Goal: Task Accomplishment & Management: Use online tool/utility

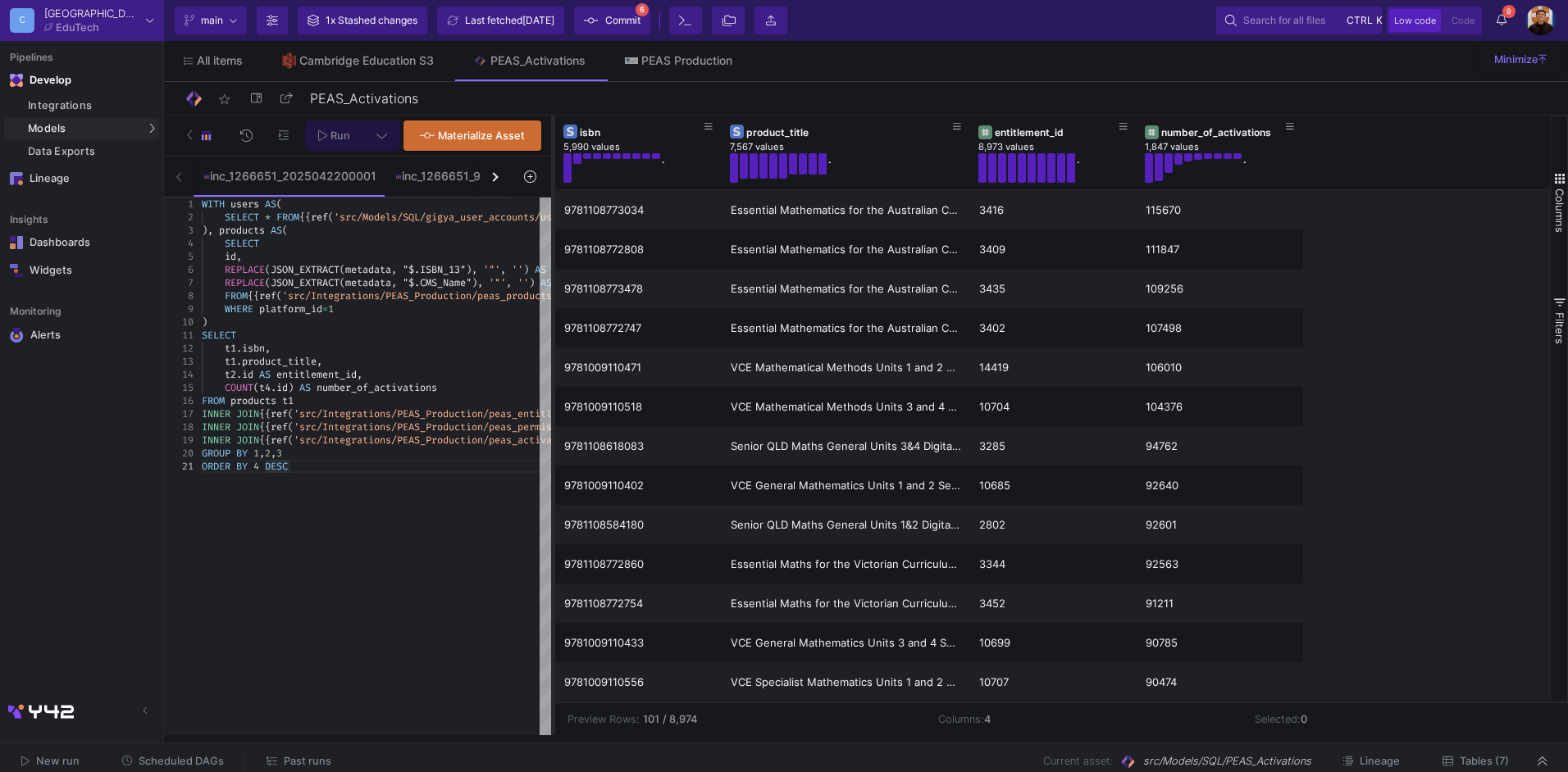
drag, startPoint x: 0, startPoint y: 0, endPoint x: 550, endPoint y: 373, distance: 664.6
click at [551, 373] on div at bounding box center [553, 425] width 4 height 620
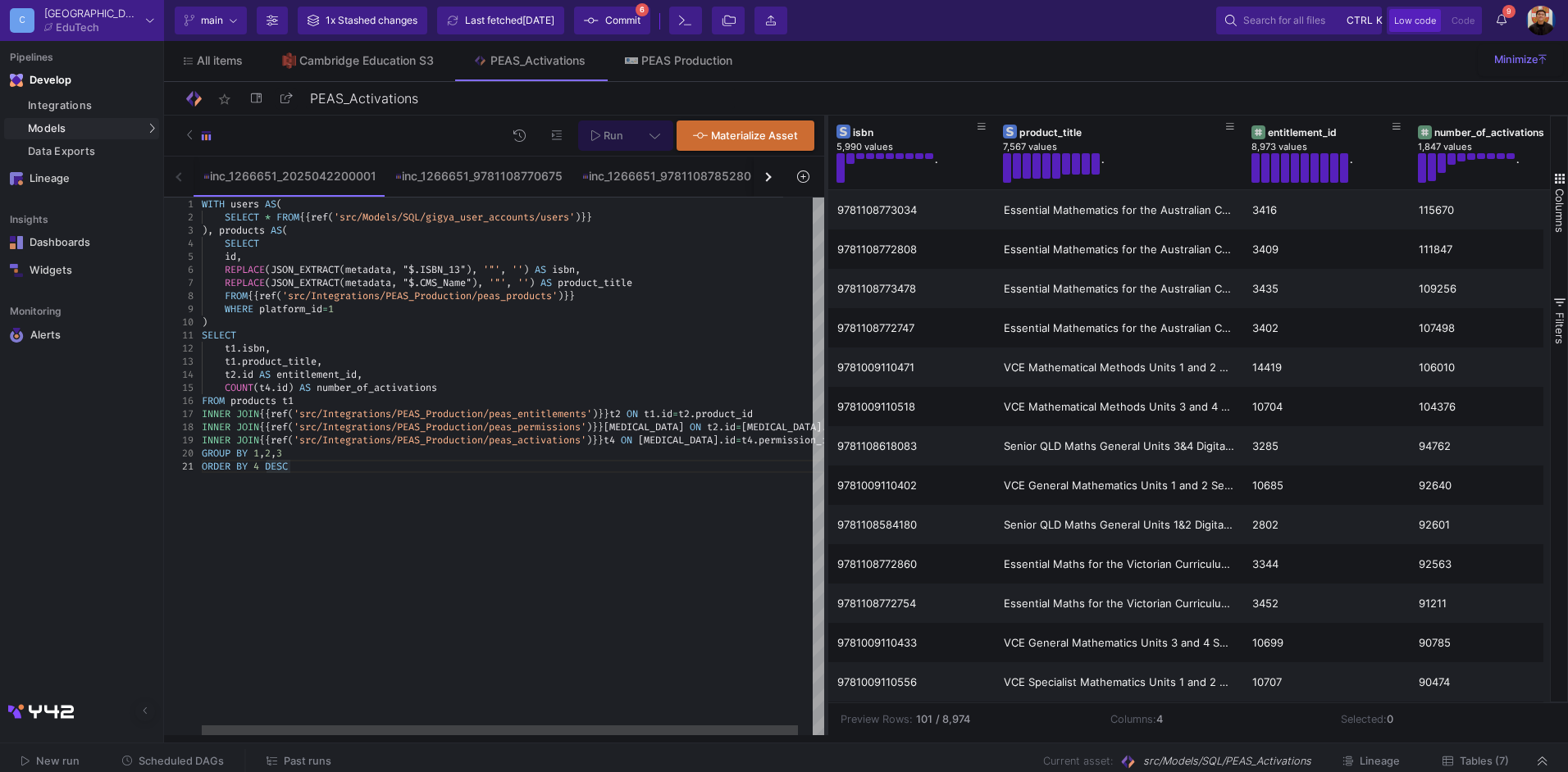
drag, startPoint x: 551, startPoint y: 301, endPoint x: 826, endPoint y: 309, distance: 275.1
click at [826, 309] on div at bounding box center [826, 425] width 4 height 620
click at [322, 469] on div "ORDER BY 4 DESC" at bounding box center [520, 466] width 637 height 13
drag, startPoint x: 804, startPoint y: 440, endPoint x: 1116, endPoint y: 511, distance: 320.0
click at [805, 440] on div "INNER JOIN {{ ref ( 'src/Integrations/PEAS_Production/peas_activations ' ) }} t…" at bounding box center [516, 440] width 637 height 13
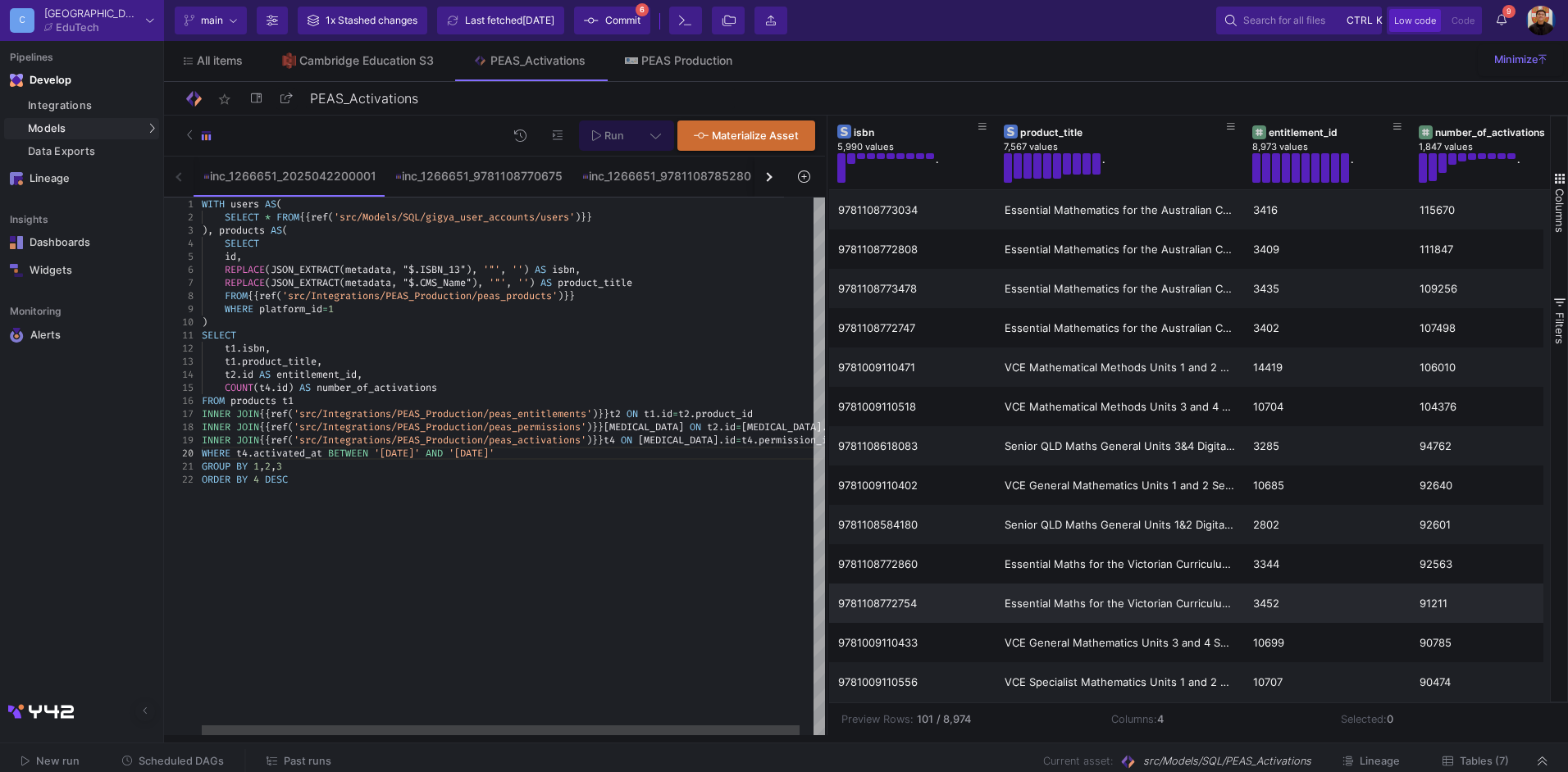
click at [591, 545] on div "WITH users AS ( SELECT * FROM {{ ref ( 'src/Models/SQL/gigya_user_accounts/user…" at bounding box center [520, 466] width 637 height 538
click at [665, 145] on button at bounding box center [656, 135] width 37 height 31
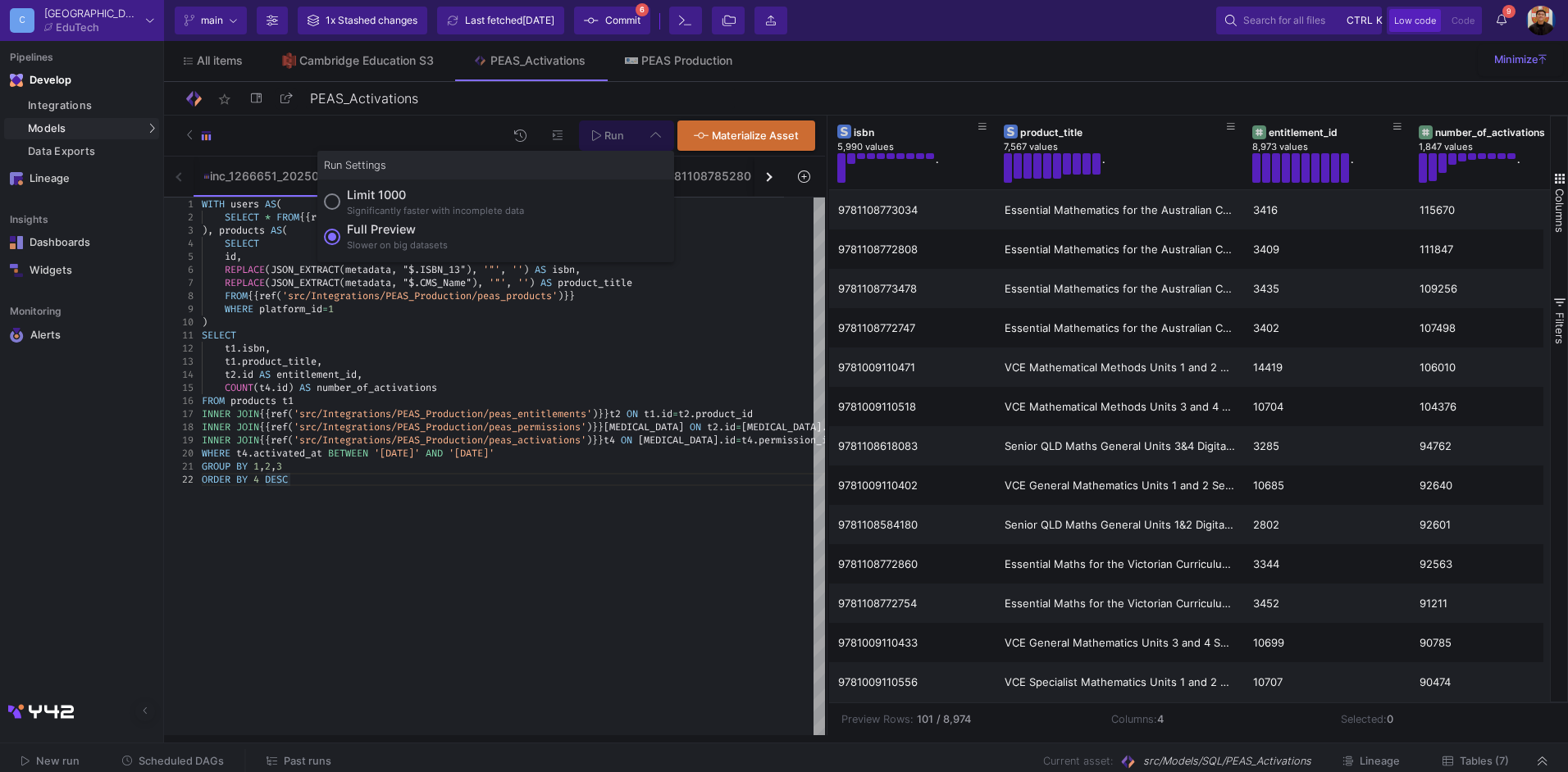
click at [392, 240] on div "Slower on big datasets" at bounding box center [397, 245] width 101 height 14
click at [340, 240] on input "Full preview Slower on big datasets" at bounding box center [332, 237] width 17 height 17
click at [606, 131] on span "Run" at bounding box center [614, 135] width 19 height 12
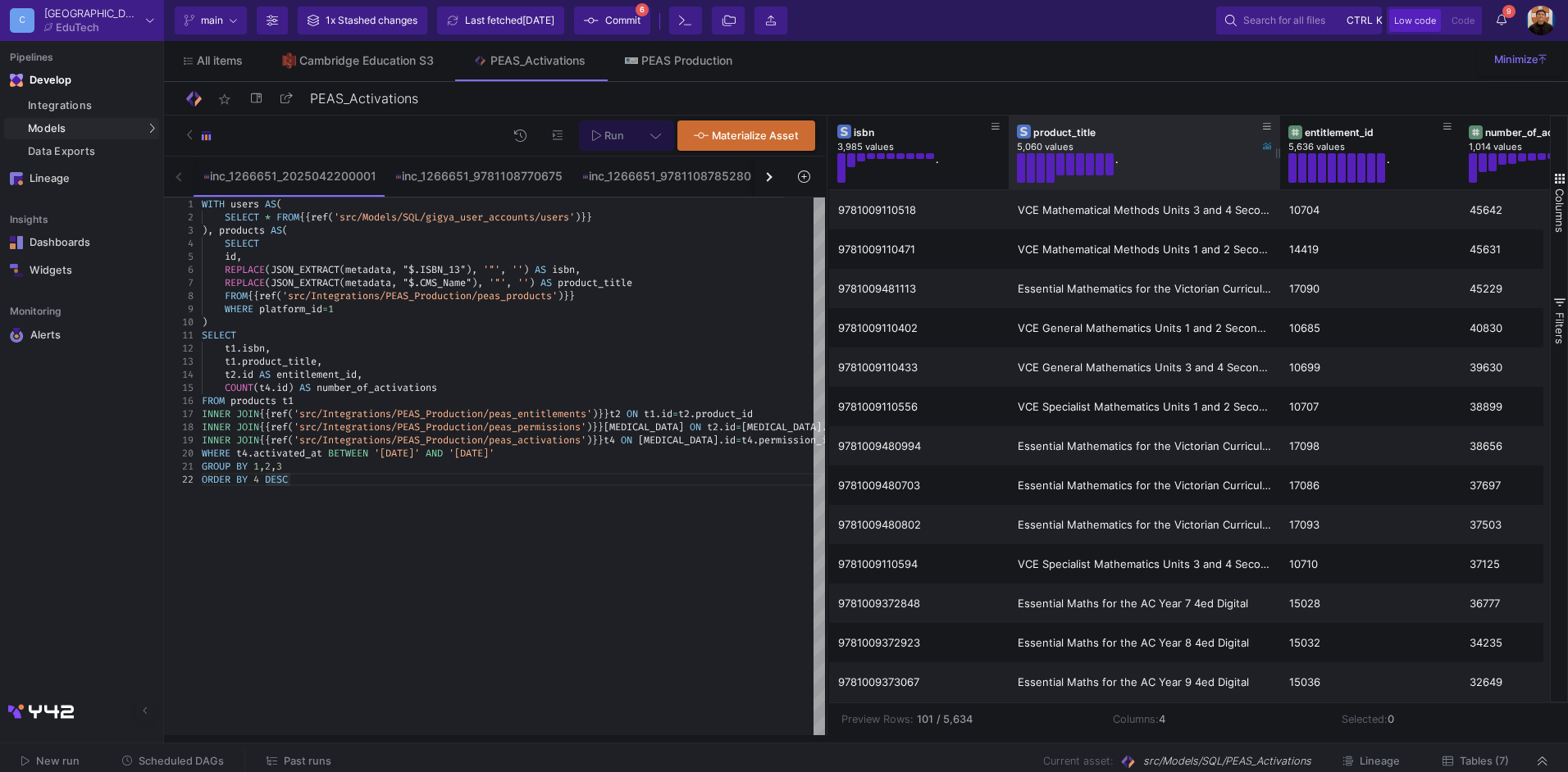
drag, startPoint x: 1188, startPoint y: 149, endPoint x: 1279, endPoint y: 171, distance: 93.6
click at [1279, 171] on div at bounding box center [1280, 153] width 6 height 74
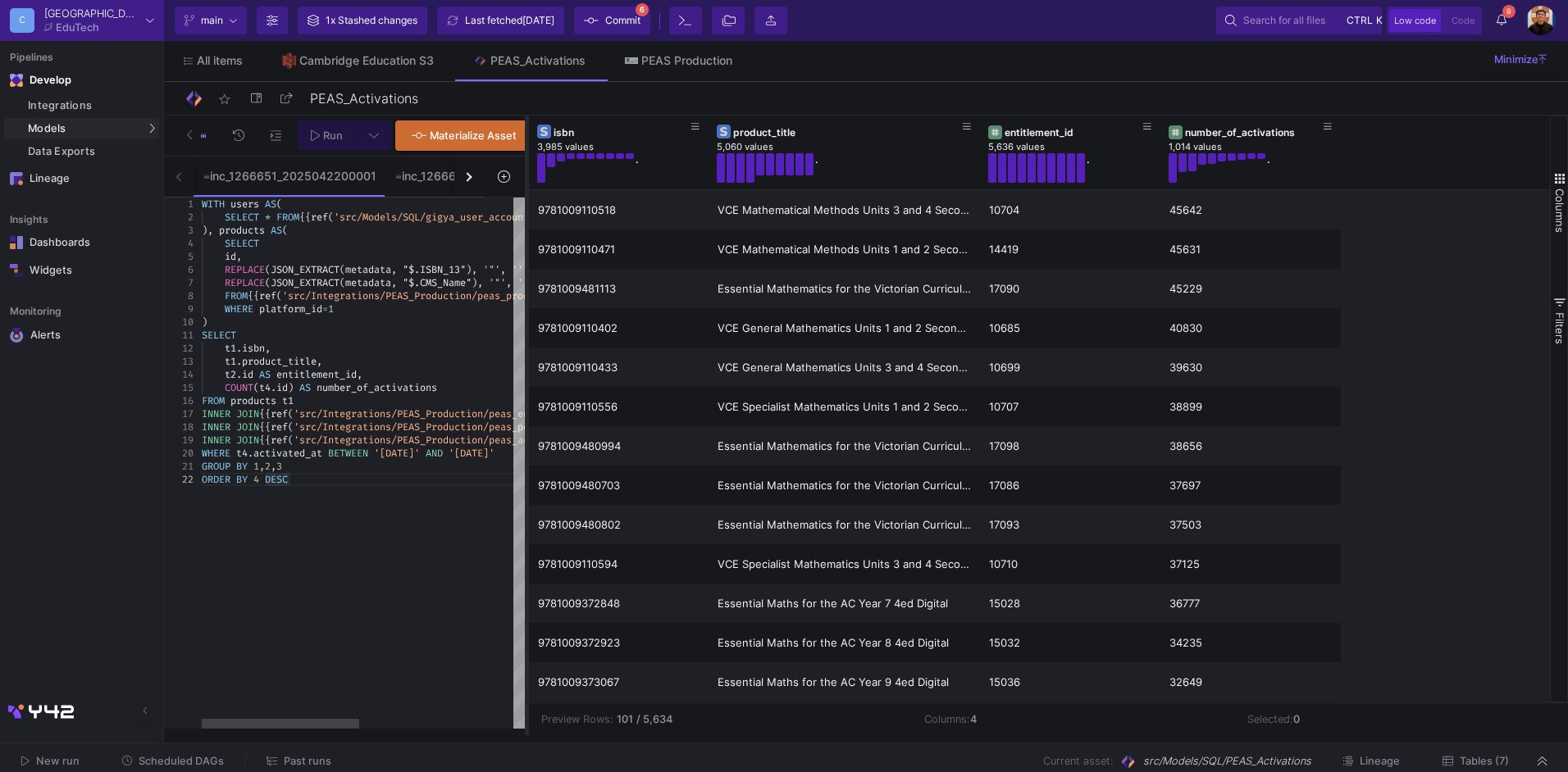
drag, startPoint x: 826, startPoint y: 278, endPoint x: 527, endPoint y: 301, distance: 299.9
click at [527, 301] on div at bounding box center [527, 425] width 4 height 620
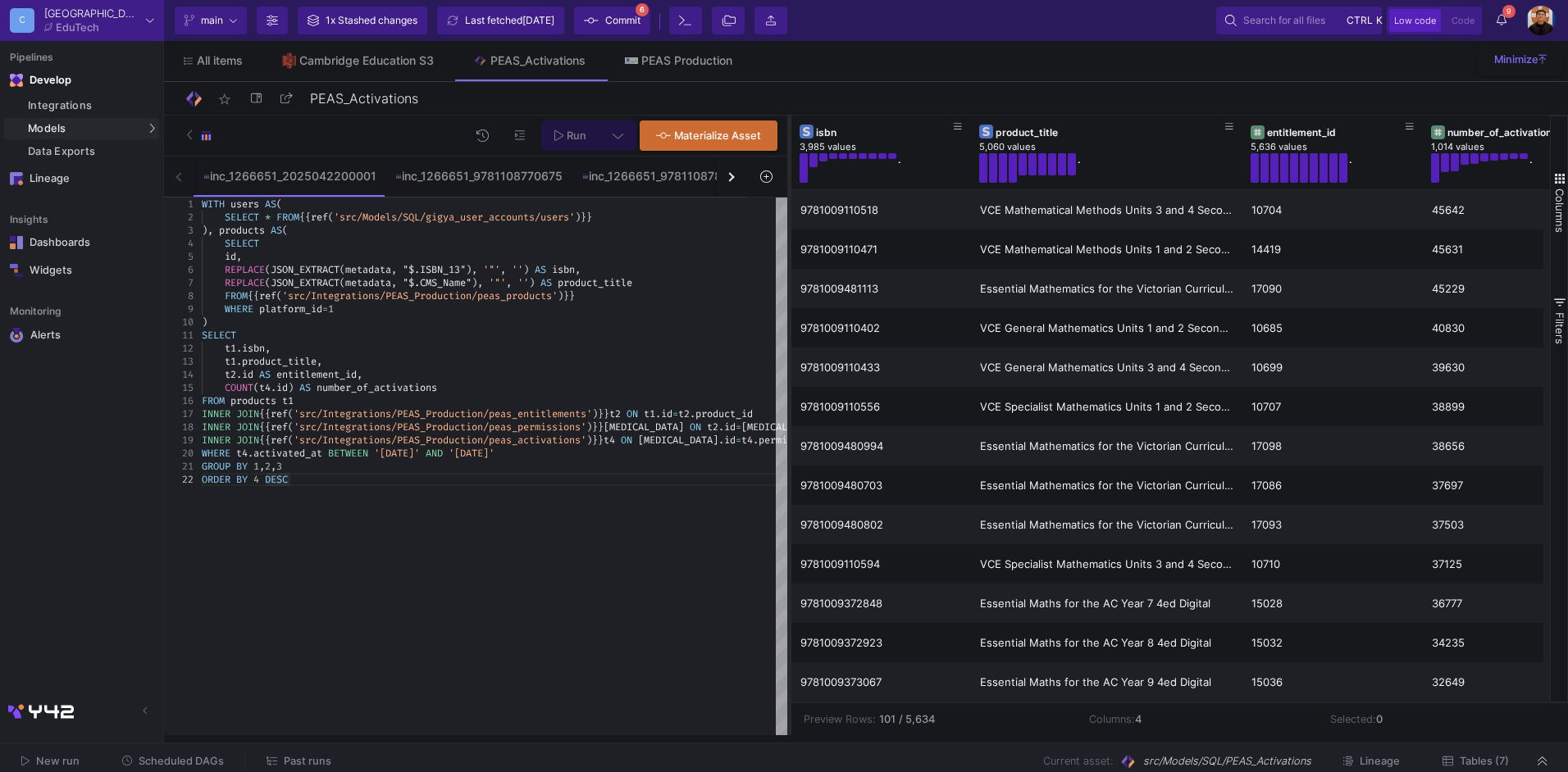
drag, startPoint x: 528, startPoint y: 314, endPoint x: 790, endPoint y: 320, distance: 262.1
click at [790, 320] on div at bounding box center [789, 425] width 4 height 620
click at [494, 386] on div "COUNT ( t4 . id ) AS number_of_activations" at bounding box center [520, 387] width 637 height 13
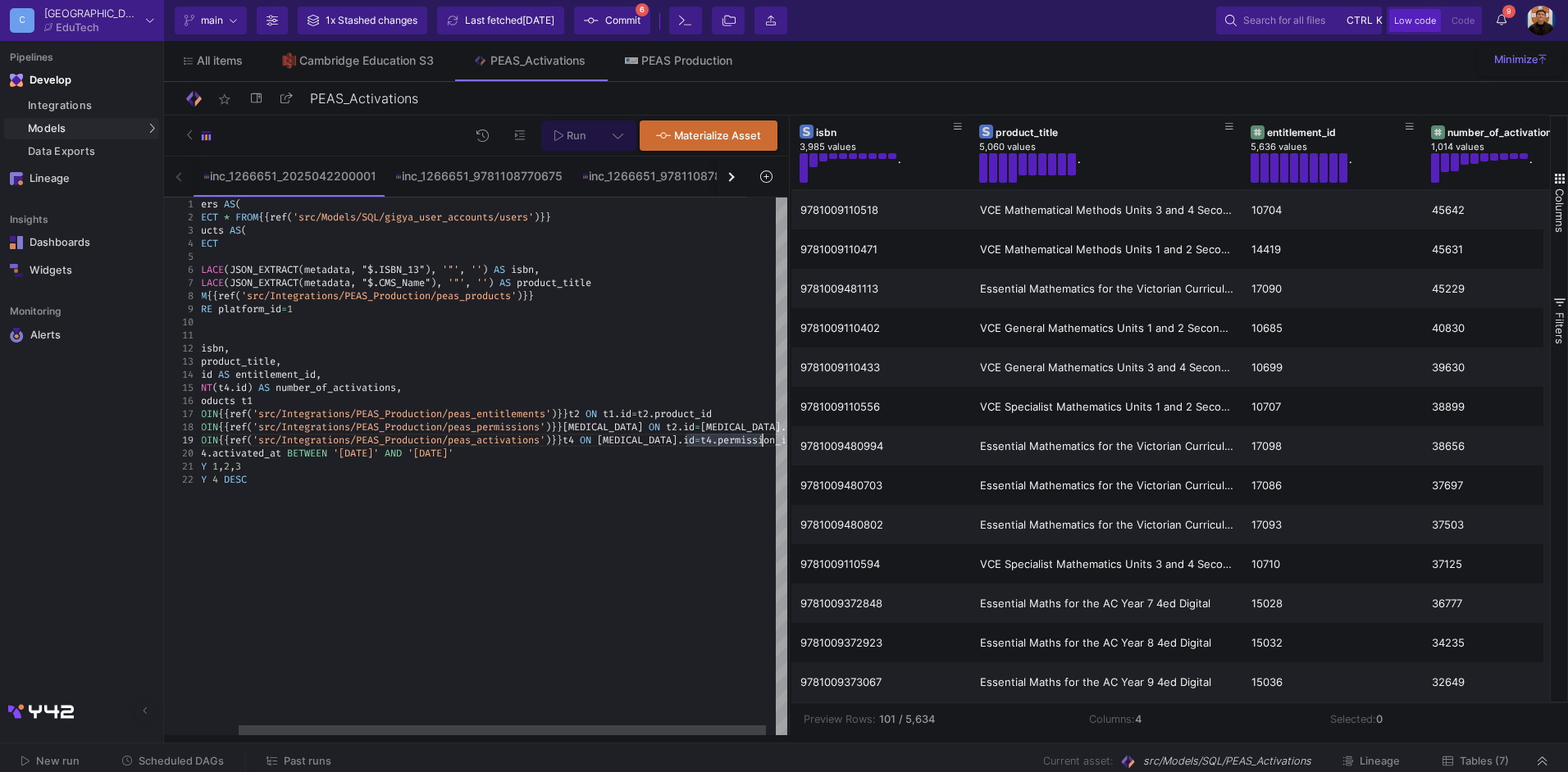
scroll to position [118, 0]
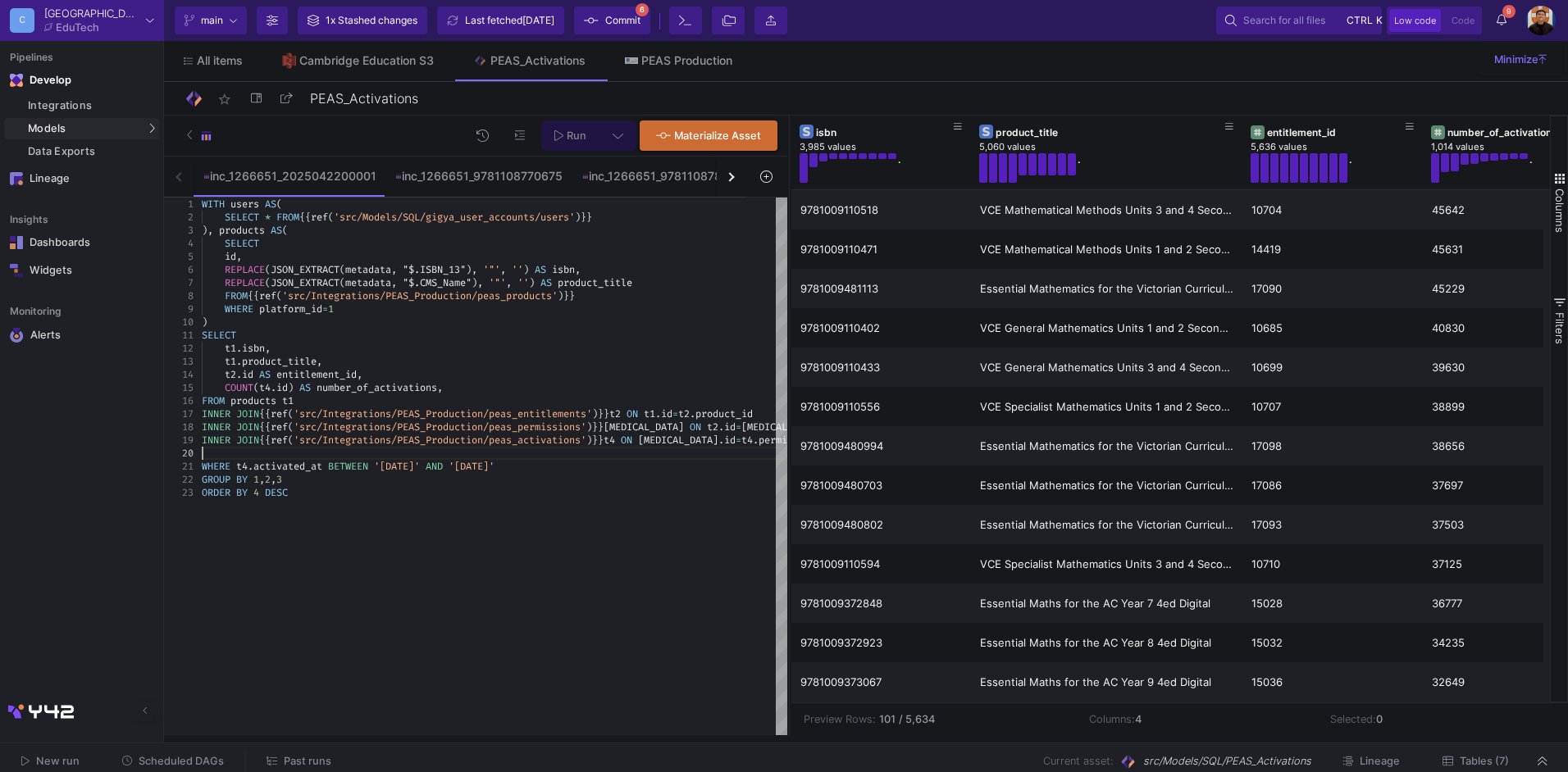
type textarea "SELECT t1.isbn, t1.product_title, [DOMAIN_NAME] AS entitlement_id, COUNT([DOMAI…"
click at [309, 751] on button "Past runs" at bounding box center [299, 761] width 104 height 25
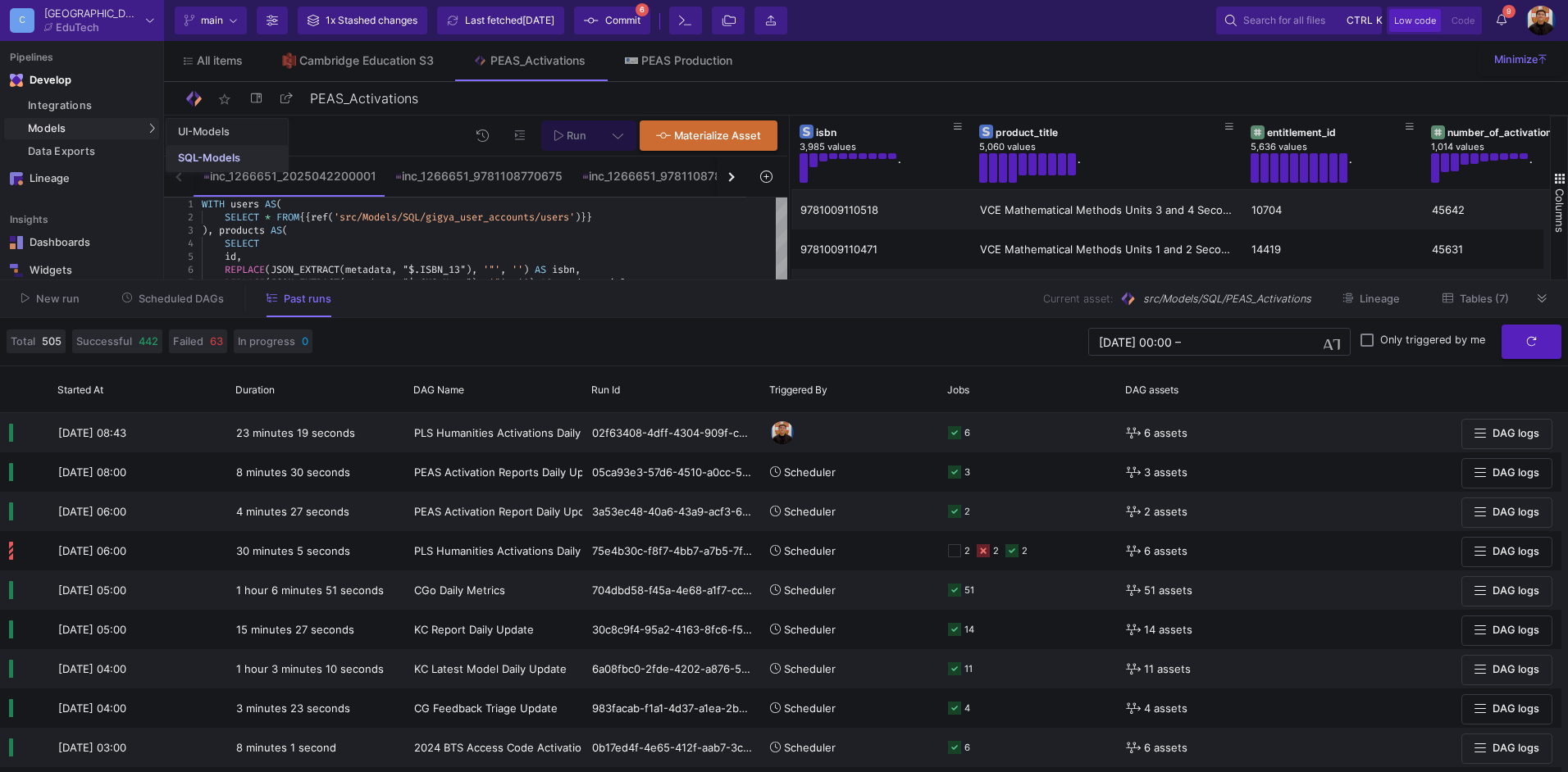
click at [196, 155] on div "SQL-Models" at bounding box center [209, 158] width 62 height 13
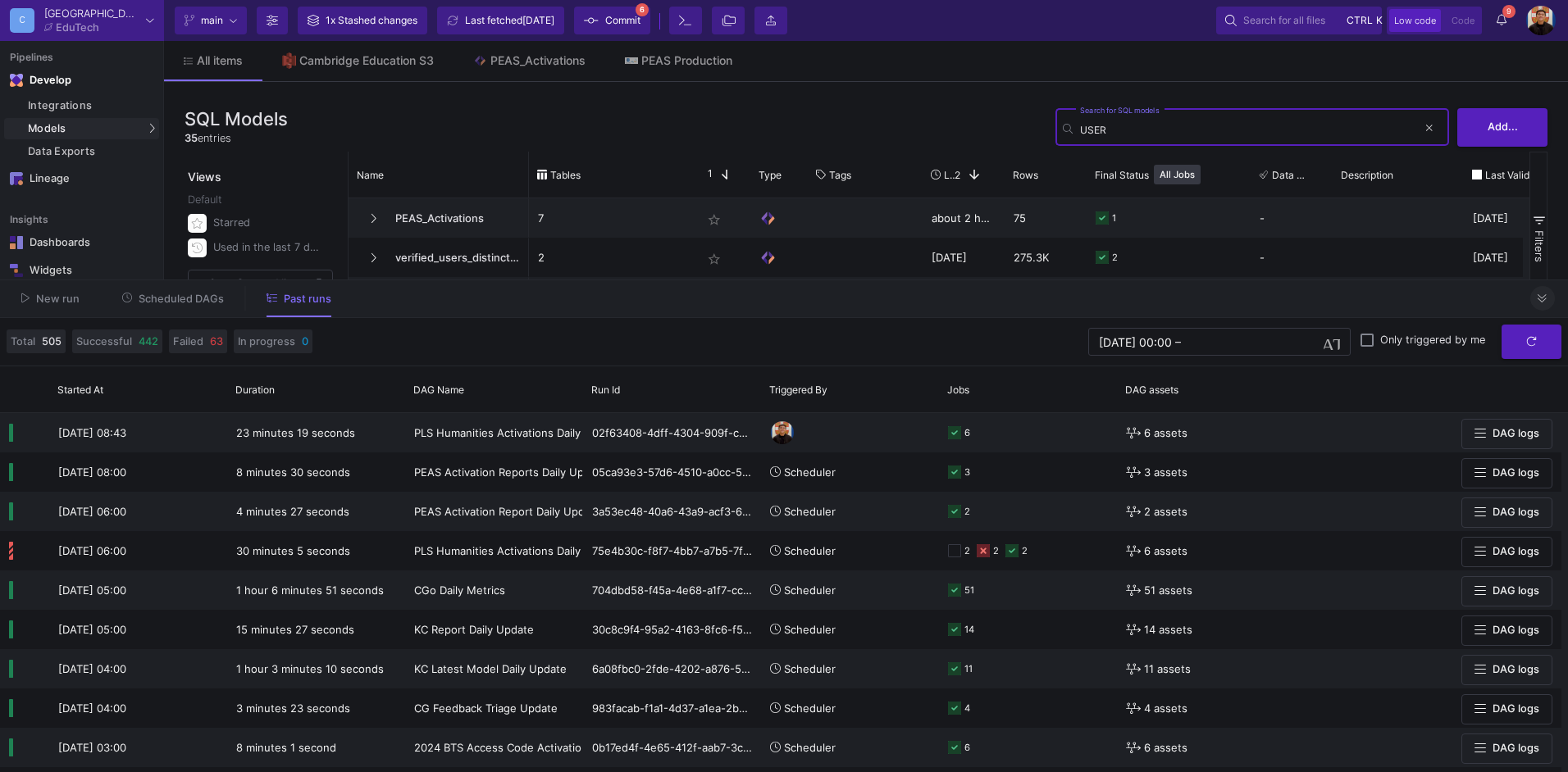
type input "USER"
click at [1549, 294] on button at bounding box center [1542, 298] width 25 height 25
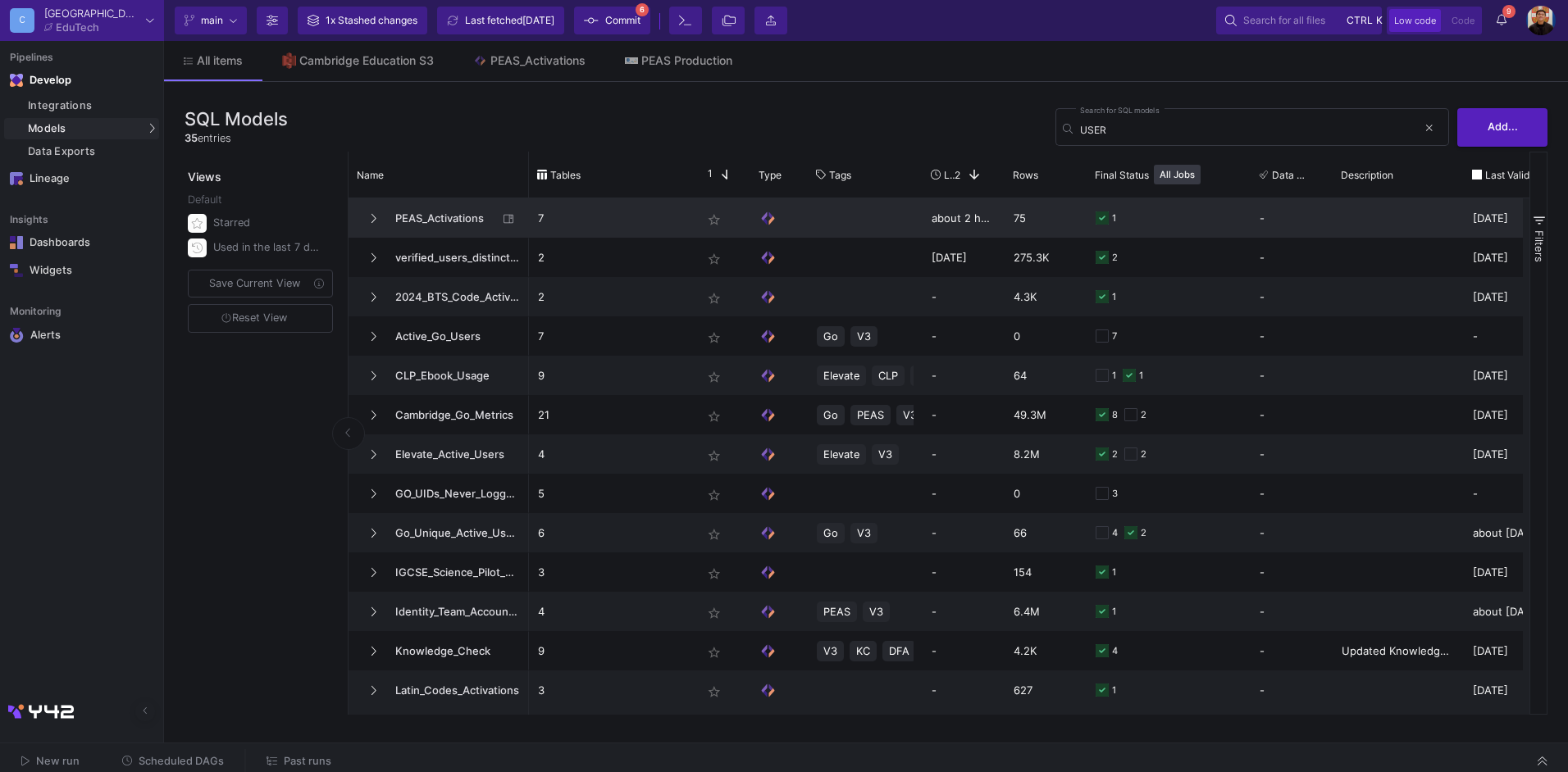
click at [440, 207] on span "PEAS_Activations" at bounding box center [441, 219] width 112 height 39
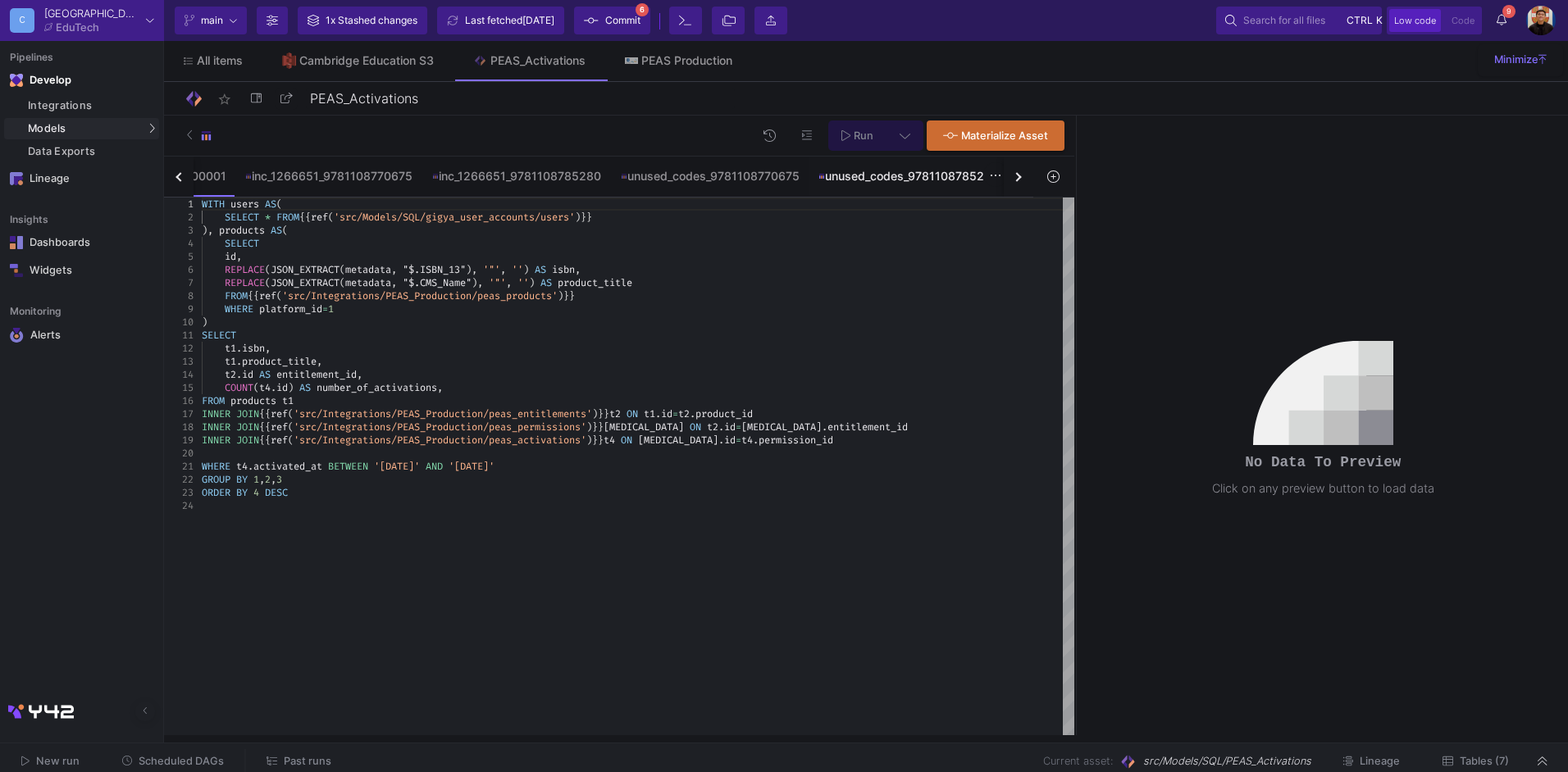
click at [980, 189] on div "unused_codes_9781108785280" at bounding box center [908, 176] width 199 height 39
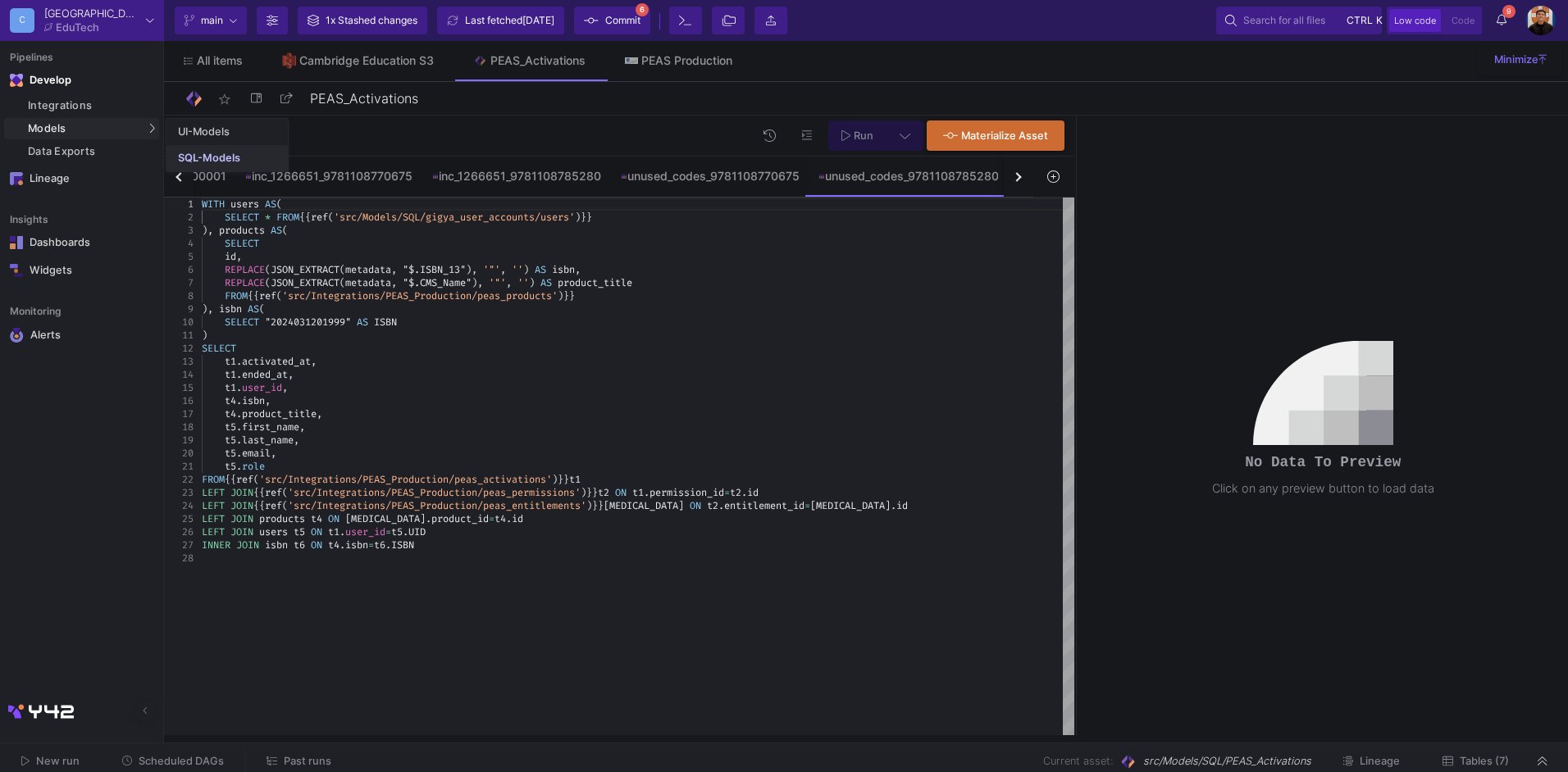
click at [198, 160] on div "SQL-Models" at bounding box center [209, 158] width 62 height 13
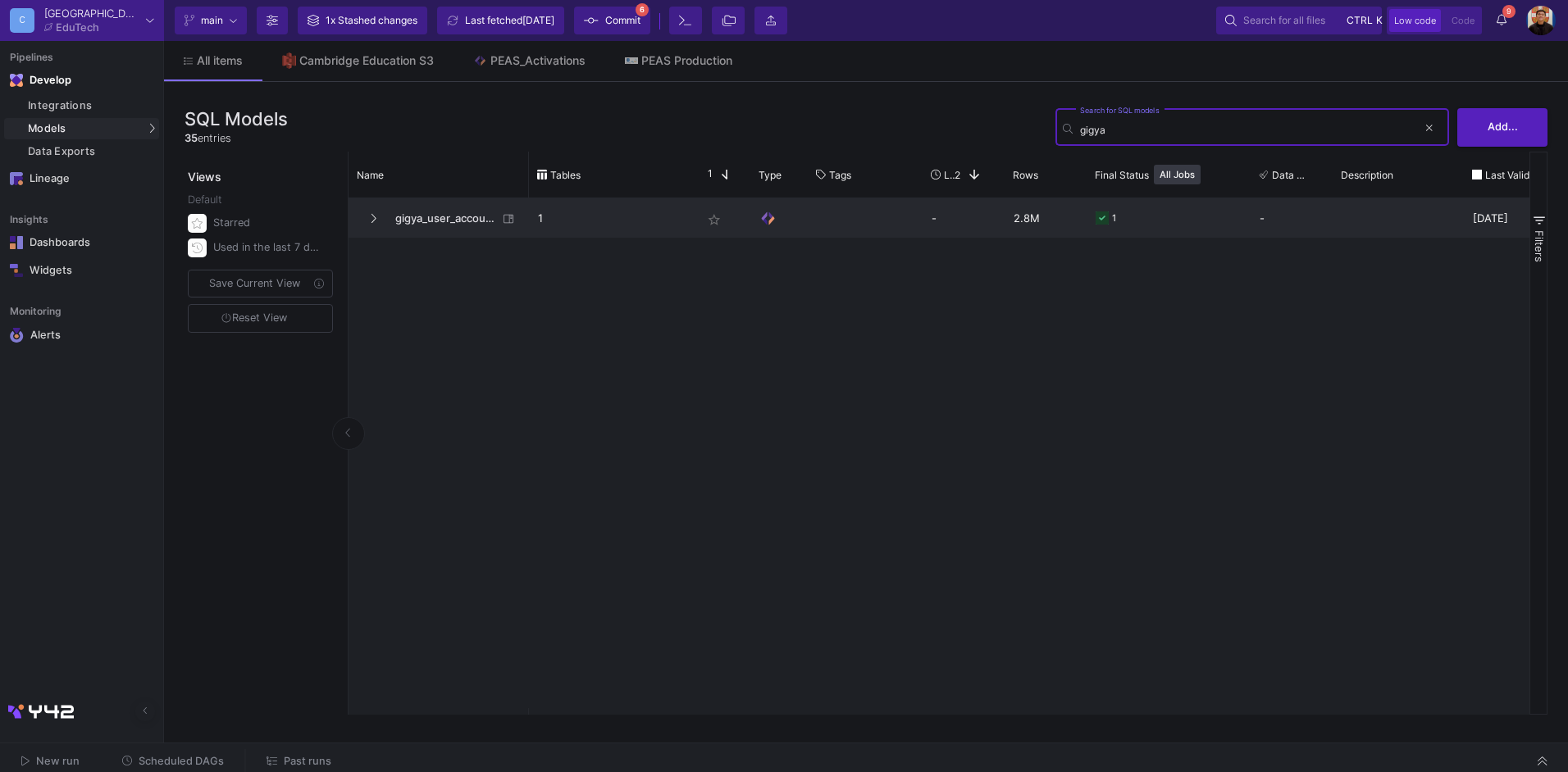
type input "gigya"
click at [442, 216] on span "gigya_user_accounts" at bounding box center [441, 219] width 112 height 39
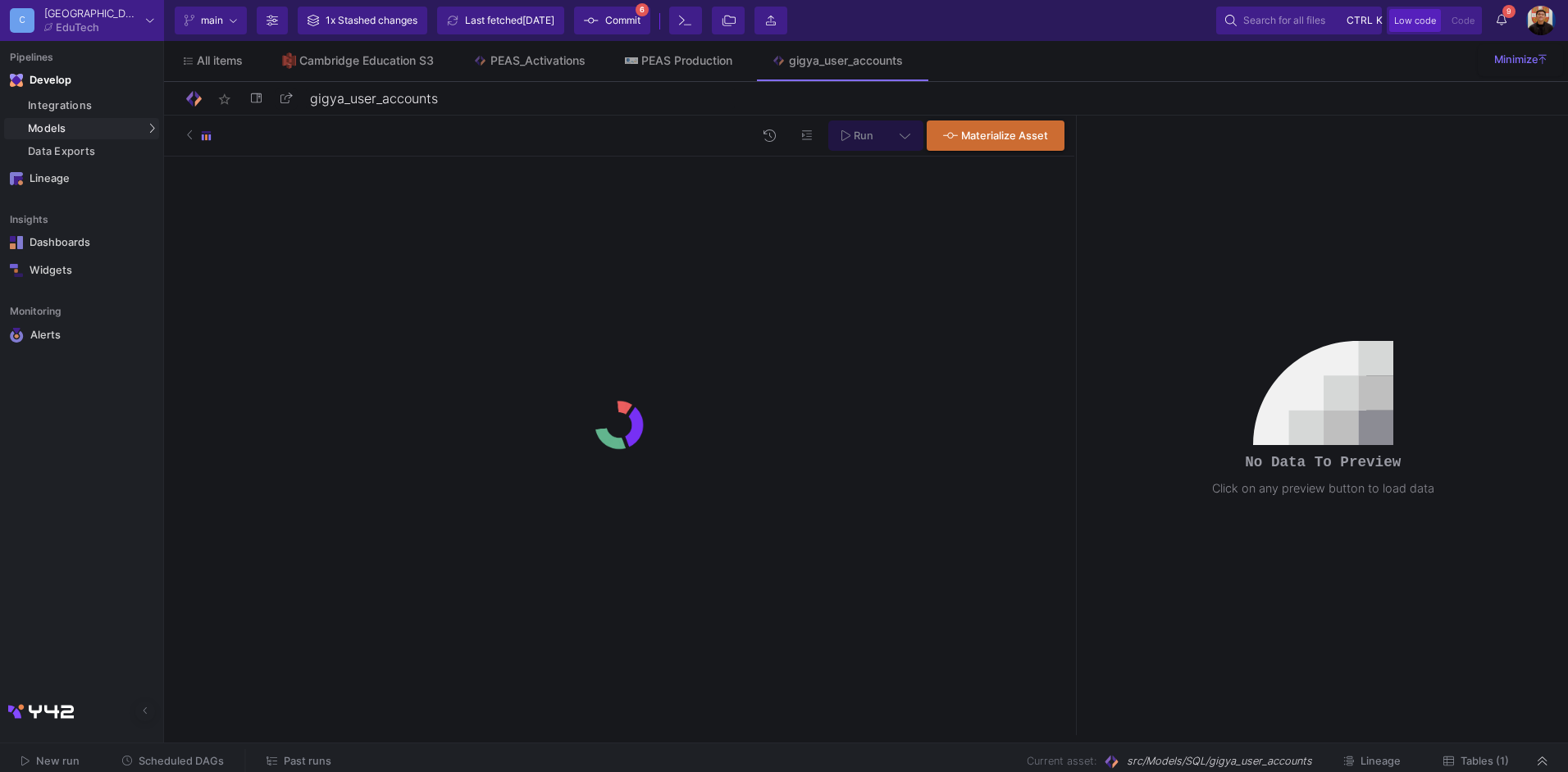
click at [1493, 761] on span "Tables (1)" at bounding box center [1485, 760] width 48 height 12
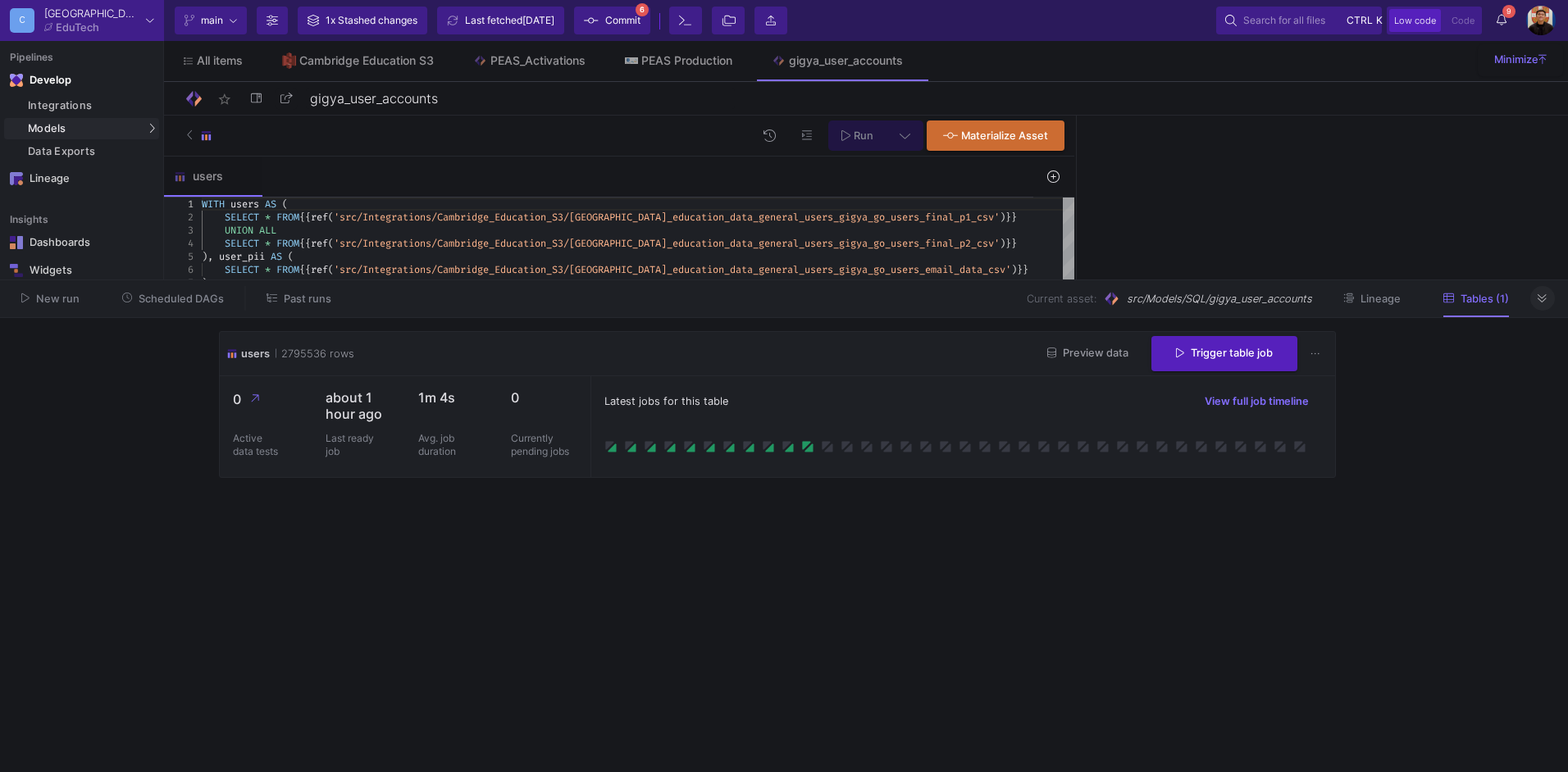
click at [1546, 297] on icon at bounding box center [1542, 298] width 9 height 10
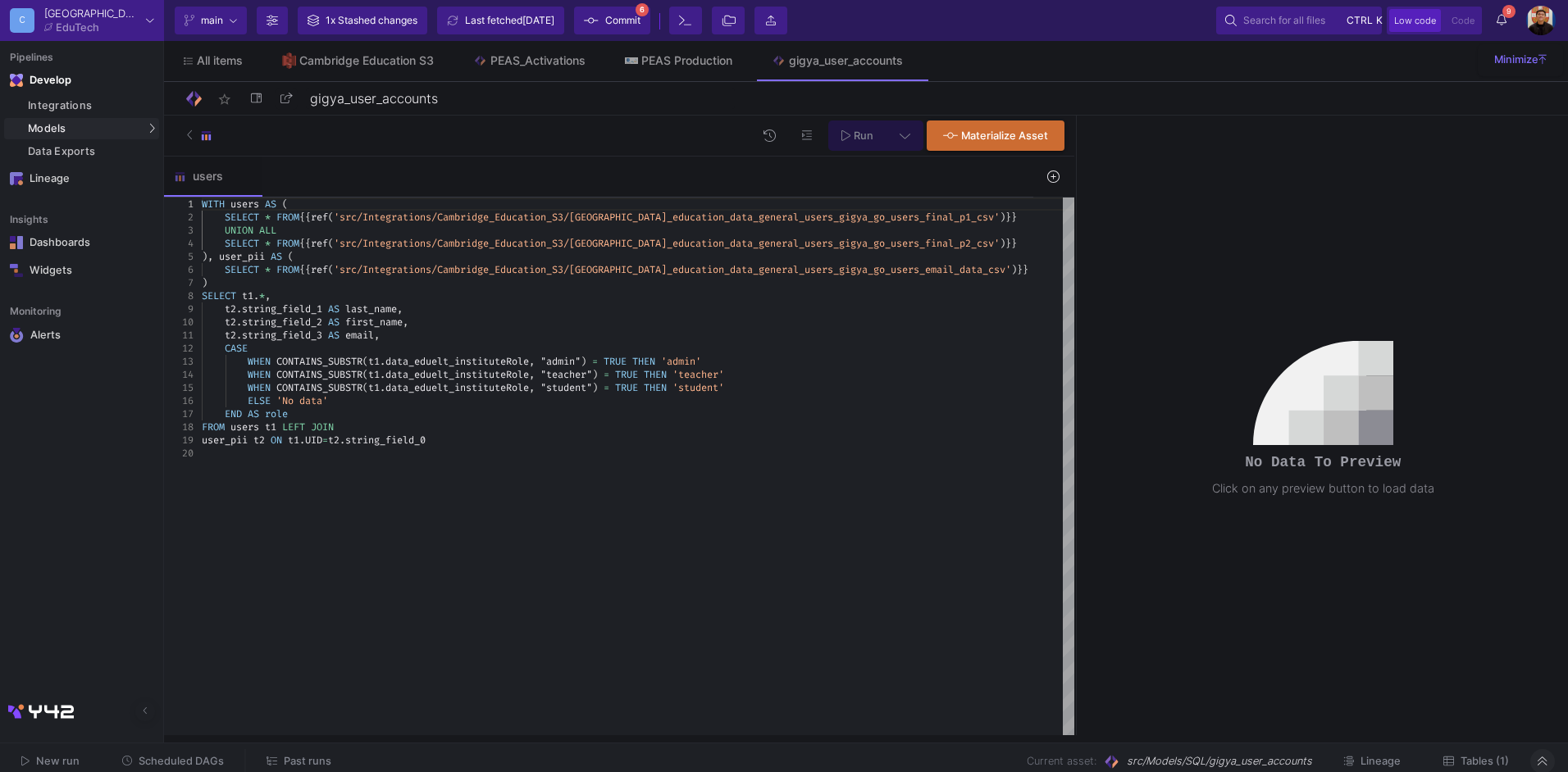
click at [1472, 761] on span "Tables (1)" at bounding box center [1485, 760] width 48 height 12
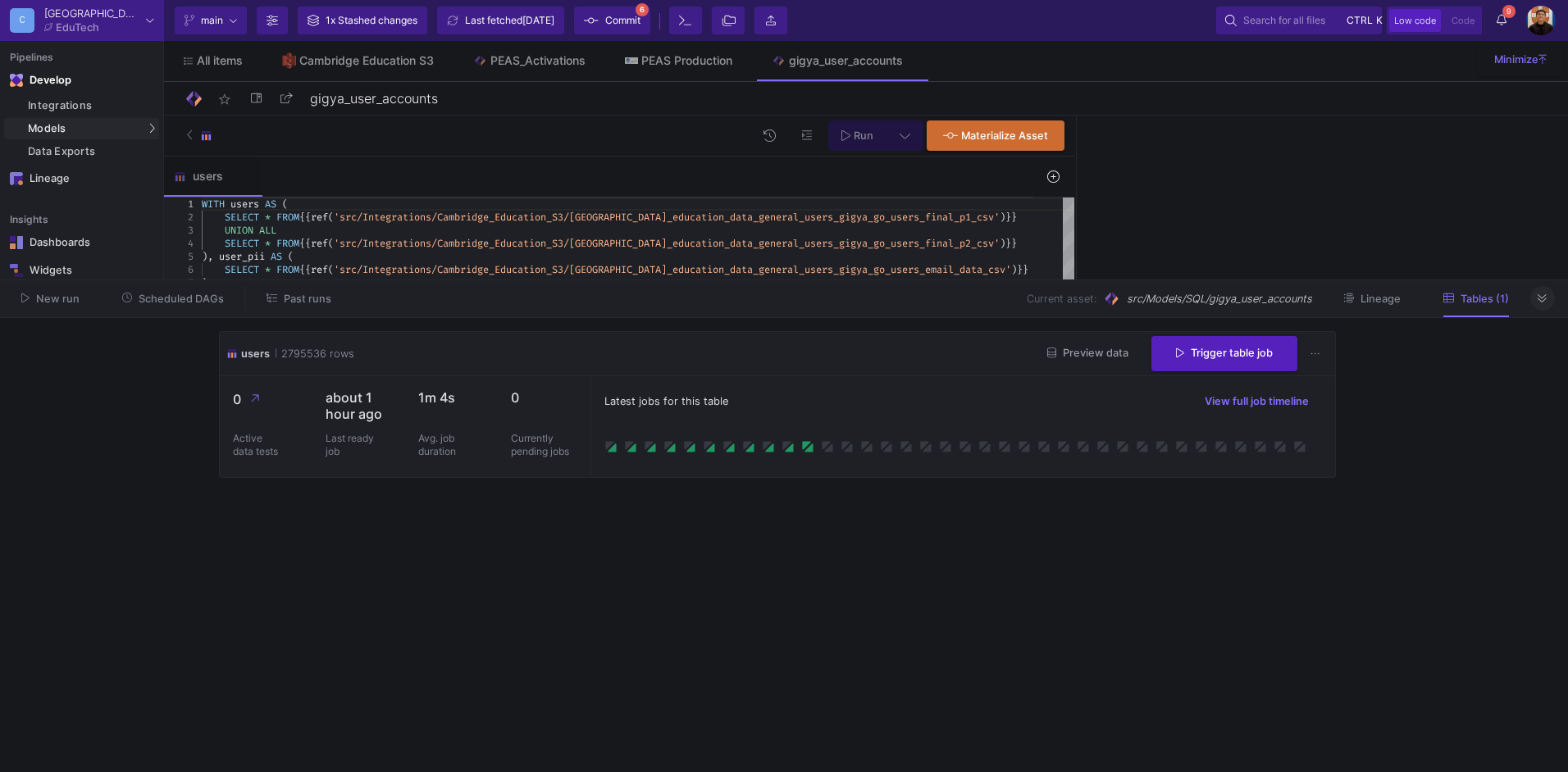
click at [1104, 353] on span "Preview data" at bounding box center [1088, 352] width 82 height 12
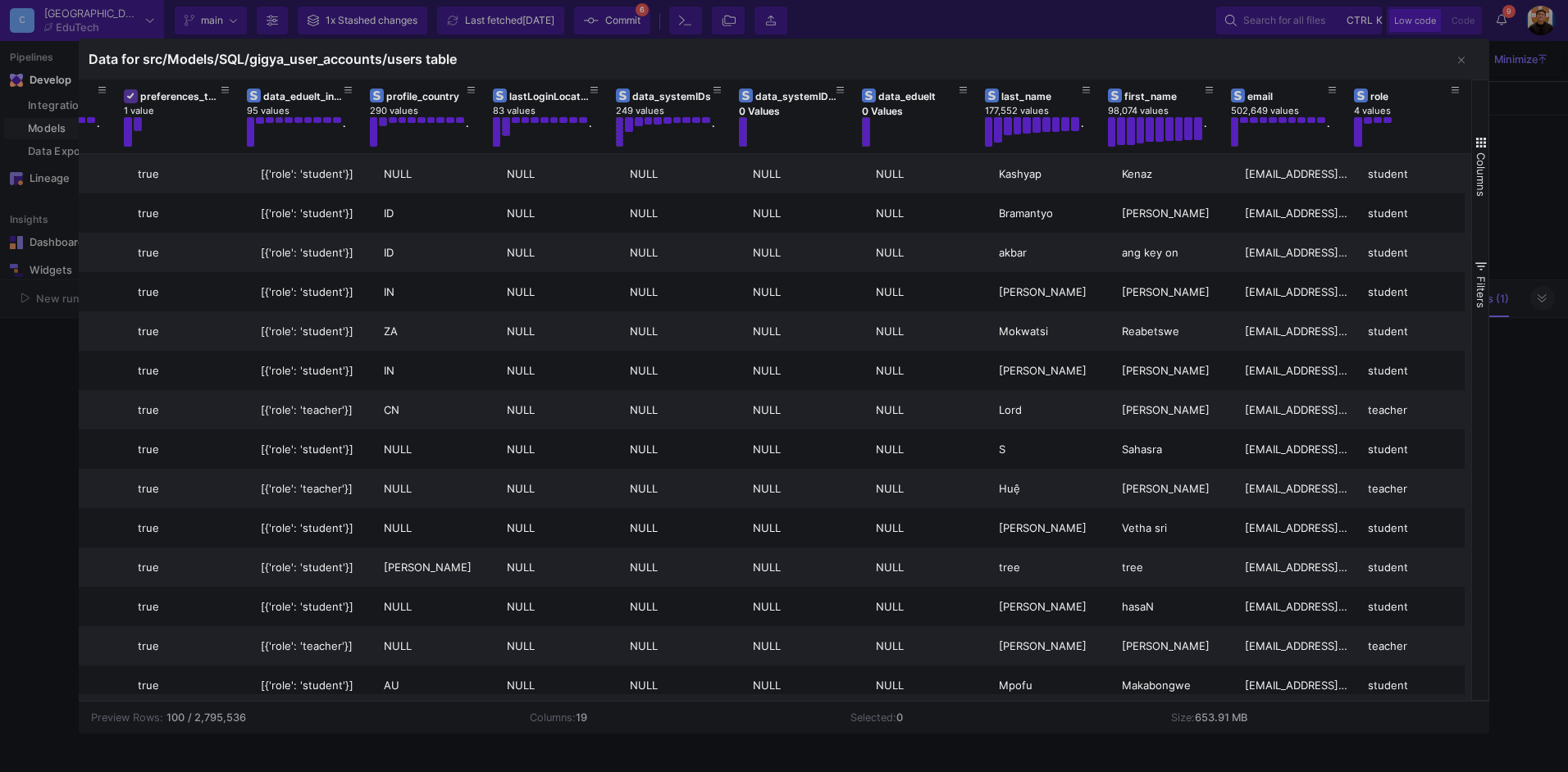
scroll to position [0, 950]
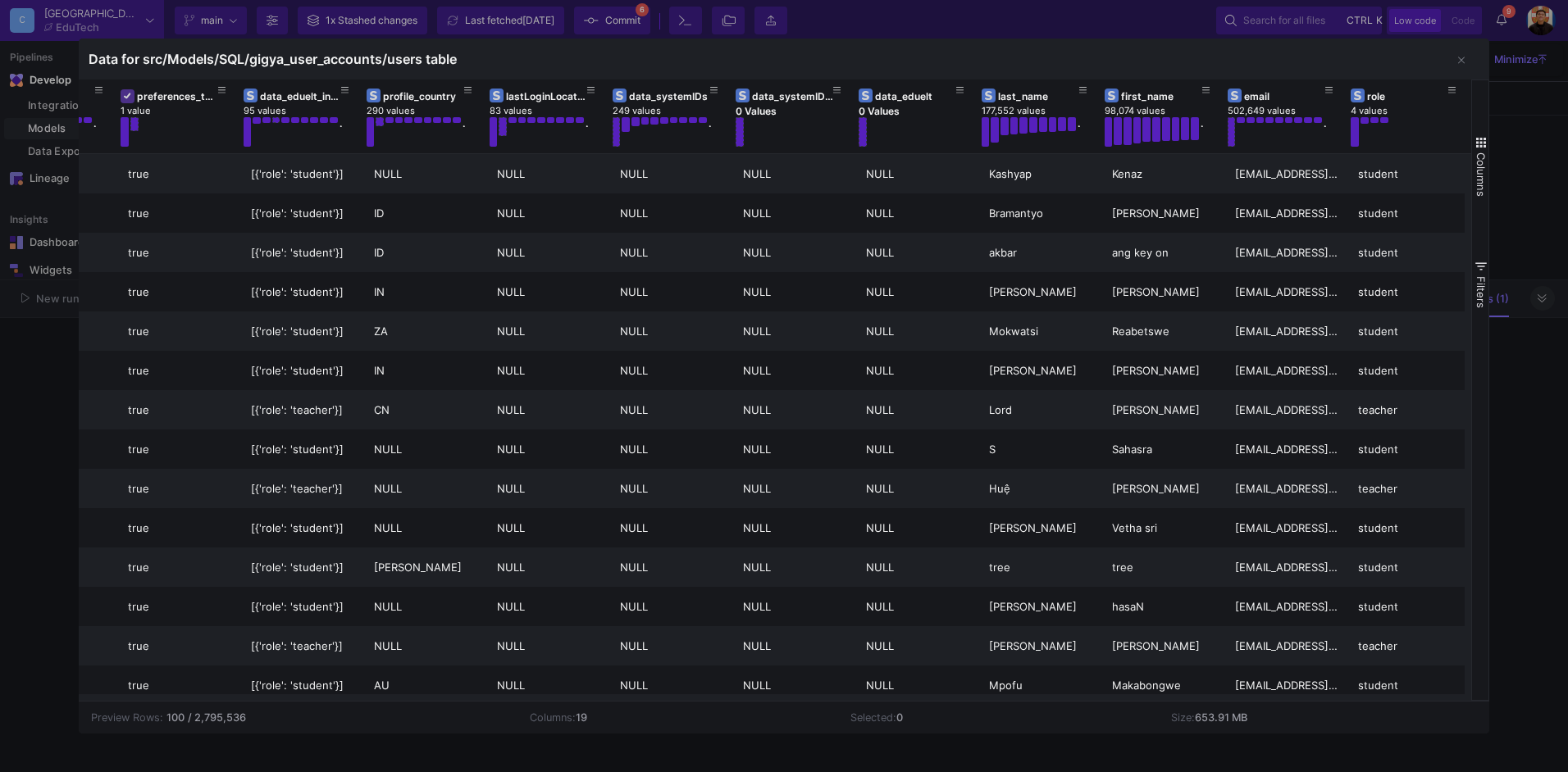
click at [1549, 164] on div at bounding box center [784, 386] width 1568 height 772
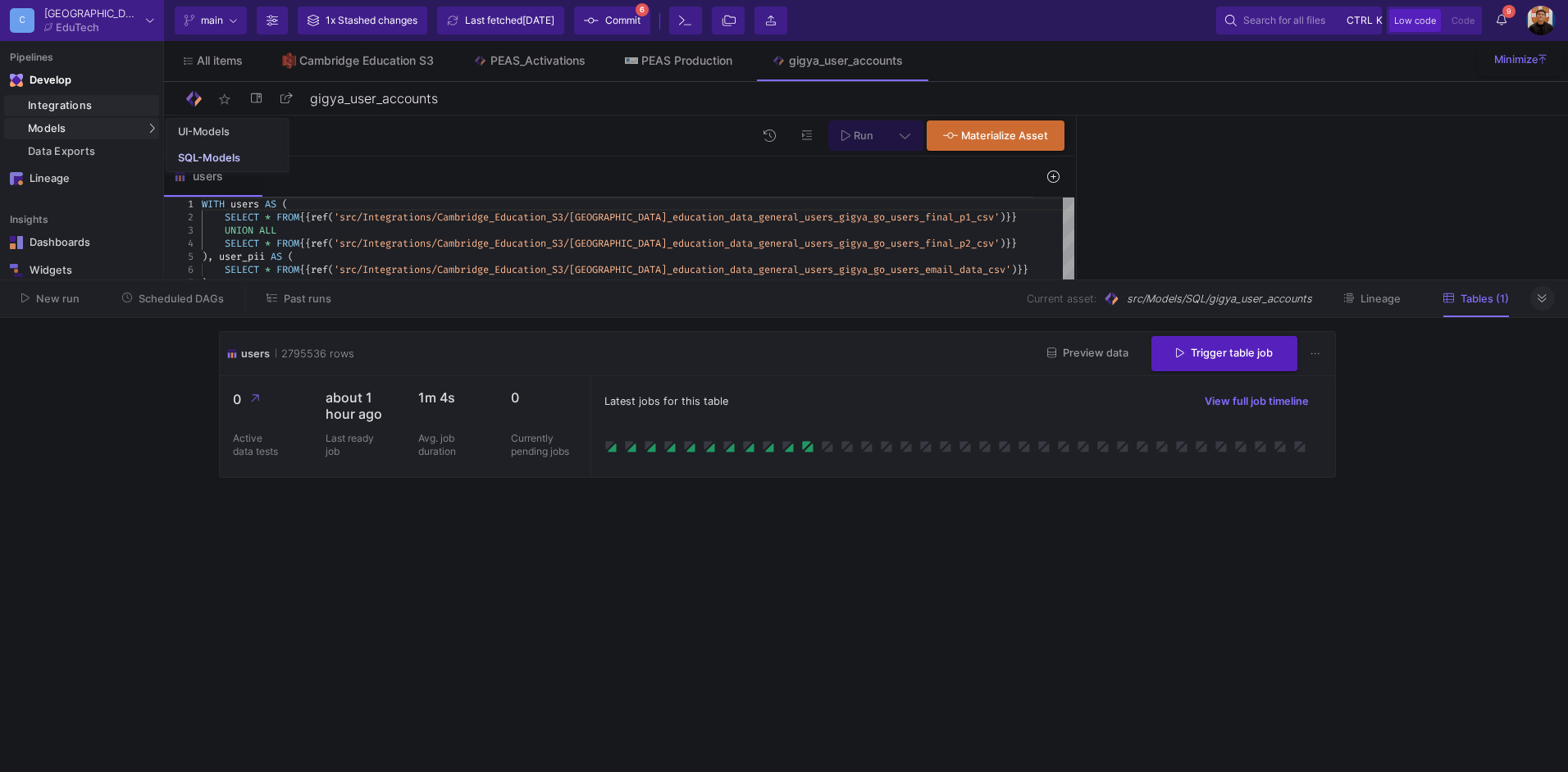
click at [74, 102] on div "Integrations" at bounding box center [91, 106] width 127 height 13
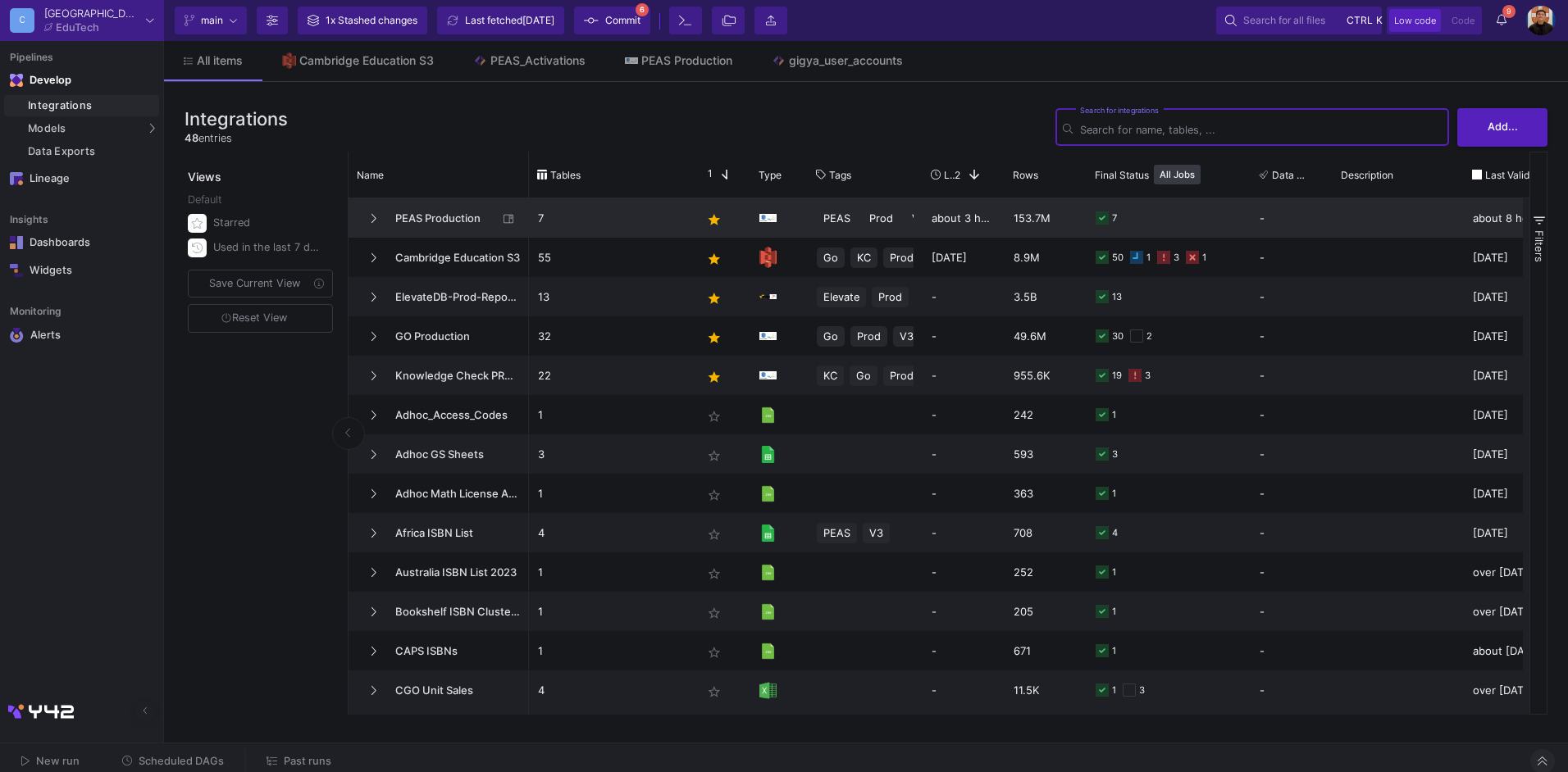
click at [433, 210] on span "PEAS Production" at bounding box center [441, 219] width 112 height 39
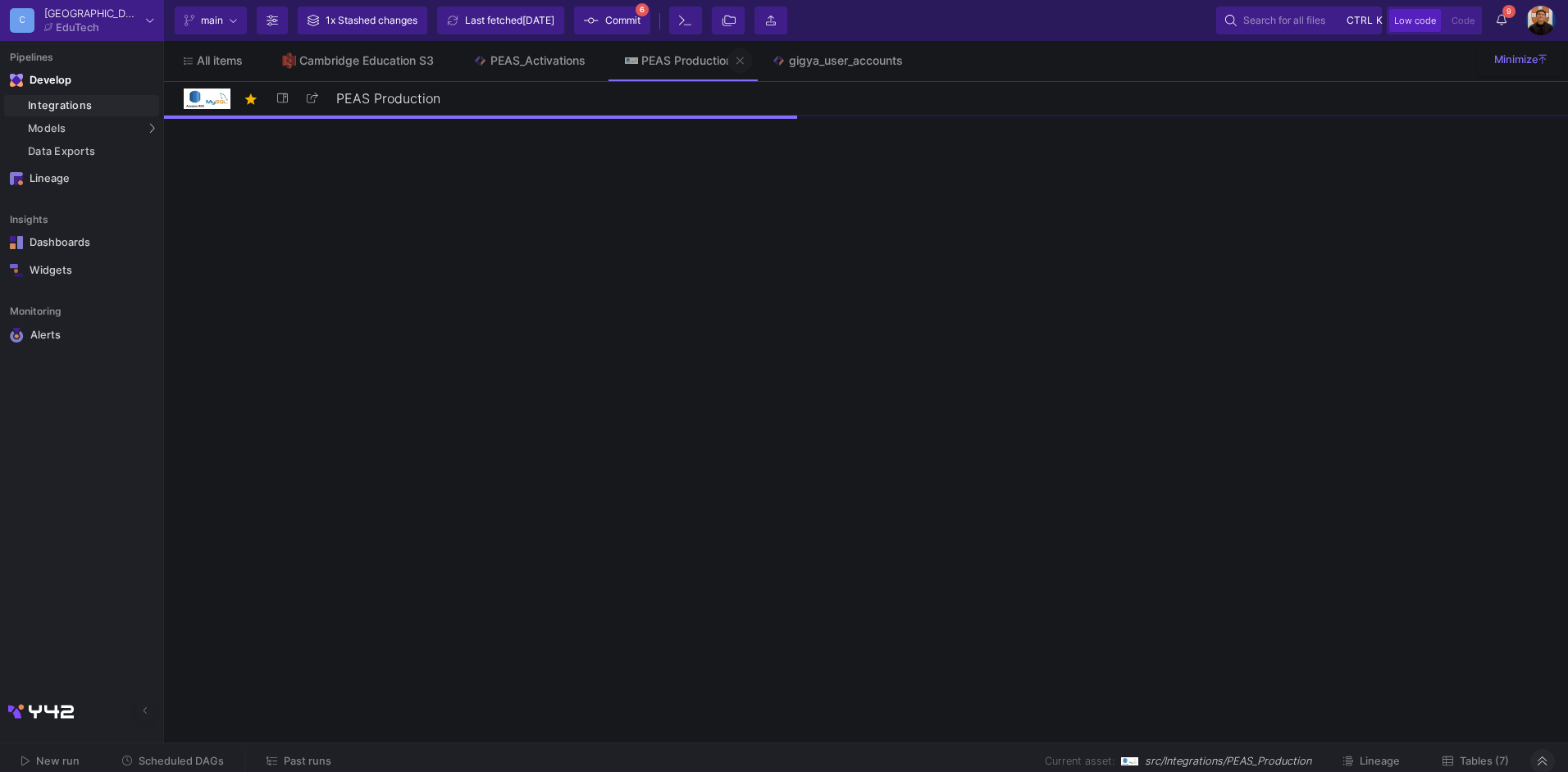
click at [744, 61] on icon at bounding box center [740, 60] width 7 height 11
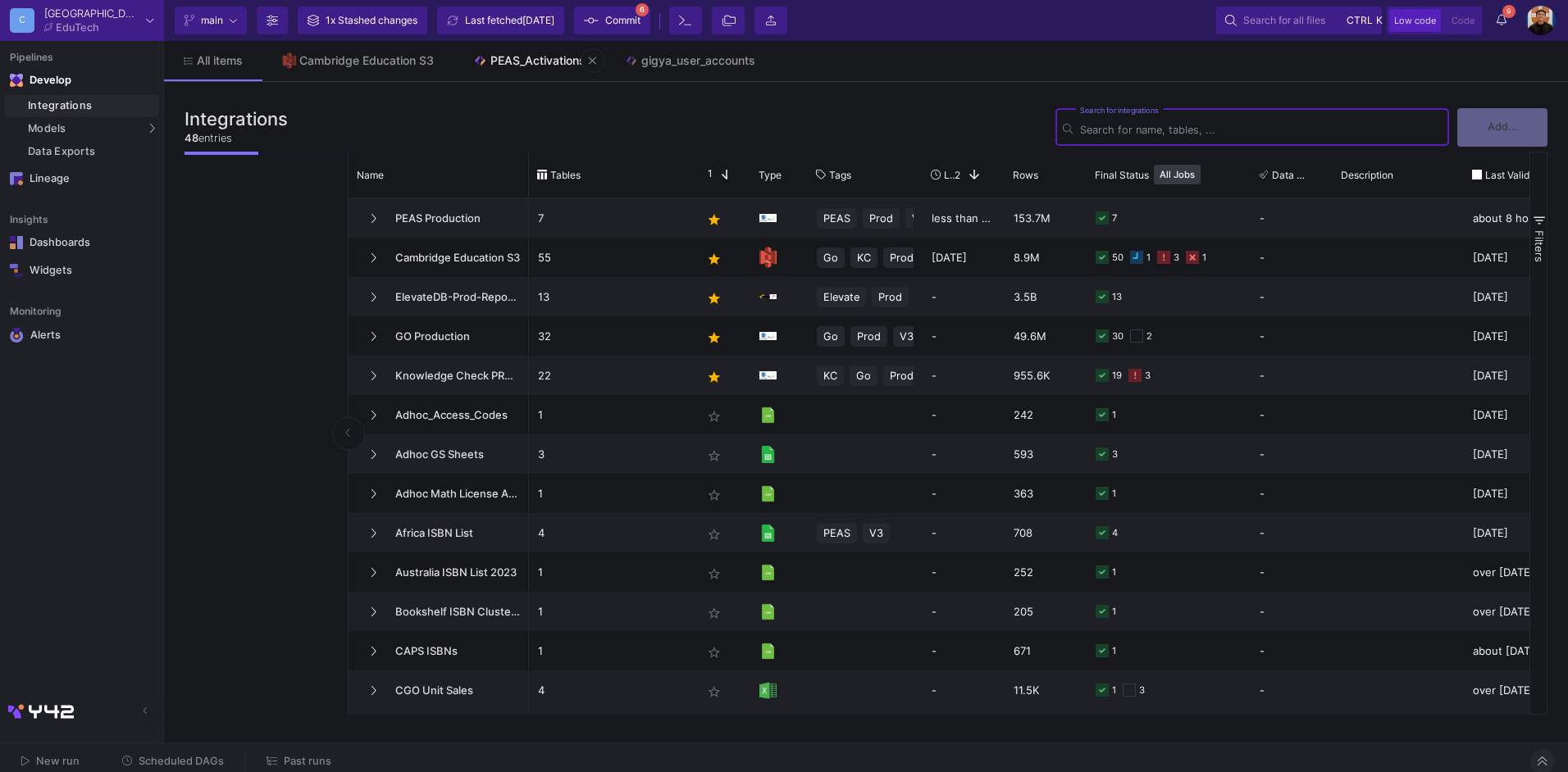
click at [523, 56] on div "PEAS_Activations" at bounding box center [538, 60] width 96 height 13
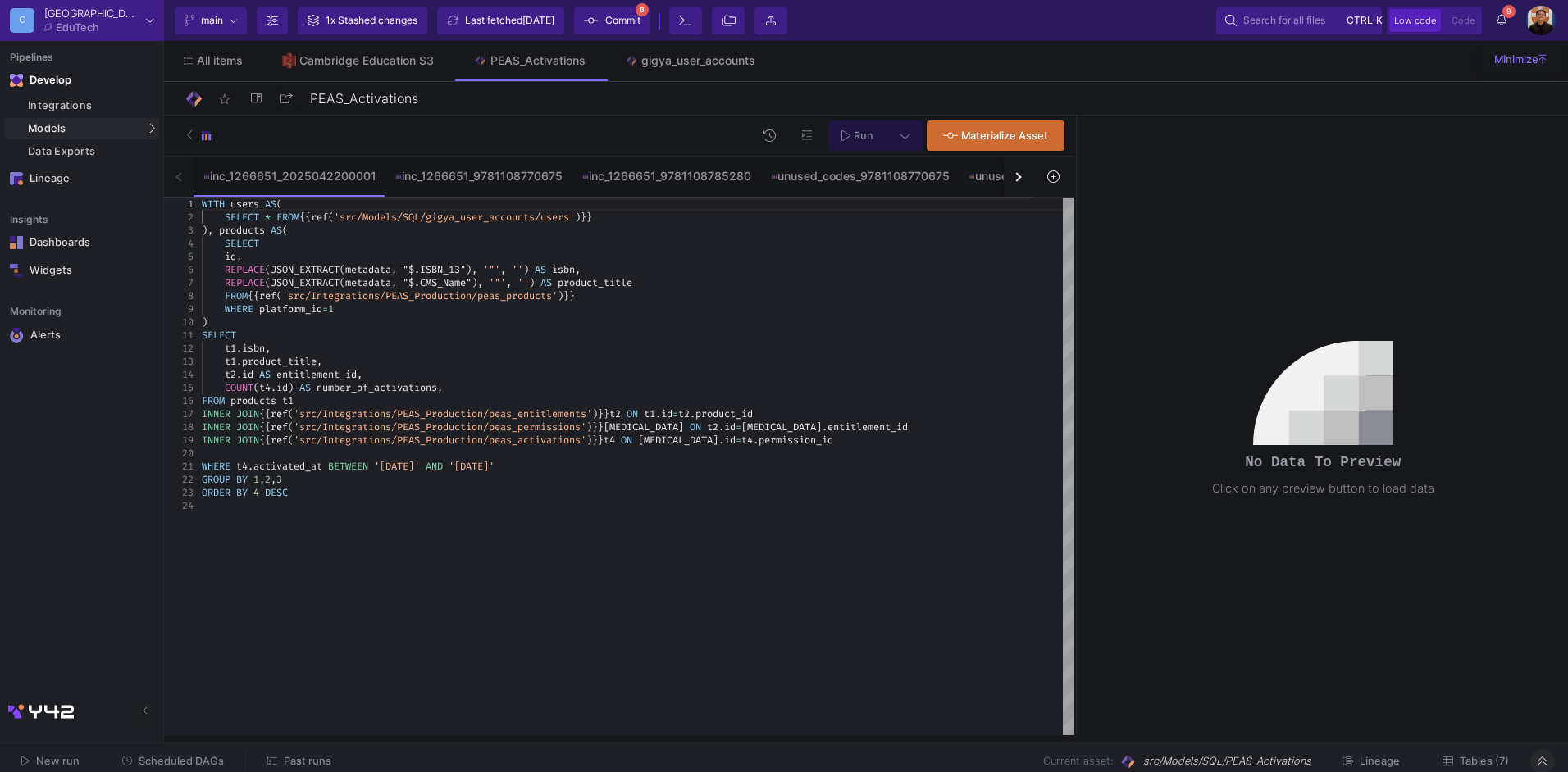
click at [1023, 185] on button "button" at bounding box center [1018, 176] width 30 height 40
click at [1023, 184] on button "button" at bounding box center [1018, 176] width 30 height 40
click at [1023, 184] on div "inc_1266651_2025042200001 inc_1266651_9781108770675 inc_1266651_9781108785280 u…" at bounding box center [598, 177] width 869 height 41
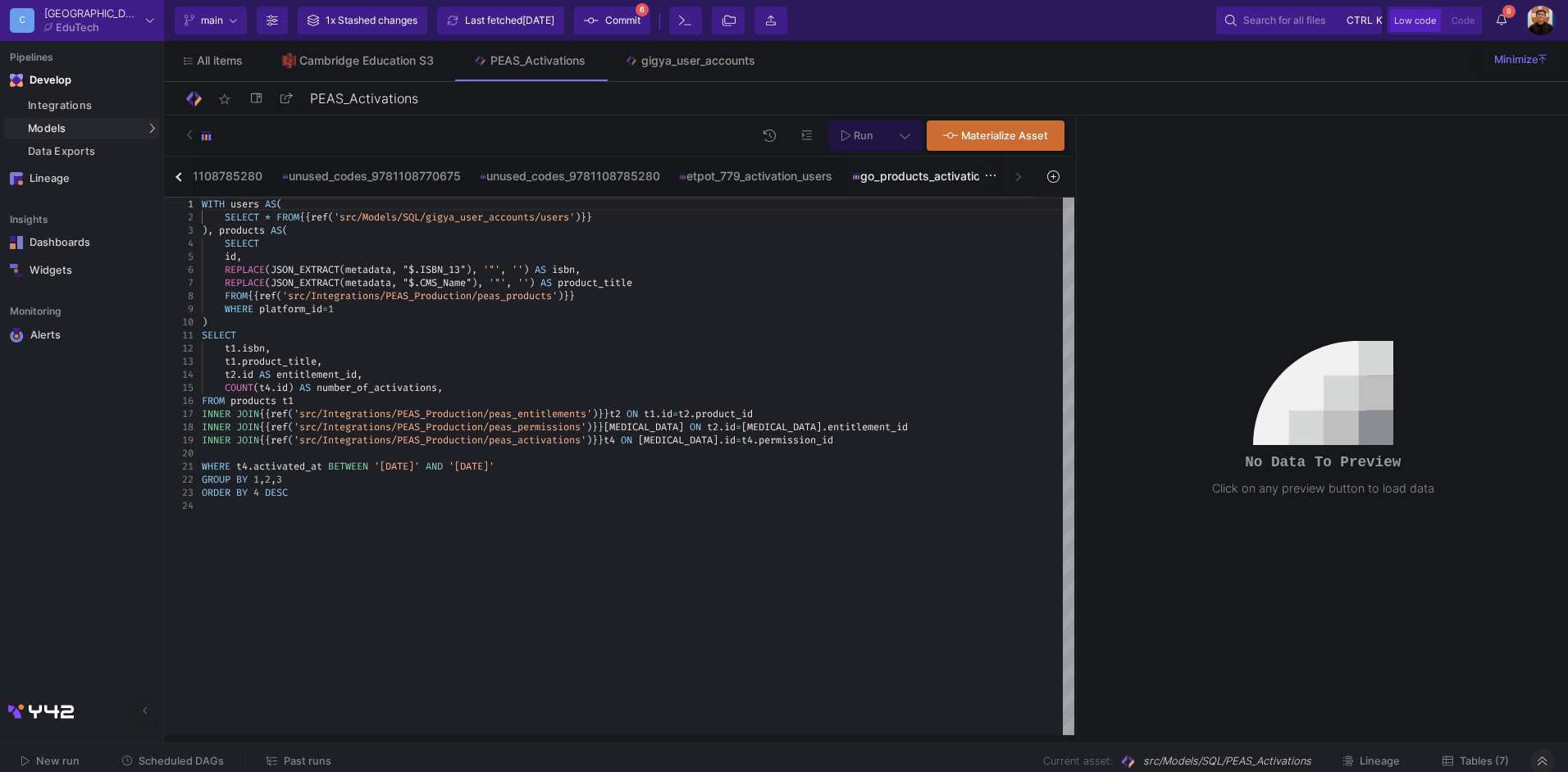
click at [927, 178] on div "go_products_activations" at bounding box center [923, 176] width 141 height 13
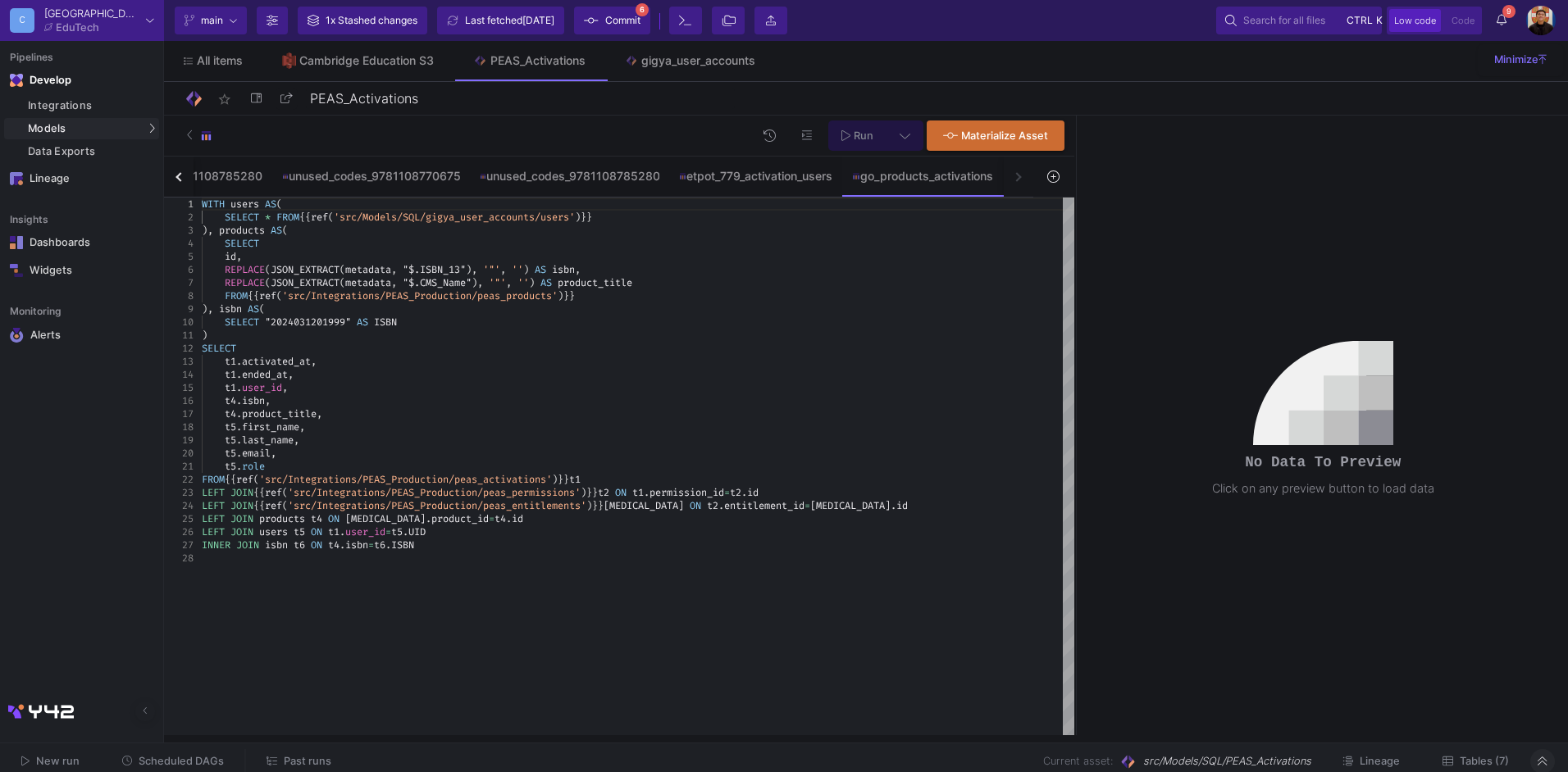
type textarea ") SELECT t1.activated_at, t1.ended_at, t1.user_id, t4.isbn, t4.product_title, t…"
click at [440, 418] on div "t4 . product_title ," at bounding box center [638, 414] width 873 height 13
click at [735, 179] on div "etpot_779_activation_users" at bounding box center [755, 176] width 153 height 13
click at [890, 181] on div "go_products_activations" at bounding box center [923, 176] width 141 height 13
click at [776, 182] on div "etpot_779_activation_users" at bounding box center [755, 176] width 153 height 13
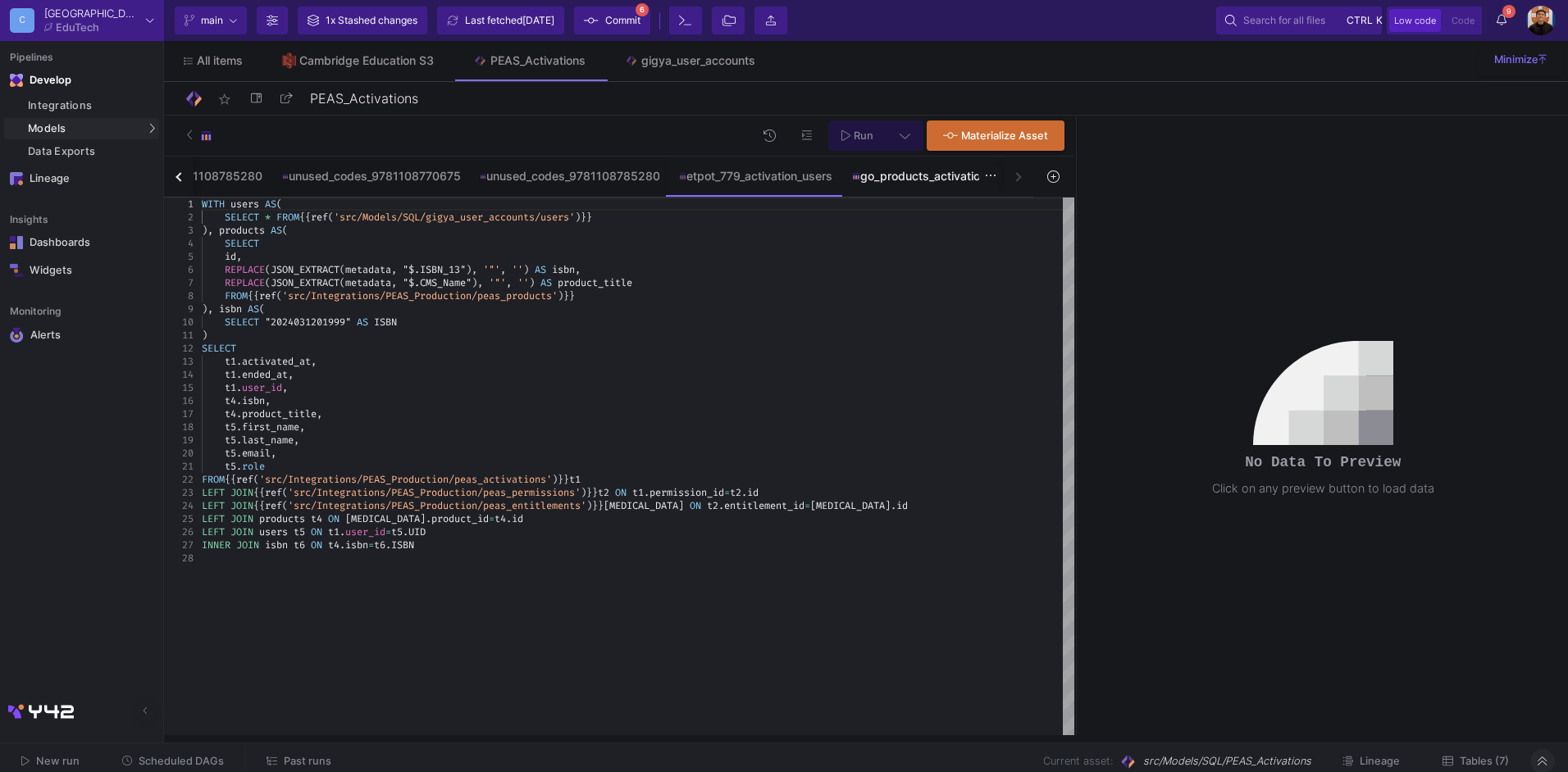
click at [939, 168] on div "go_products_activations" at bounding box center [922, 176] width 160 height 39
click at [641, 16] on span "Commit" at bounding box center [623, 20] width 35 height 25
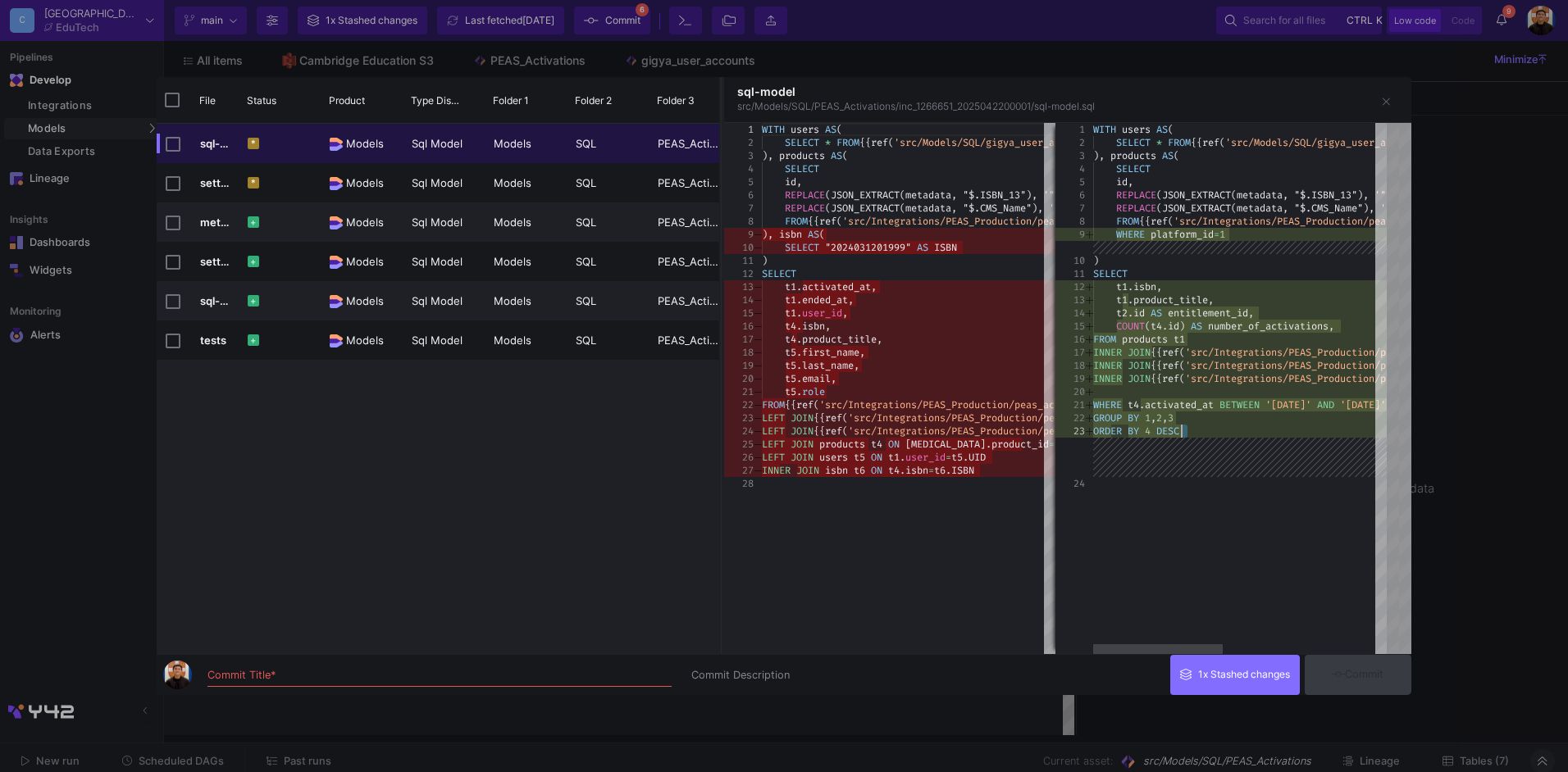
type textarea "WITH users AS( SELECT * FROM {{ ref('src/Models/SQL/gigya_user_accounts/users')…"
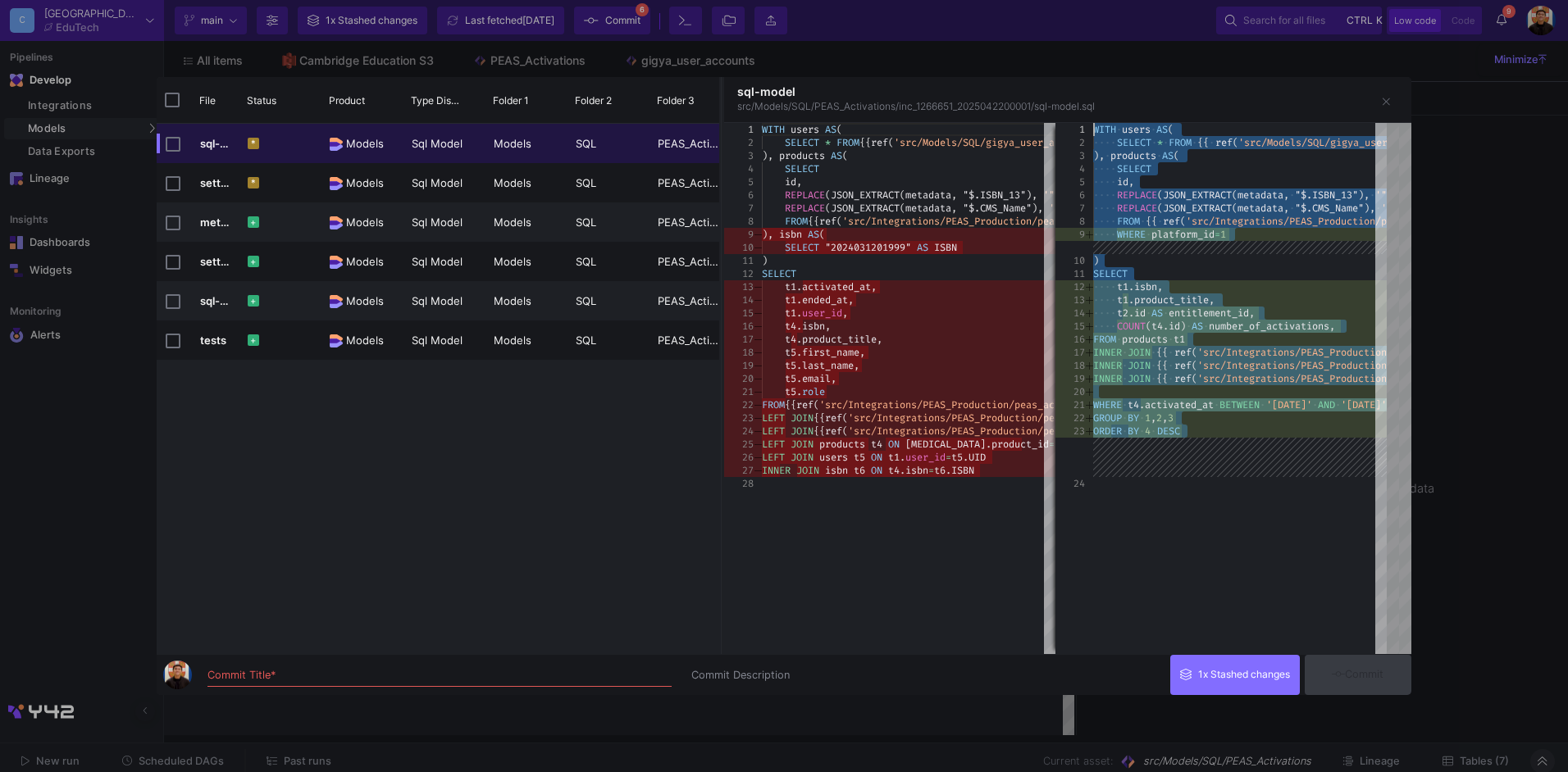
drag, startPoint x: 1223, startPoint y: 477, endPoint x: 1054, endPoint y: 87, distance: 425.0
click at [1054, 87] on as-split-area "sql-model src/Models/SQL/PEAS_Activations/inc_1266651_2025042200001/sql-model.s…" at bounding box center [1067, 365] width 687 height 577
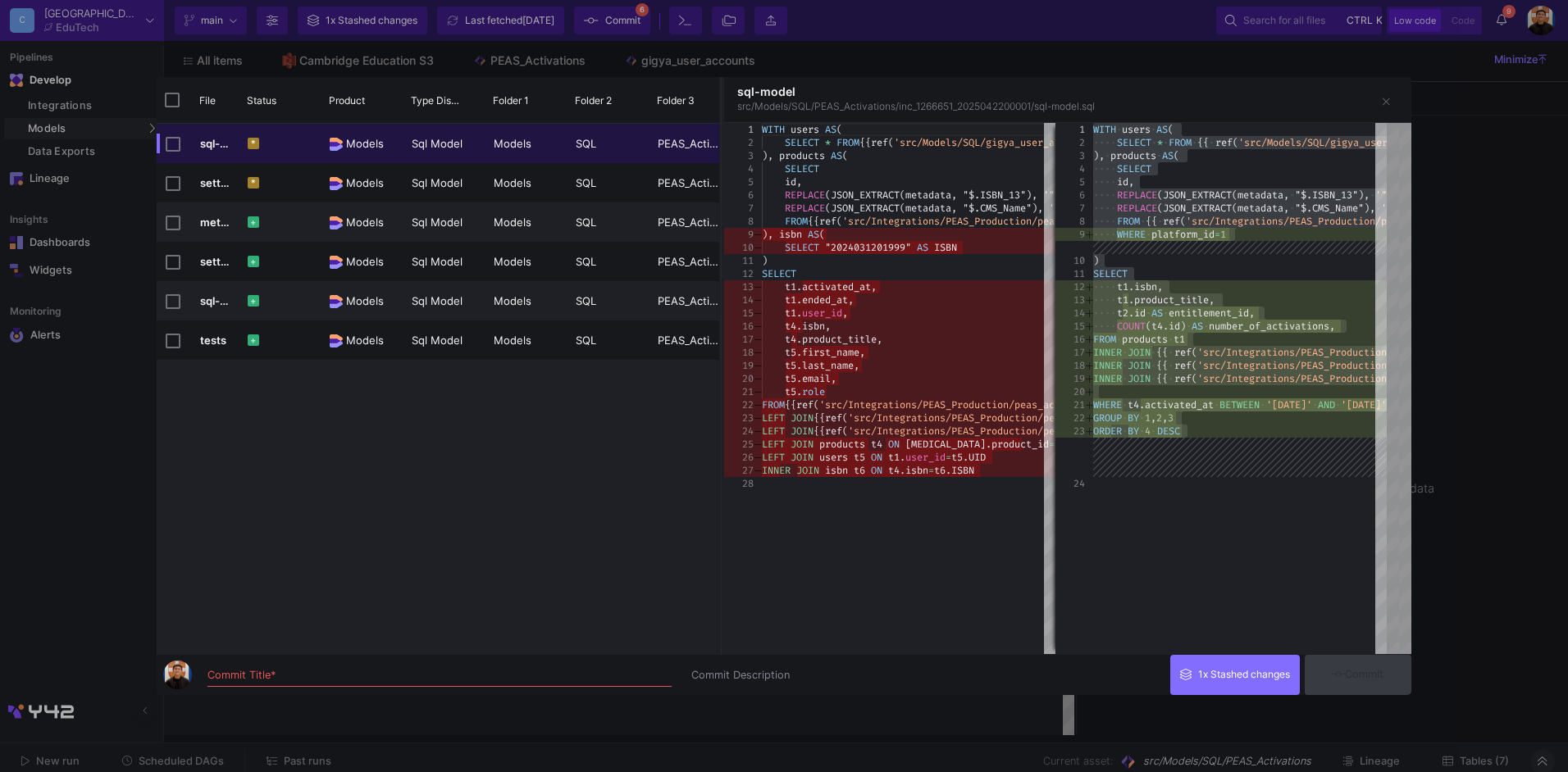
click at [1503, 231] on div at bounding box center [784, 386] width 1568 height 772
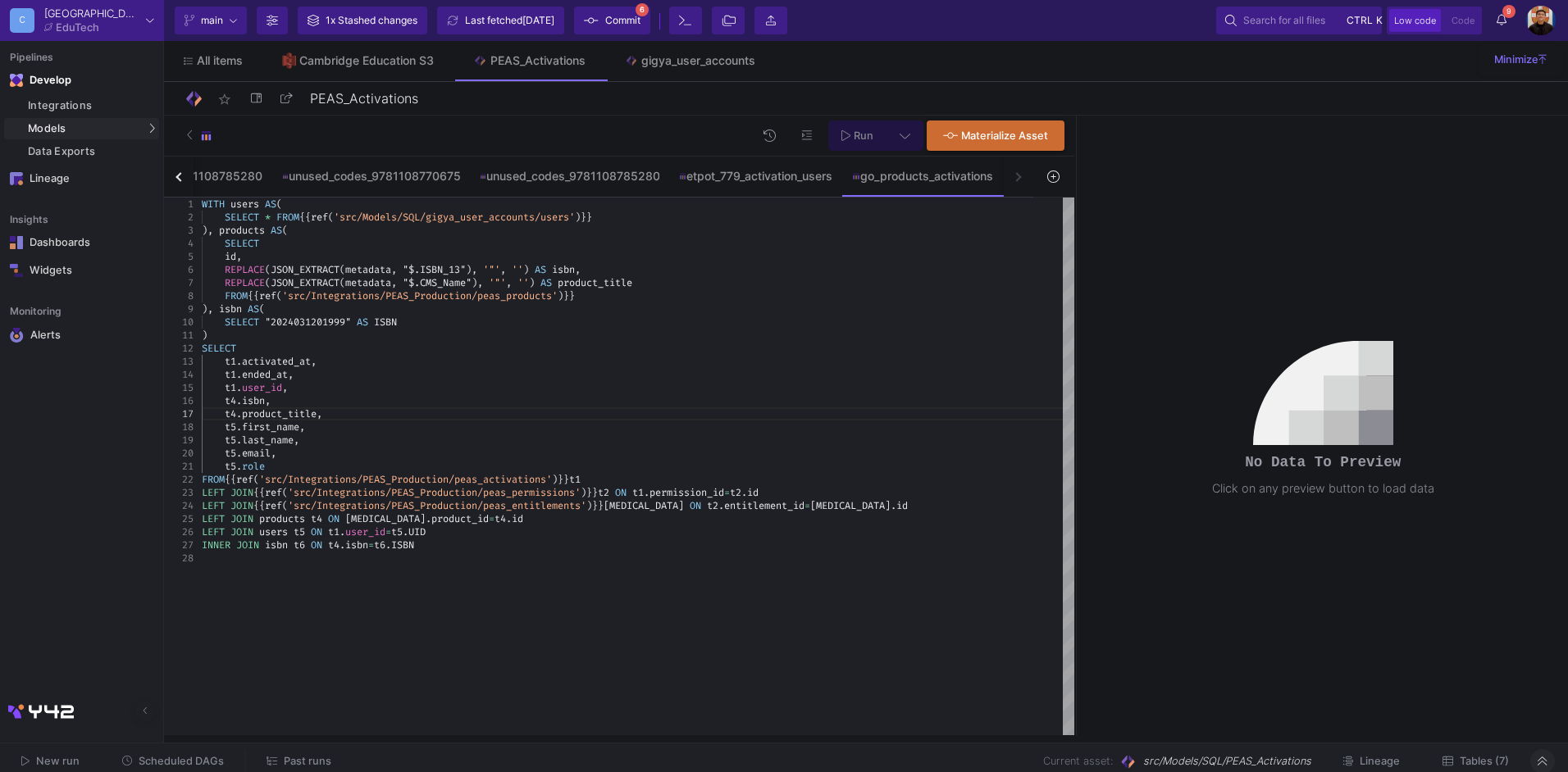
click at [733, 370] on div "t1 . ended_at ," at bounding box center [638, 374] width 873 height 13
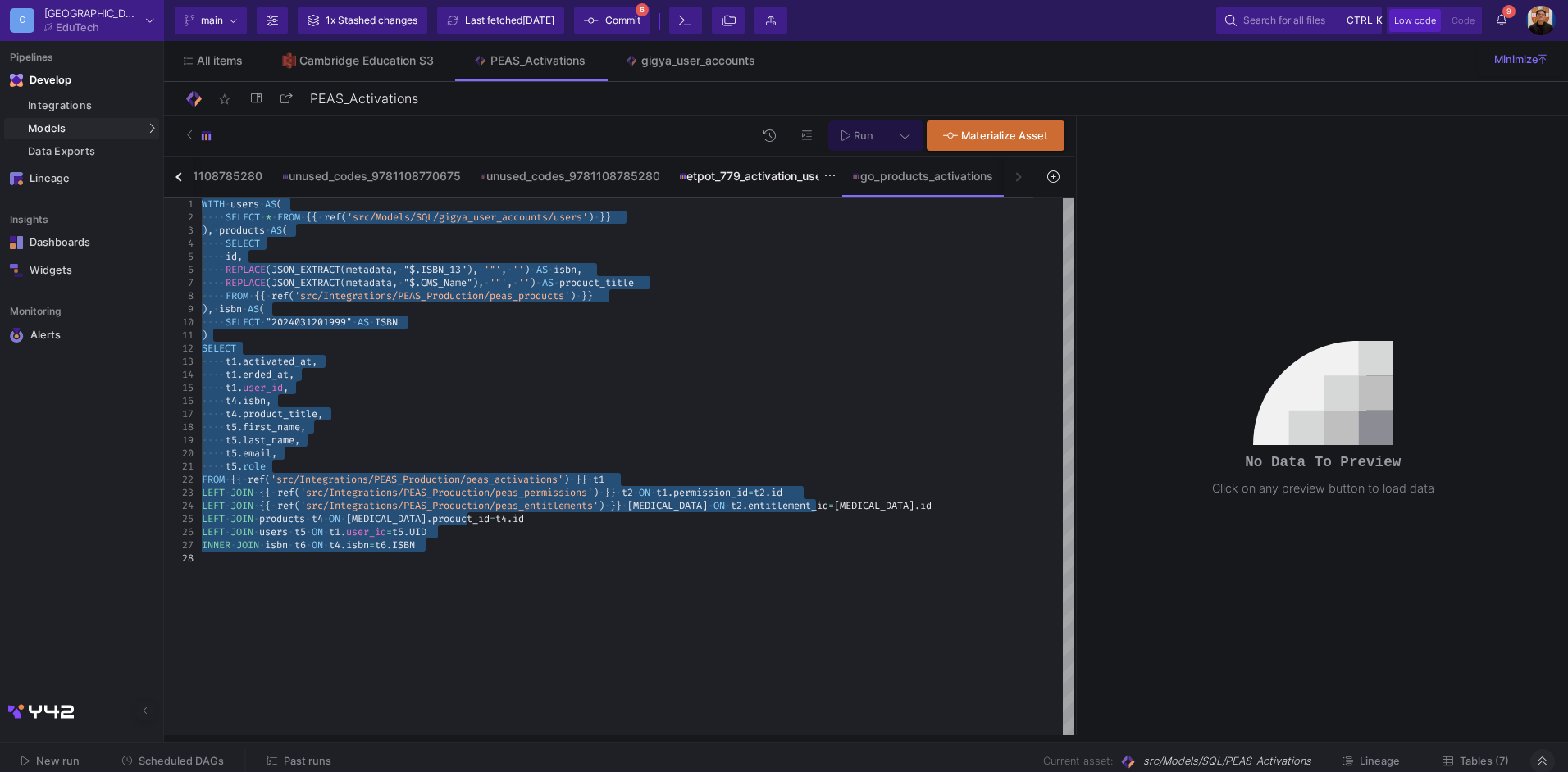
click at [759, 172] on div "etpot_779_activation_users" at bounding box center [755, 176] width 153 height 13
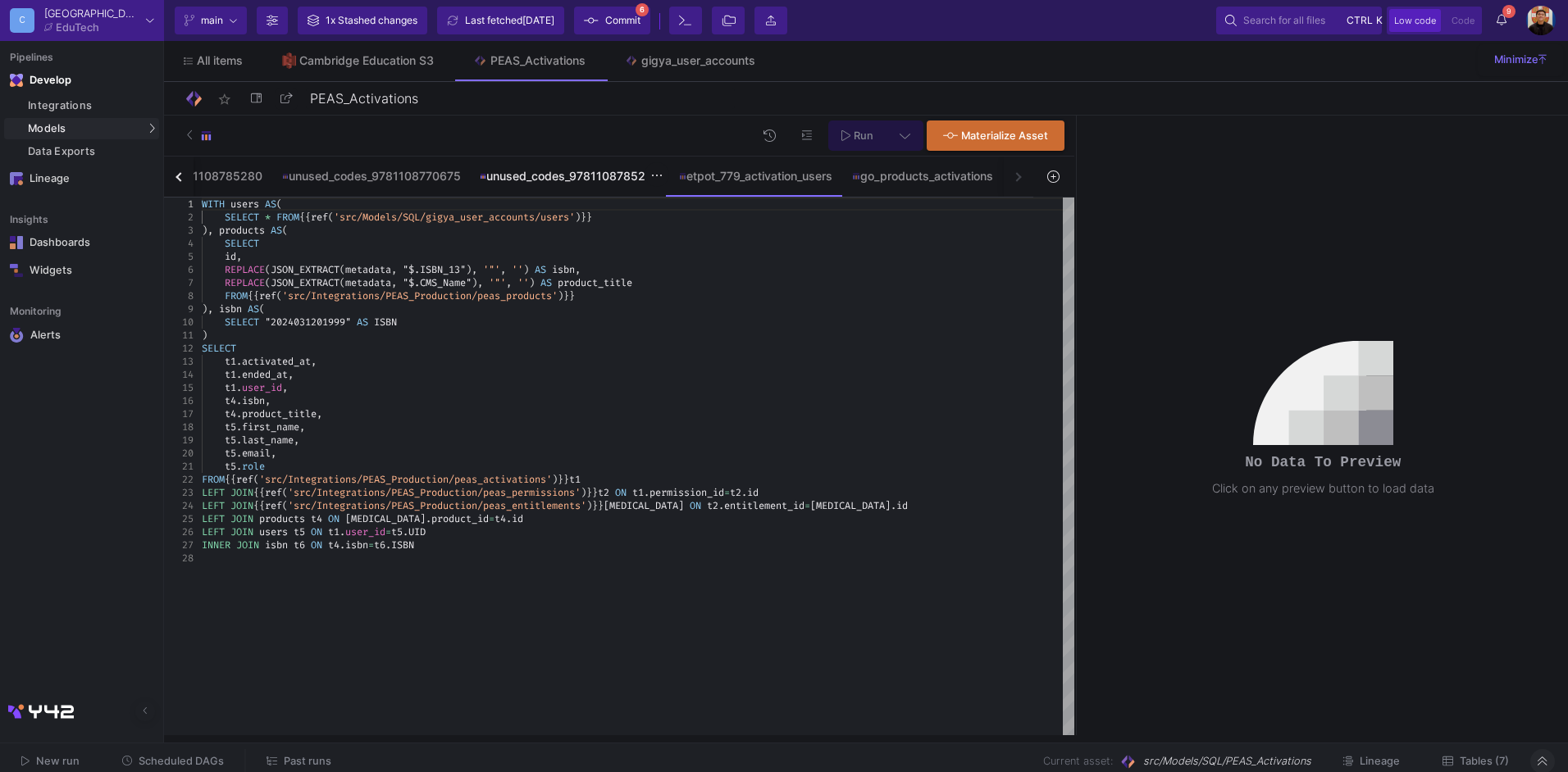
click at [559, 171] on div "unused_codes_9781108785280" at bounding box center [569, 176] width 180 height 13
click at [398, 176] on div "unused_codes_9781108770675" at bounding box center [371, 176] width 178 height 13
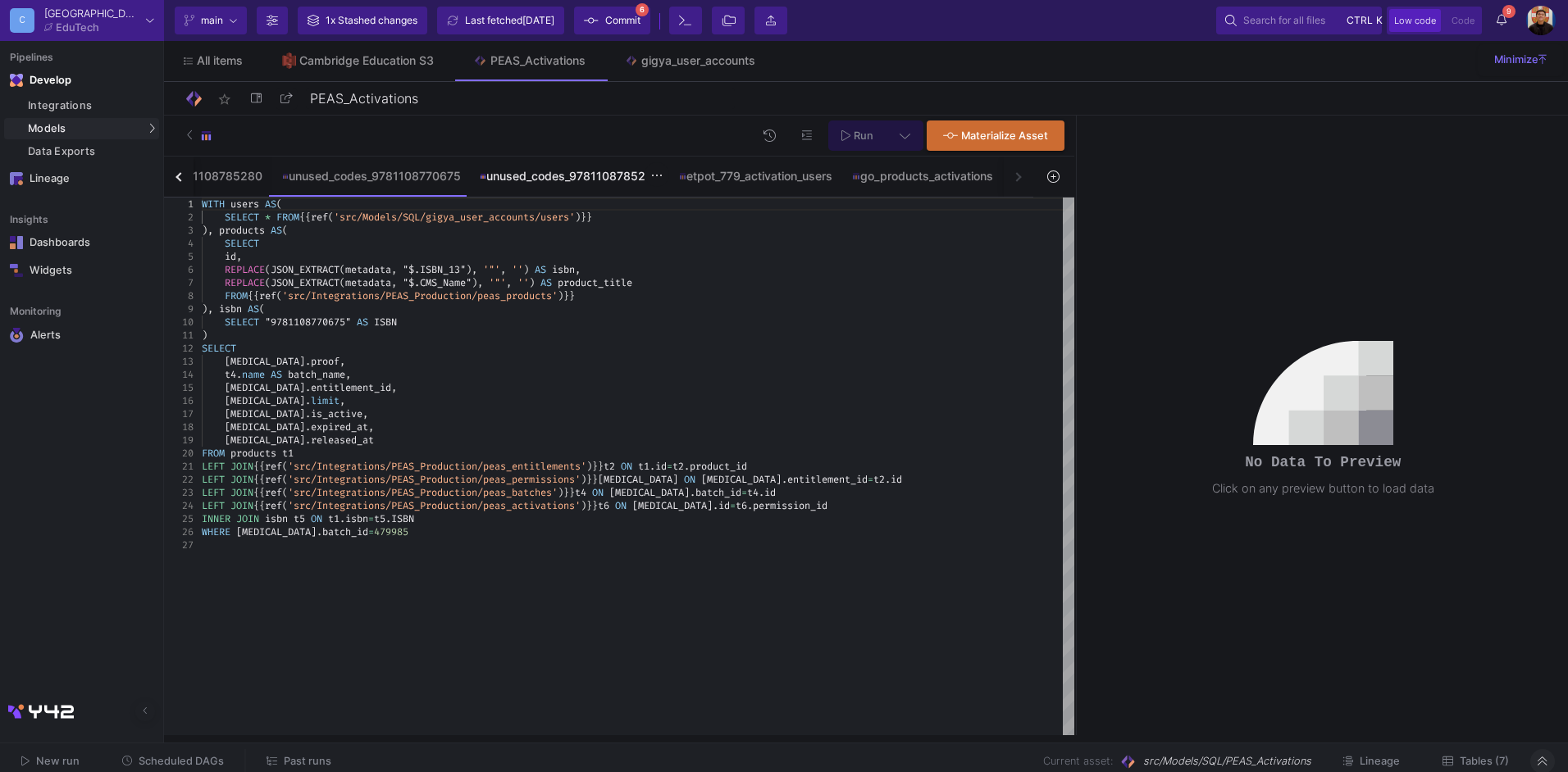
click at [590, 173] on div "unused_codes_9781108785280" at bounding box center [569, 176] width 180 height 13
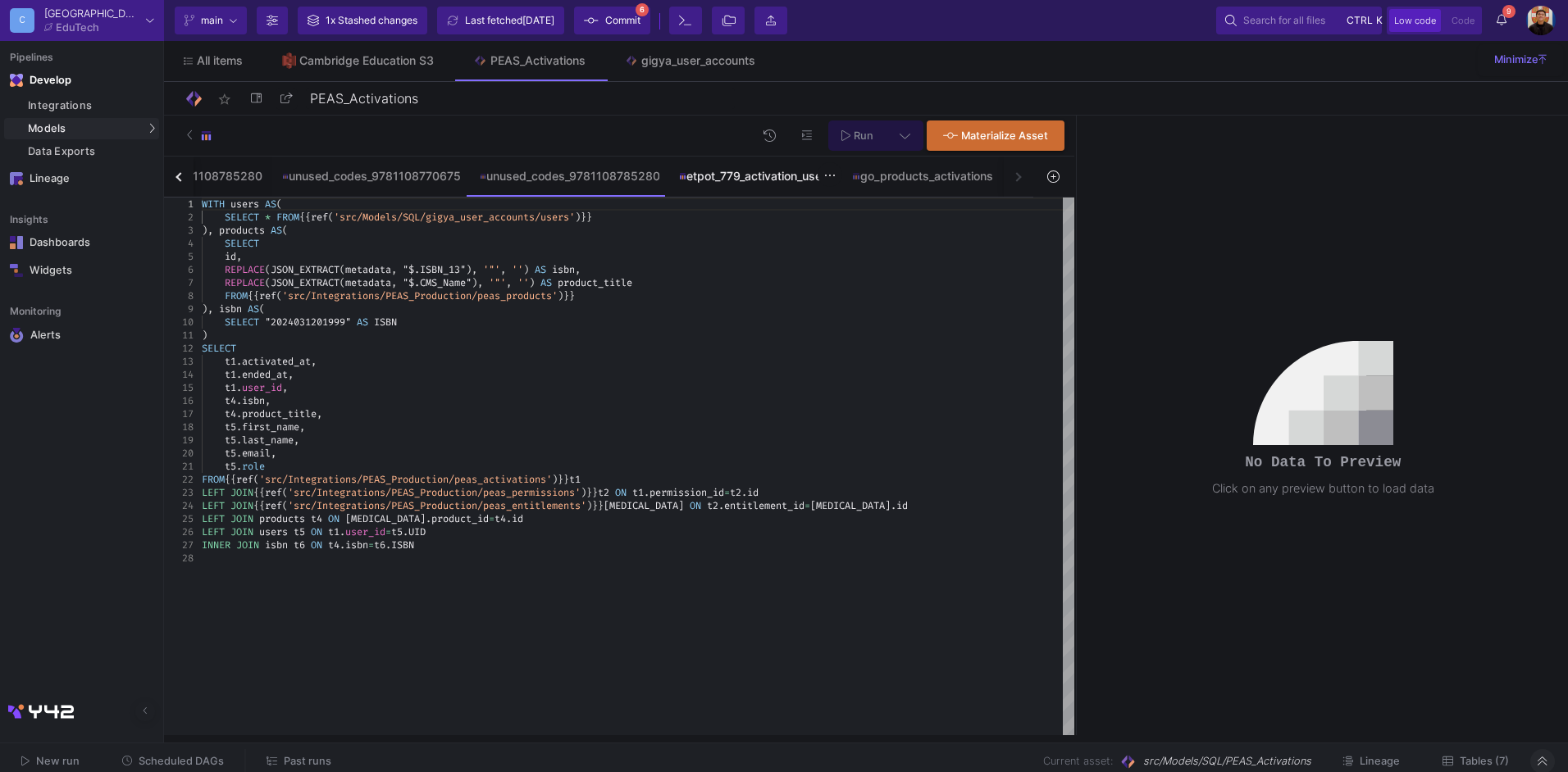
click at [737, 171] on div "etpot_779_activation_users" at bounding box center [755, 176] width 153 height 13
click at [1017, 175] on div "inc_1266651_2025042200001 inc_1266651_9781108770675 inc_1266651_9781108785280 u…" at bounding box center [598, 177] width 869 height 41
click at [933, 194] on div "go_products_activations" at bounding box center [922, 176] width 160 height 39
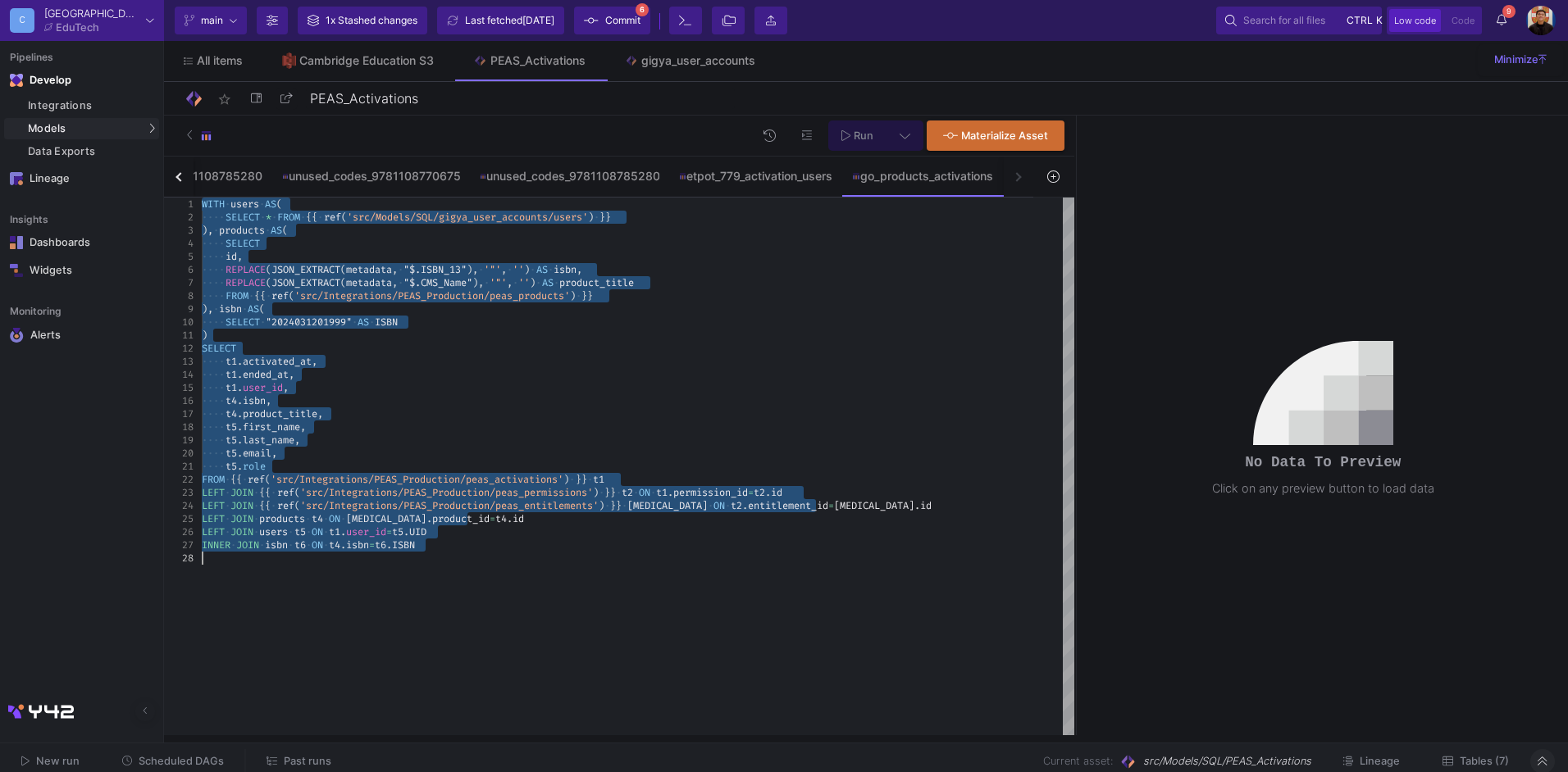
paste textarea "HERE t4.activated_at BETWEEN '[DATE]' AND '[DATE]' GROUP BY 1,2,3 ORDER BY 4 DE…"
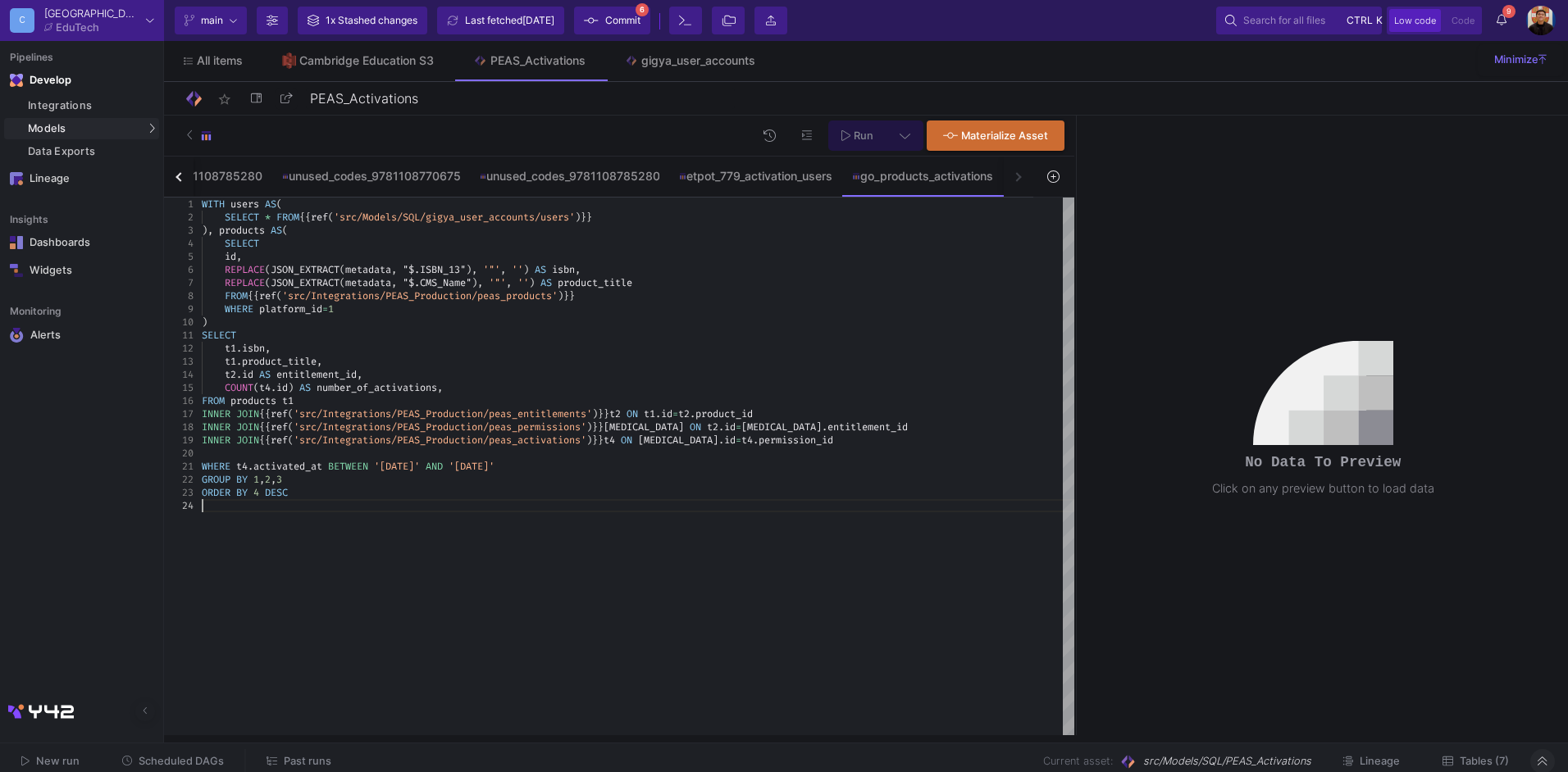
click at [226, 457] on div at bounding box center [638, 453] width 873 height 13
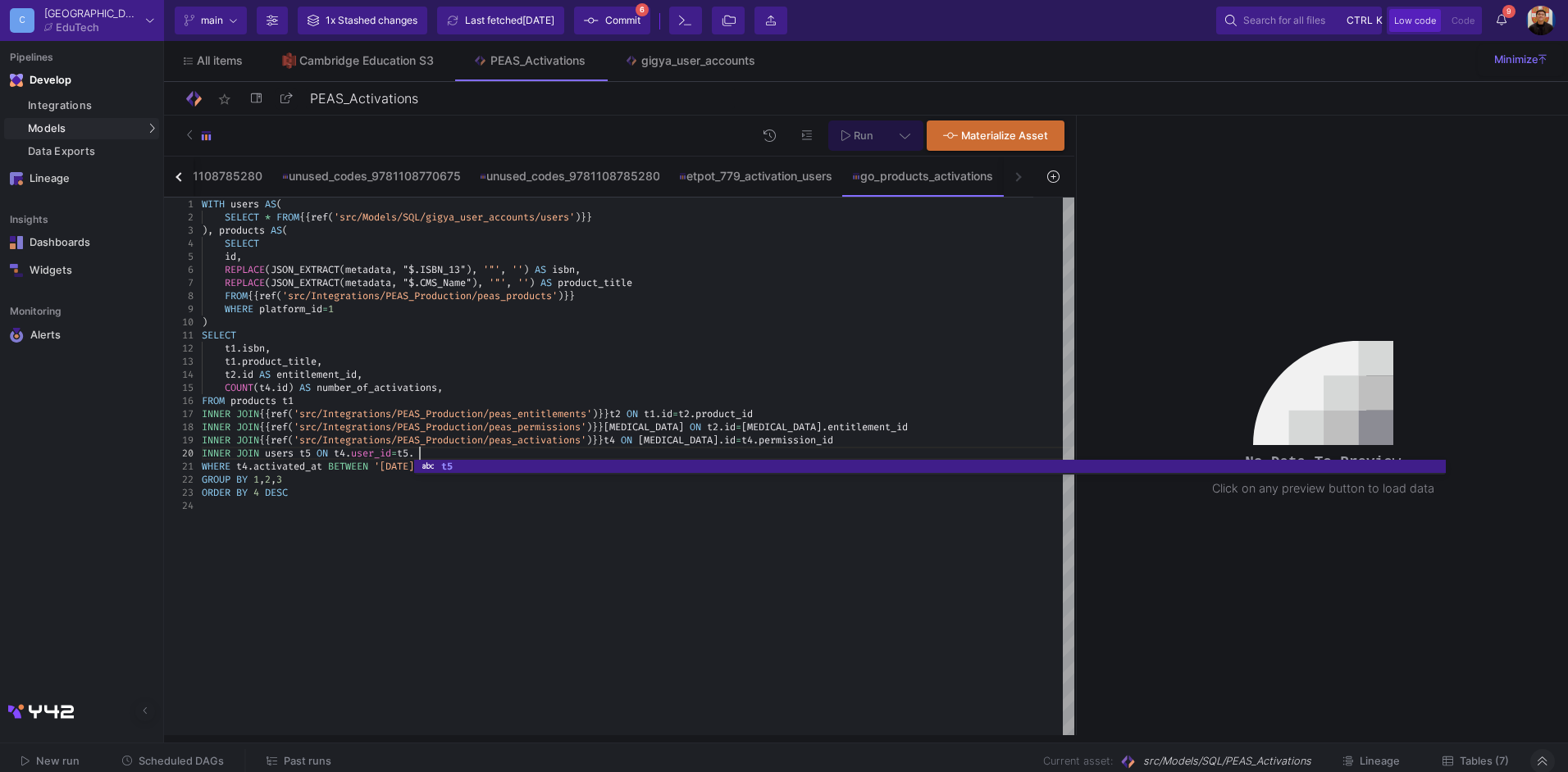
scroll to position [118, 217]
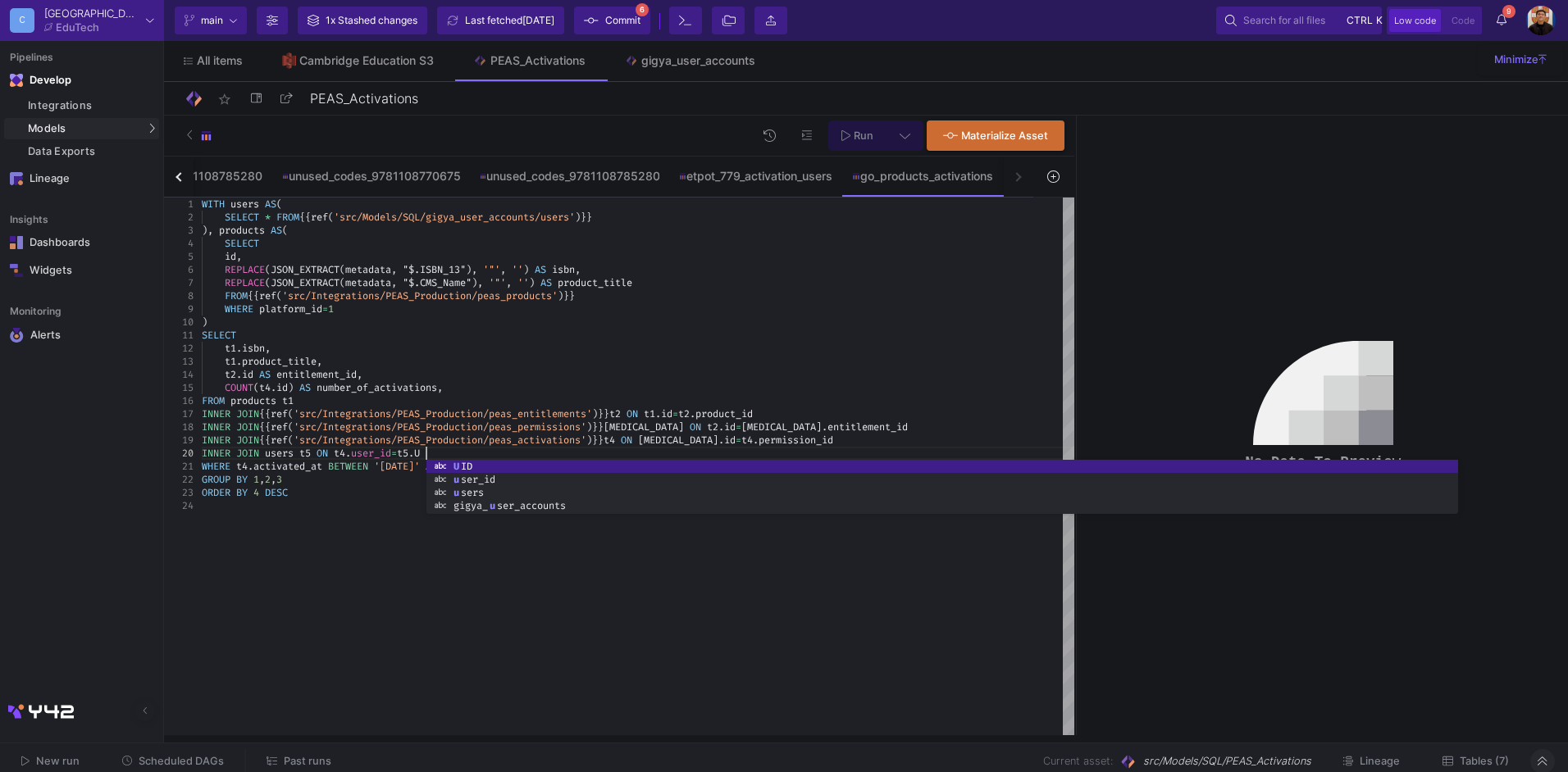
type textarea "SELECT t1.isbn, t1.product_title, [DOMAIN_NAME] AS entitlement_id, COUNT([DOMAI…"
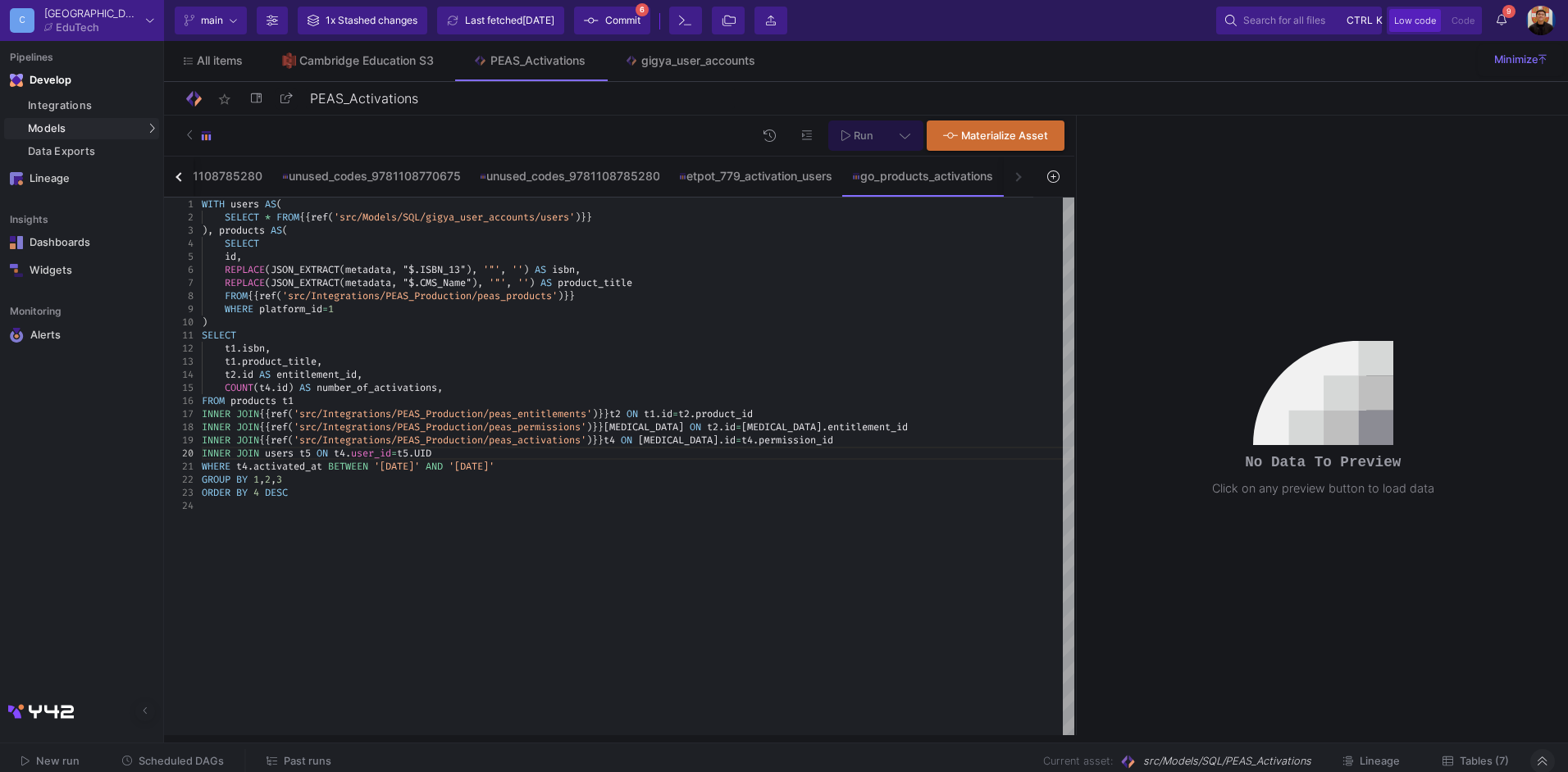
drag, startPoint x: 620, startPoint y: 438, endPoint x: 889, endPoint y: 454, distance: 269.5
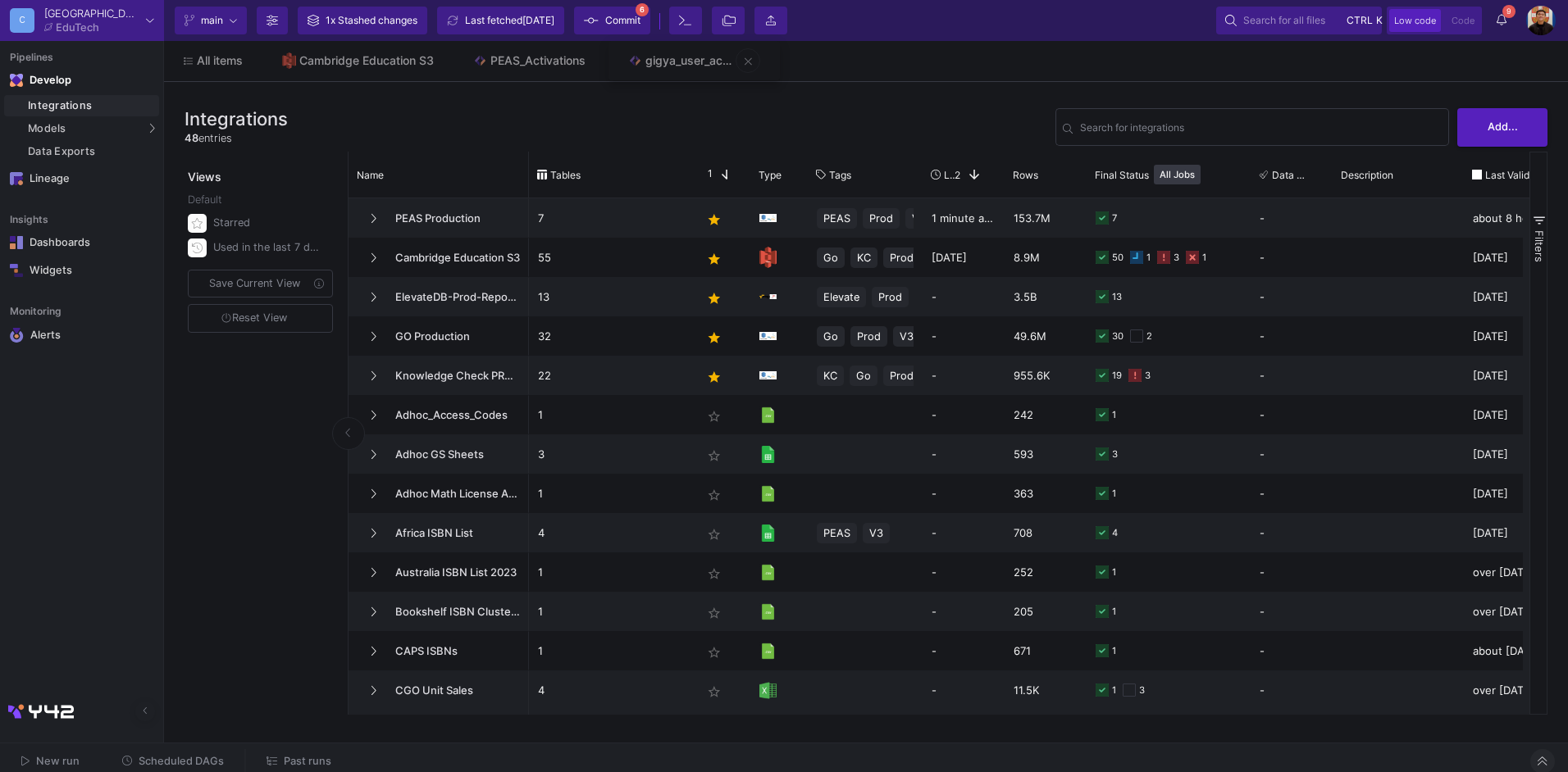
drag, startPoint x: 726, startPoint y: 81, endPoint x: 737, endPoint y: 95, distance: 17.8
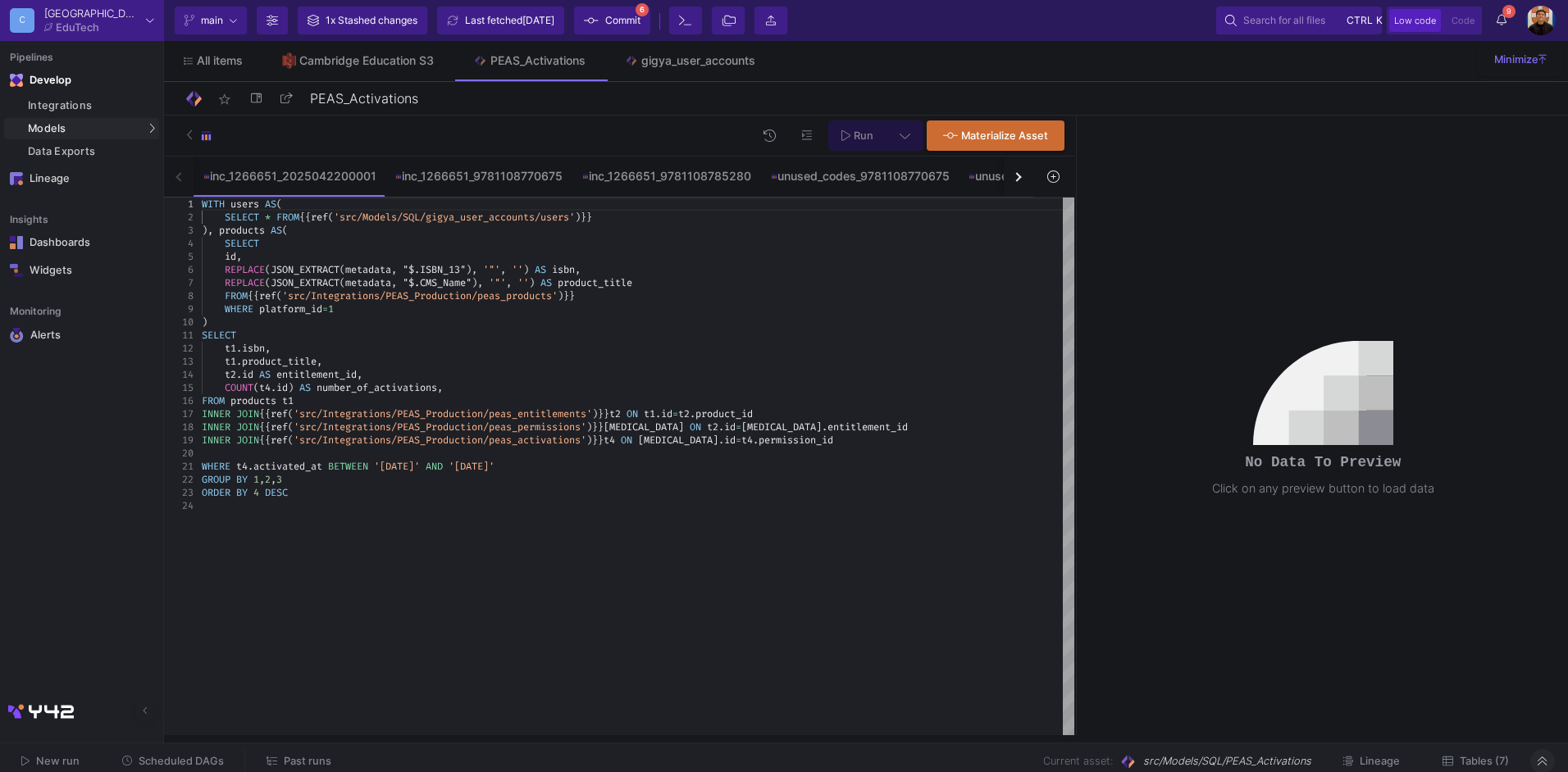
click at [212, 448] on div at bounding box center [638, 453] width 873 height 13
click at [835, 487] on div at bounding box center [638, 492] width 873 height 13
click at [839, 436] on div "INNER JOIN {{ ref ( 'src/Integrations/PEAS_Production/peas_activations ' ) }} t…" at bounding box center [638, 440] width 873 height 13
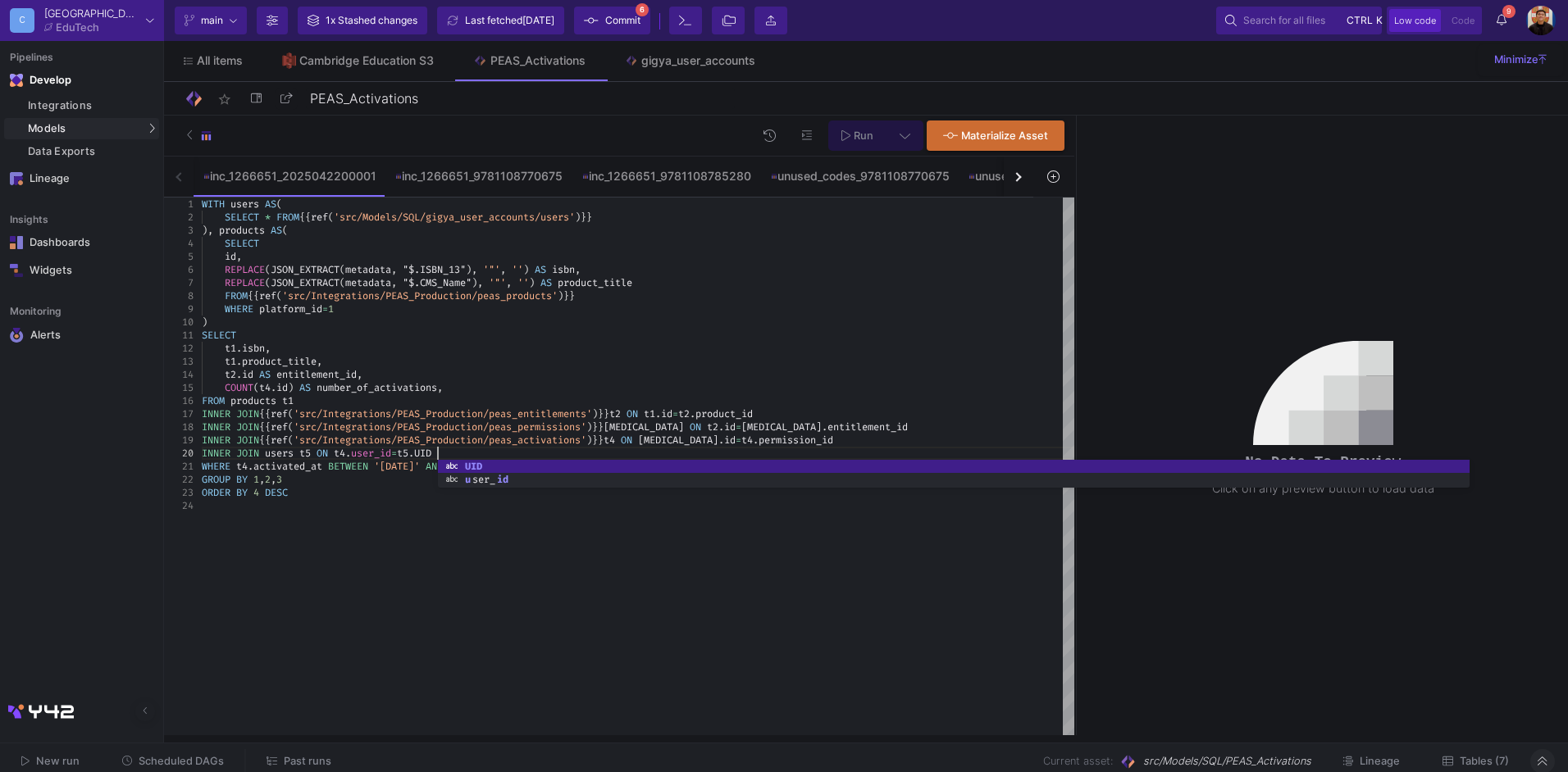
scroll to position [118, 236]
click at [469, 433] on span "'src/Integrations/PEAS_Production/peas_permissions" at bounding box center [438, 427] width 287 height 13
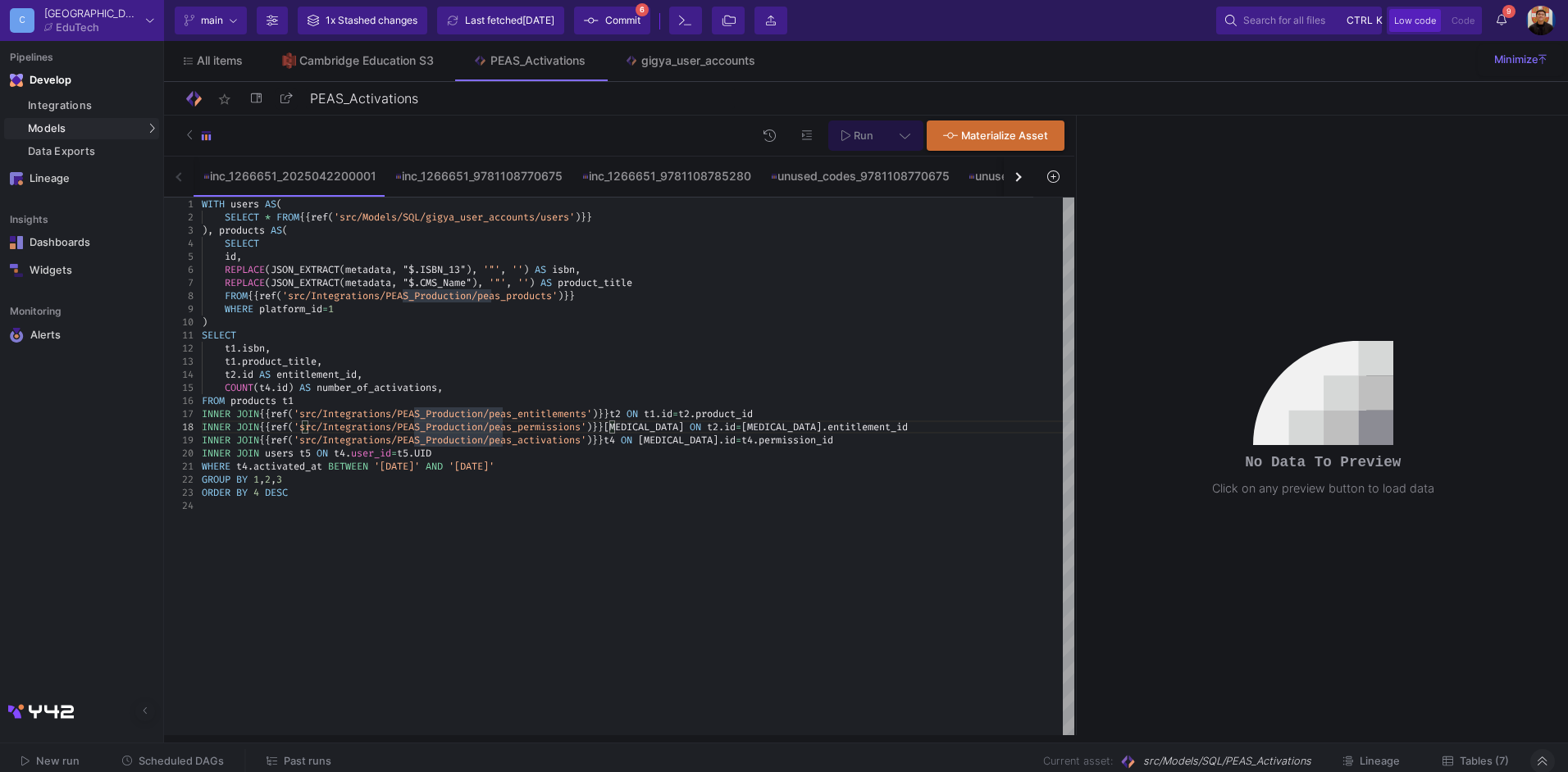
click at [869, 138] on span "Run" at bounding box center [863, 135] width 19 height 12
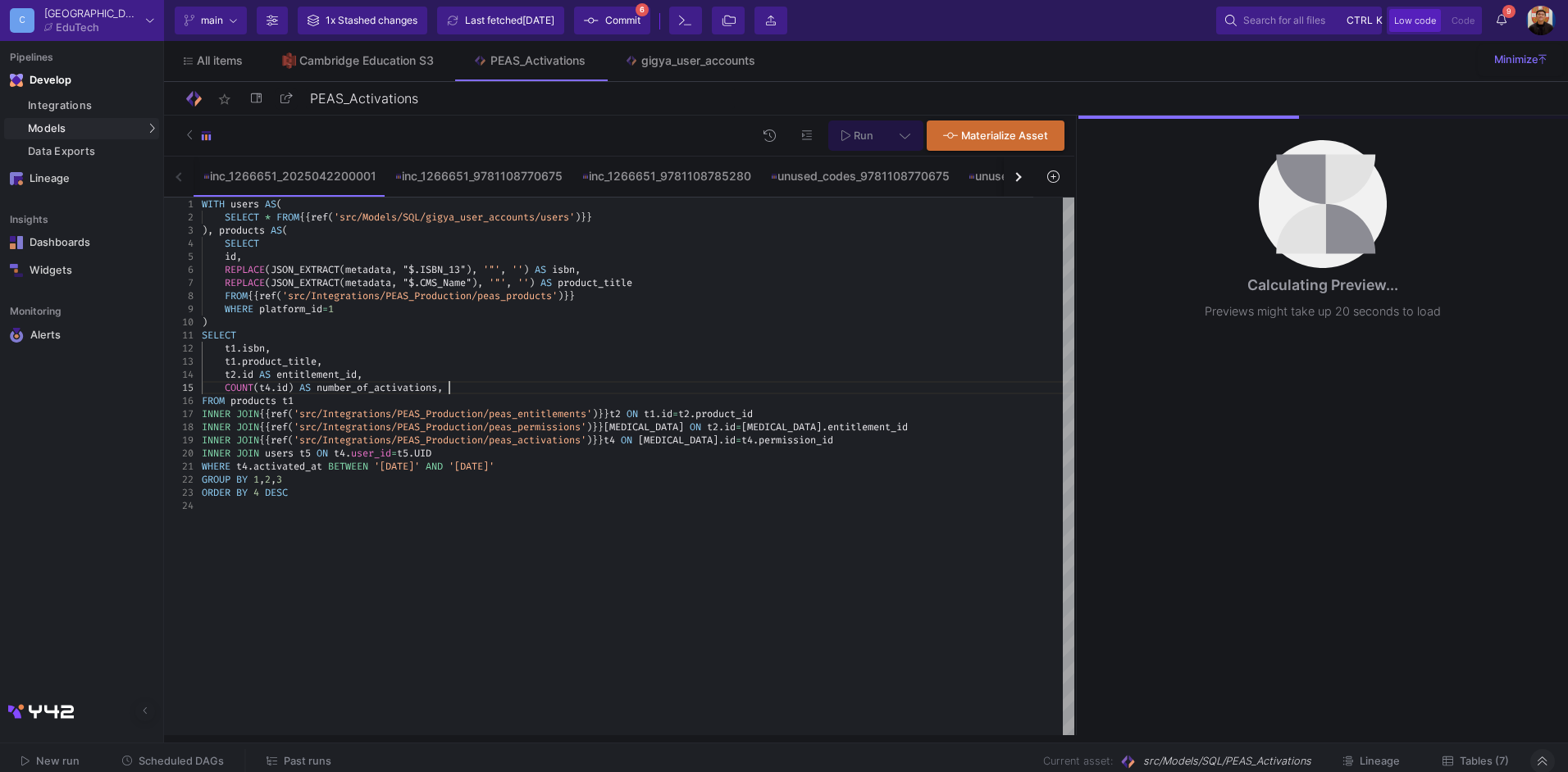
click at [457, 388] on div "COUNT ( t4 . id ) AS number_of_activations ," at bounding box center [638, 387] width 873 height 13
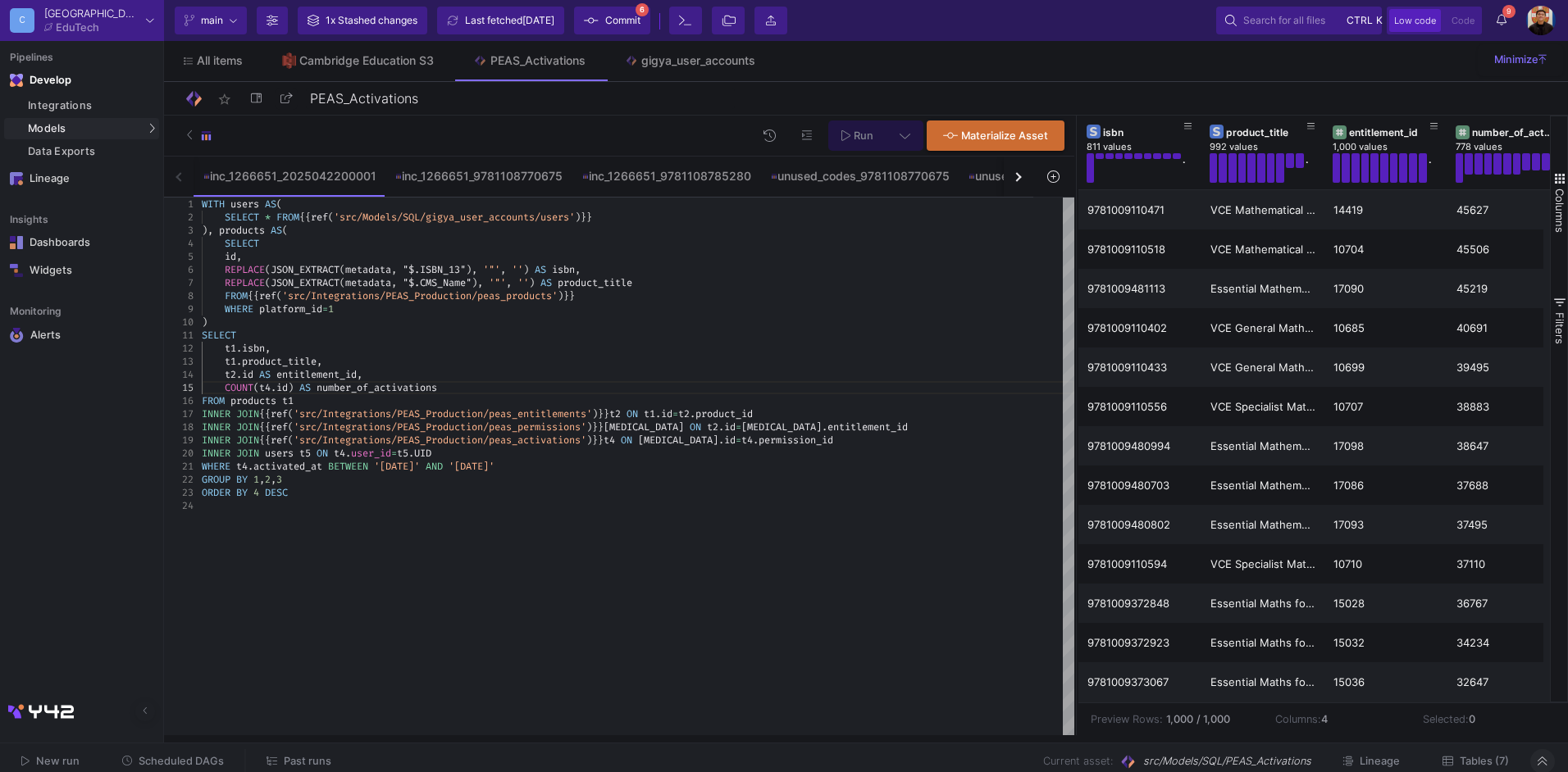
click at [530, 506] on div at bounding box center [638, 506] width 873 height 13
click at [860, 124] on button "Run" at bounding box center [857, 135] width 58 height 31
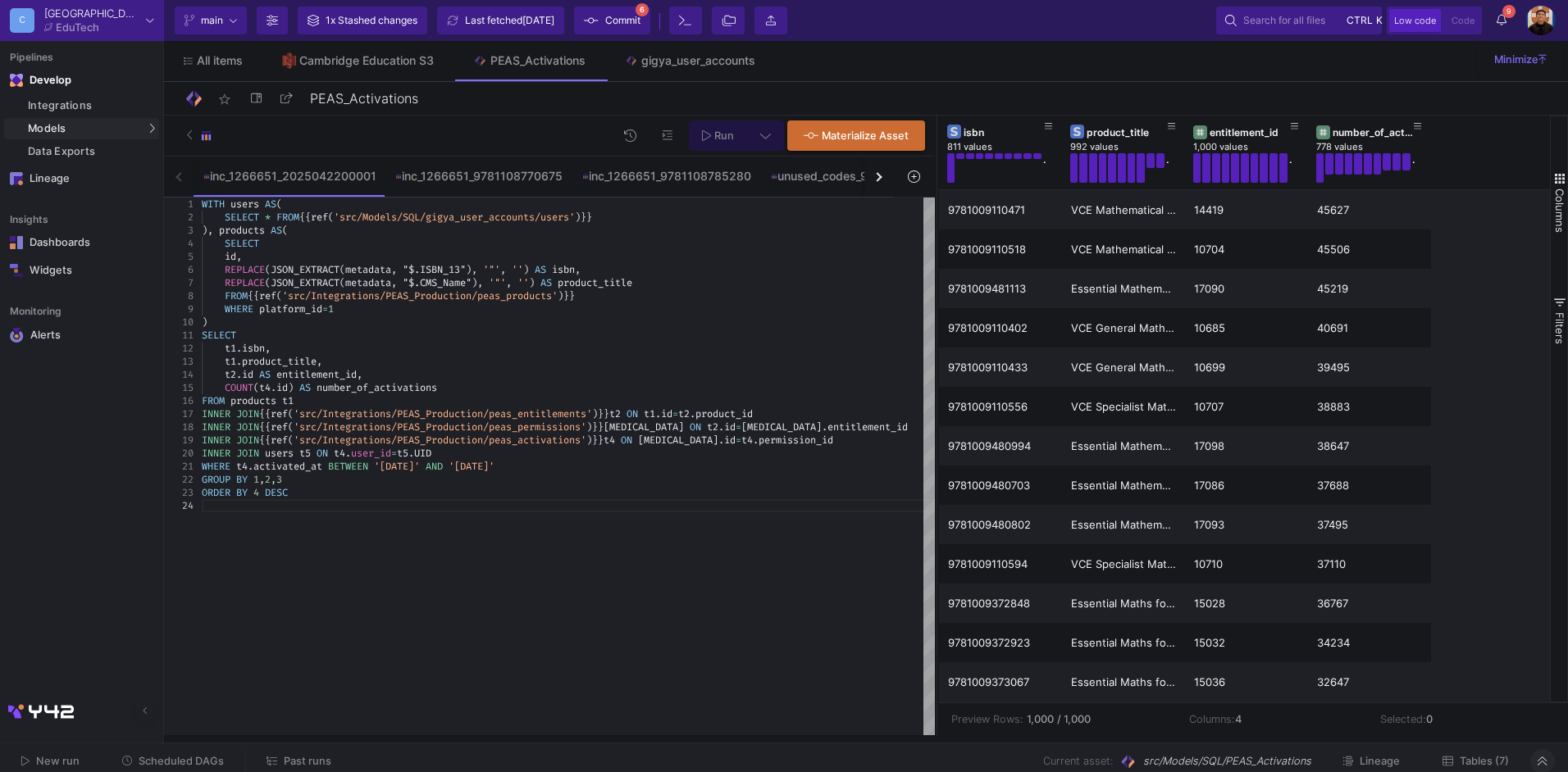
drag, startPoint x: 1074, startPoint y: 320, endPoint x: 1039, endPoint y: 492, distance: 175.5
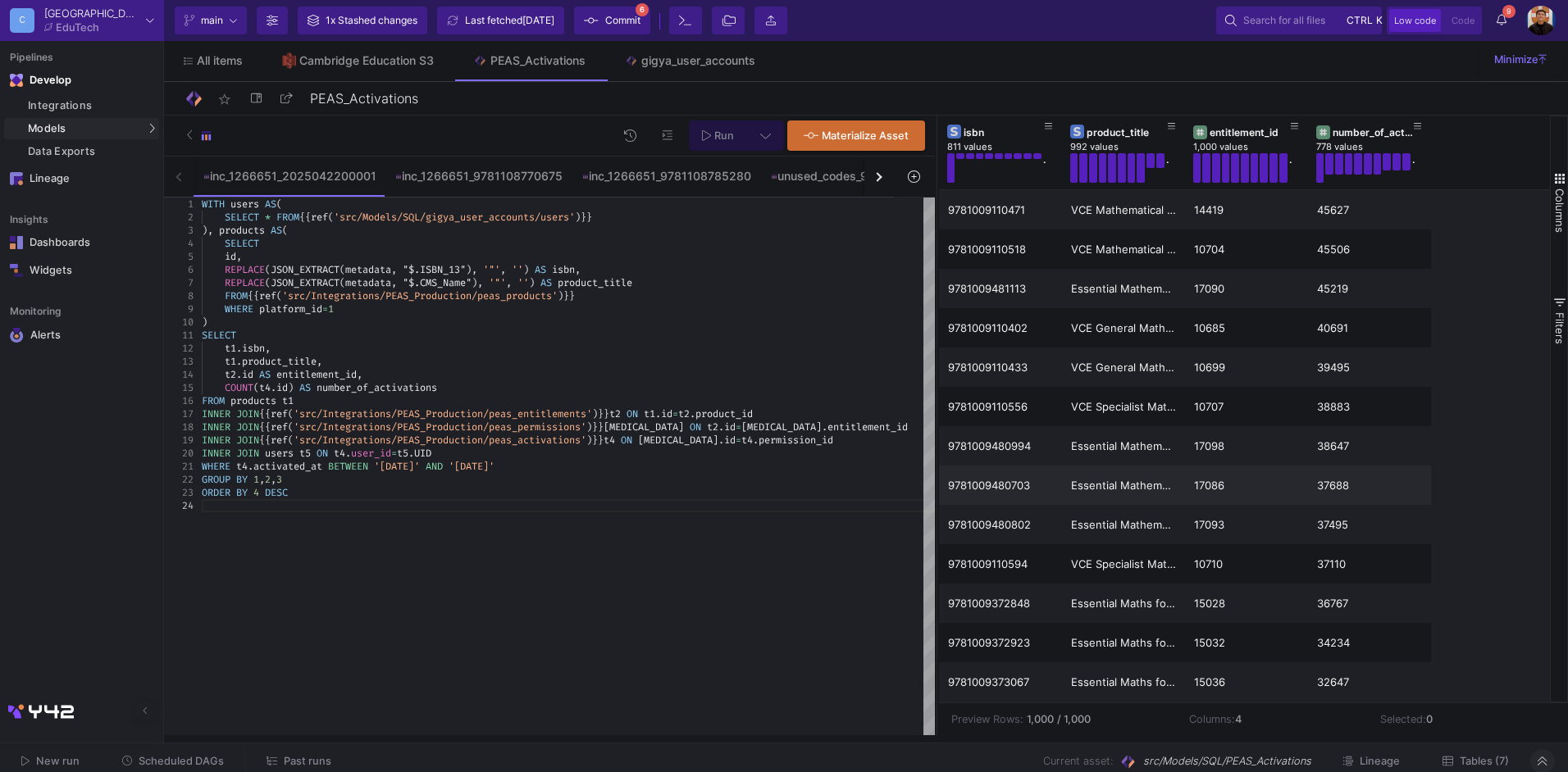
click at [935, 317] on div at bounding box center [937, 425] width 4 height 620
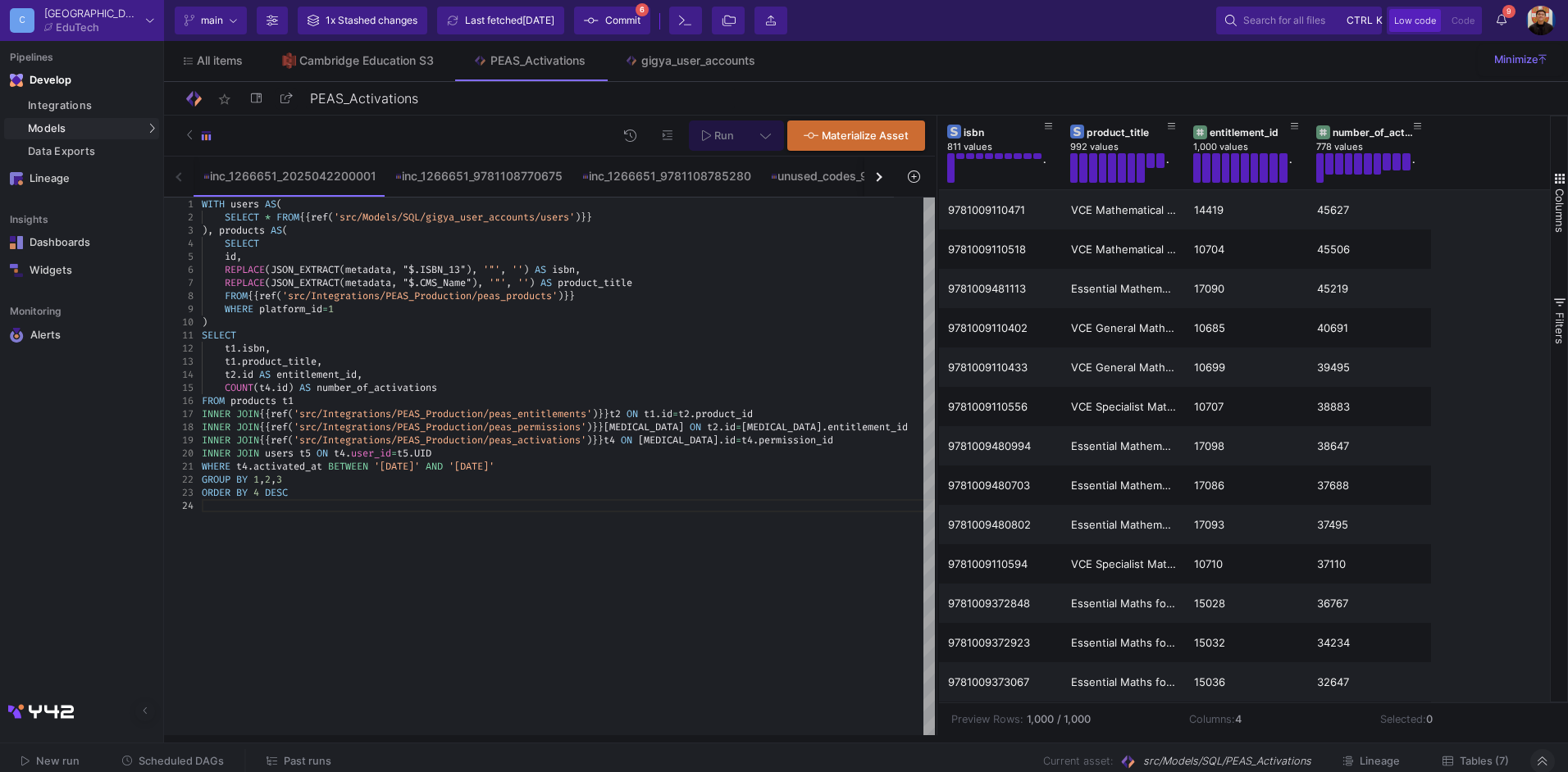
scroll to position [52, 0]
click at [472, 379] on div "t2 . id AS entitlement_id ," at bounding box center [568, 374] width 733 height 13
click at [473, 393] on div "COUNT ( t4 . id ) AS number_of_activations" at bounding box center [568, 387] width 733 height 13
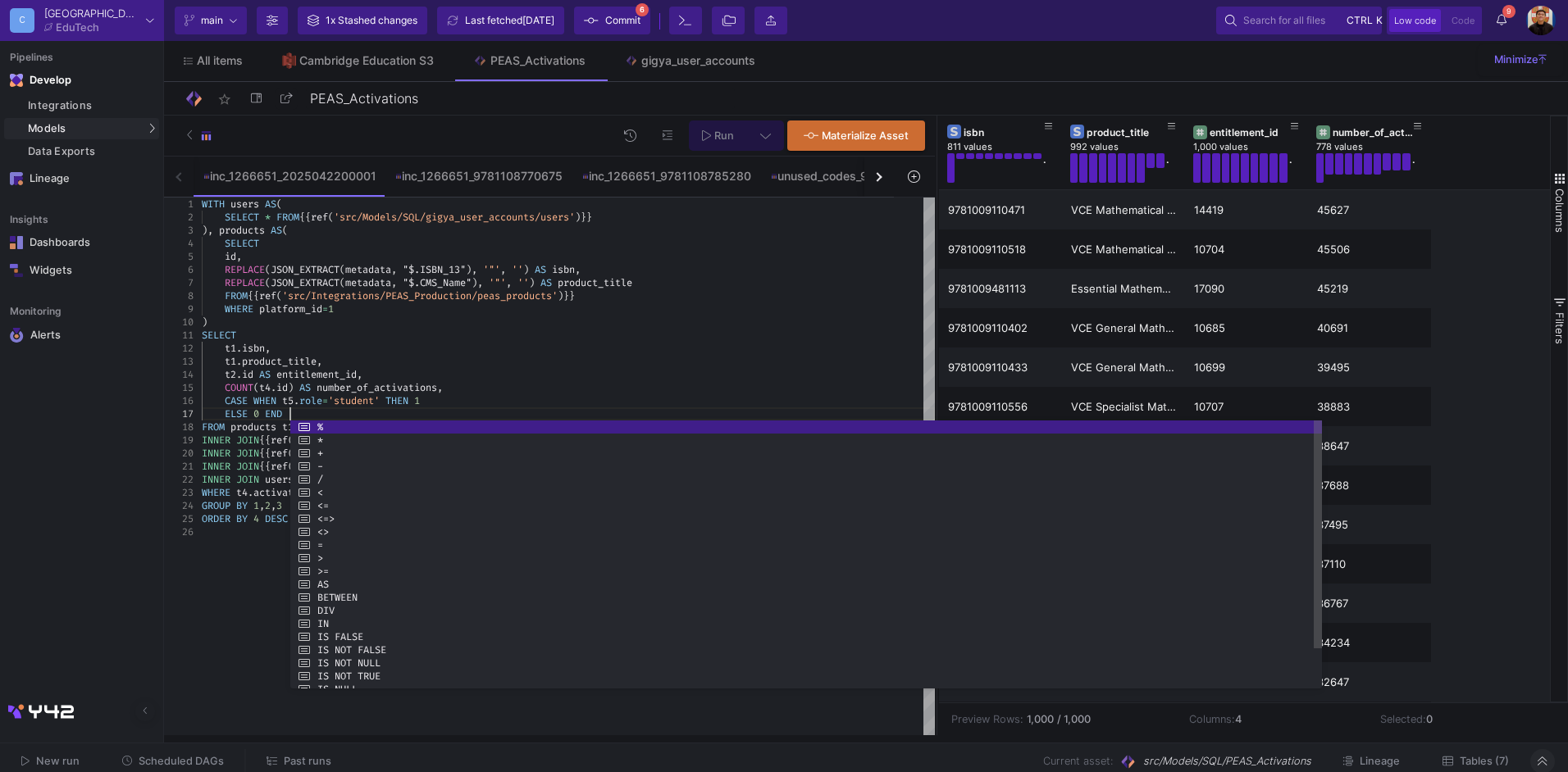
scroll to position [79, 88]
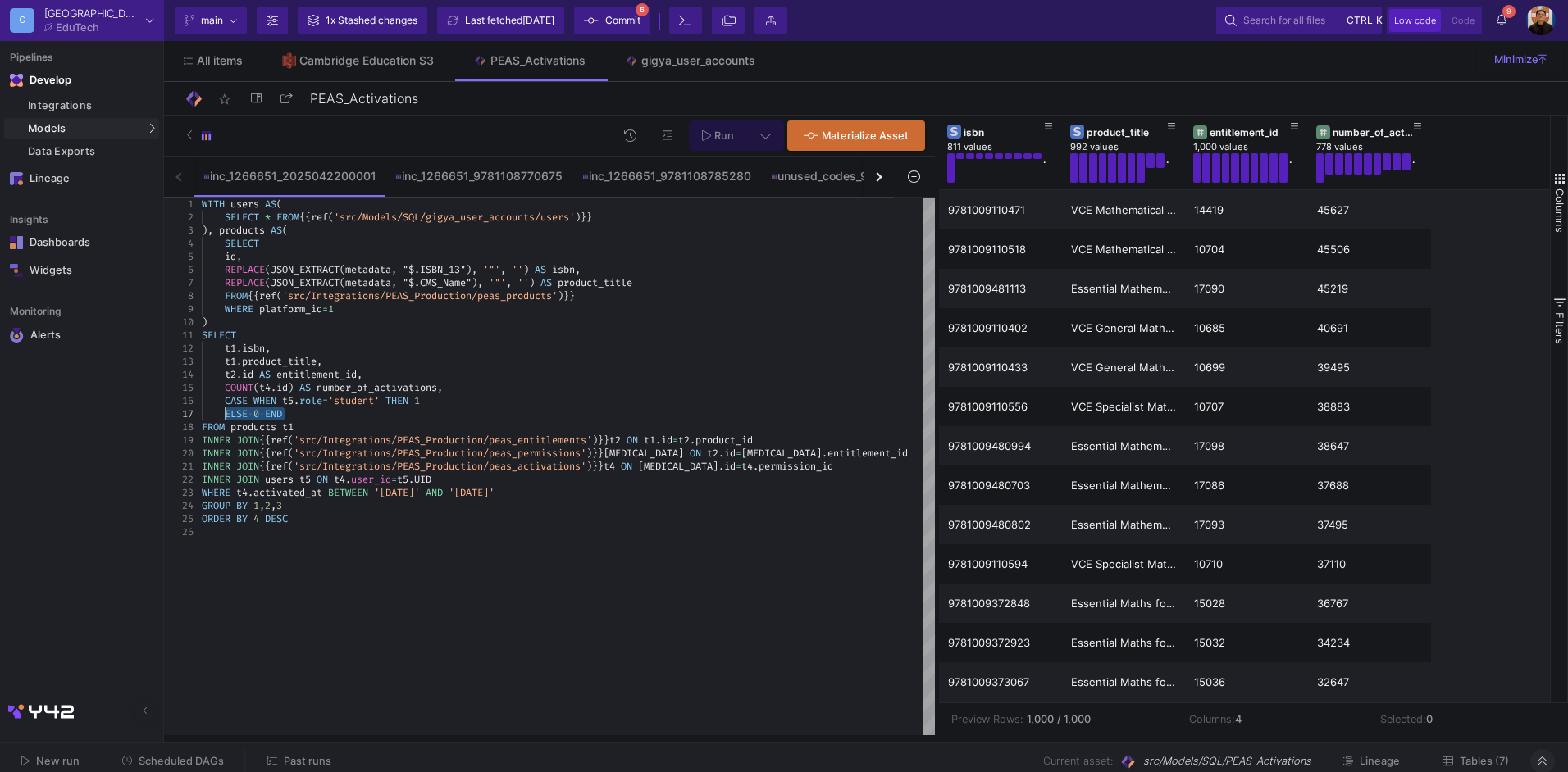
drag, startPoint x: 288, startPoint y: 415, endPoint x: 225, endPoint y: 415, distance: 63.0
paste textarea "SUM(CASE WHEN your_column = 1 THEN 1 ELSE 0 END) AS count_of_ones"
drag, startPoint x: 372, startPoint y: 414, endPoint x: 309, endPoint y: 418, distance: 63.1
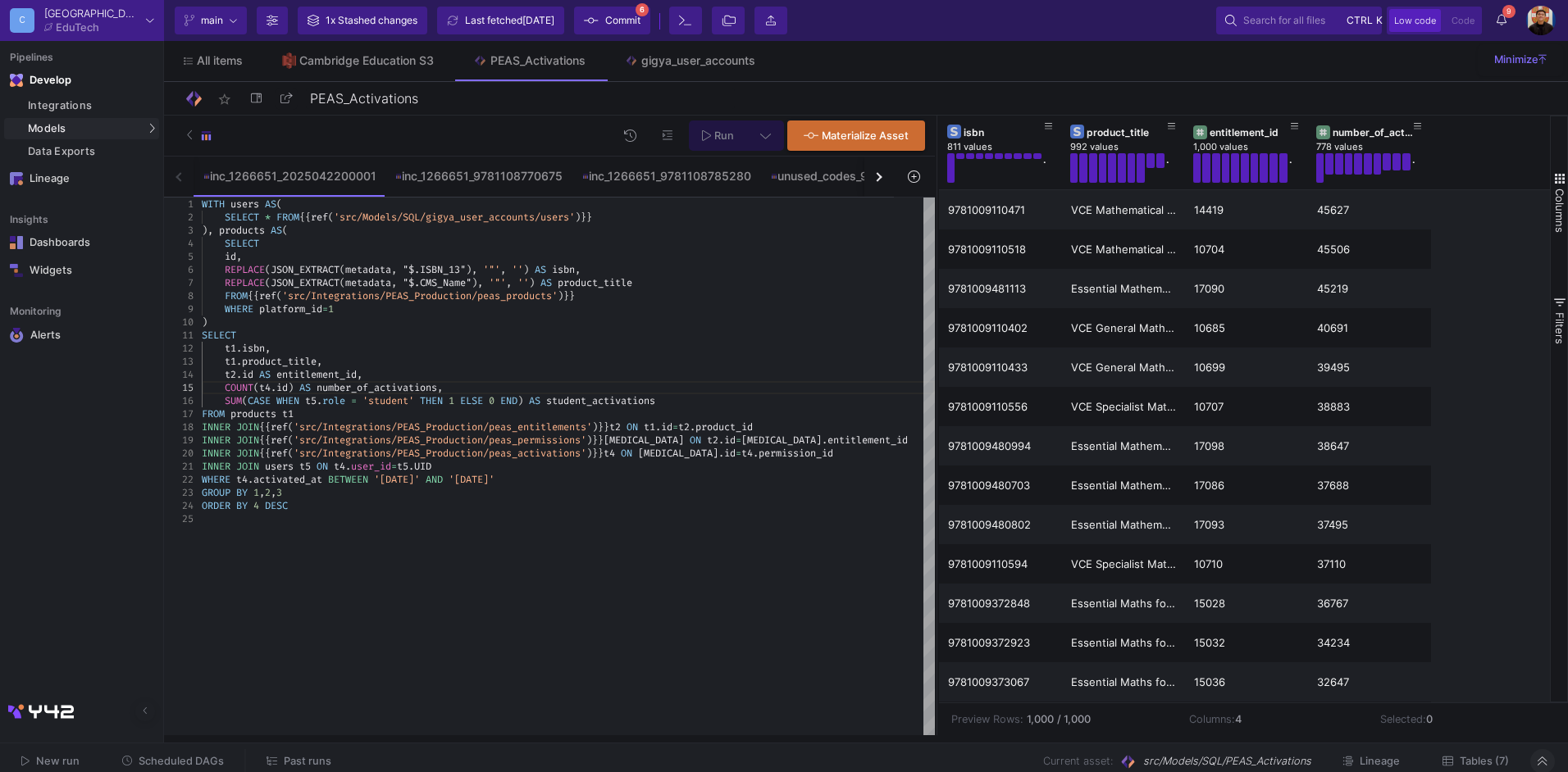
click at [644, 543] on div "WITH users AS ( SELECT * FROM {{ ref ( 'src/Models/SQL/gigya_user_accounts/user…" at bounding box center [568, 466] width 733 height 538
type textarea "INNER JOIN users t5 ON t4.user_id=t5.UID WHERE t4.activated_at BETWEEN '[DATE]'…"
click at [762, 129] on fa-icon at bounding box center [765, 135] width 10 height 14
click at [549, 235] on div "Full preview" at bounding box center [507, 229] width 101 height 18
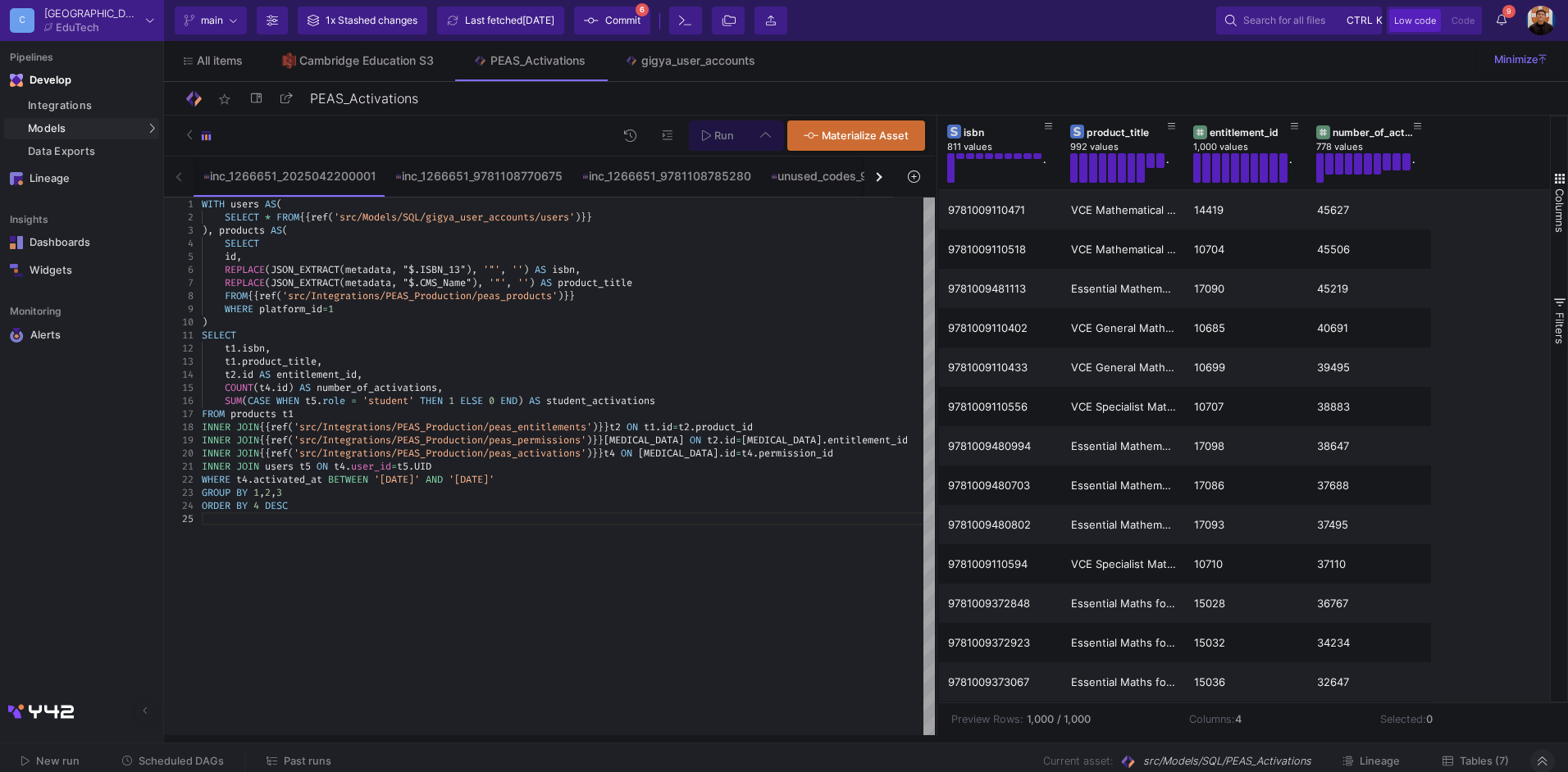
click at [451, 235] on input "Full preview Slower on big datasets" at bounding box center [442, 237] width 17 height 17
radio input "true"
click at [721, 130] on span "Run" at bounding box center [723, 135] width 19 height 12
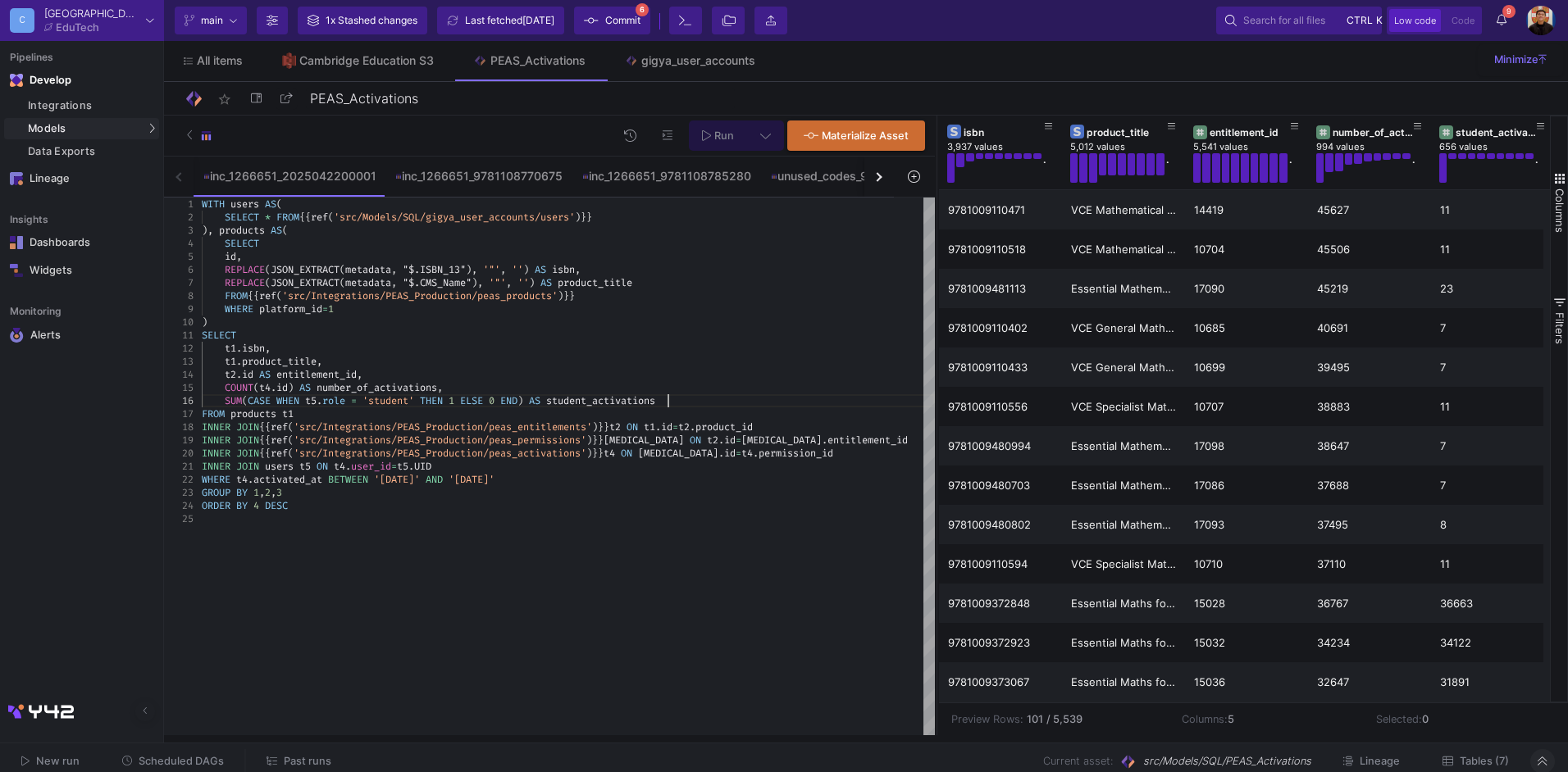
scroll to position [65, 0]
drag, startPoint x: 672, startPoint y: 399, endPoint x: 227, endPoint y: 397, distance: 445.0
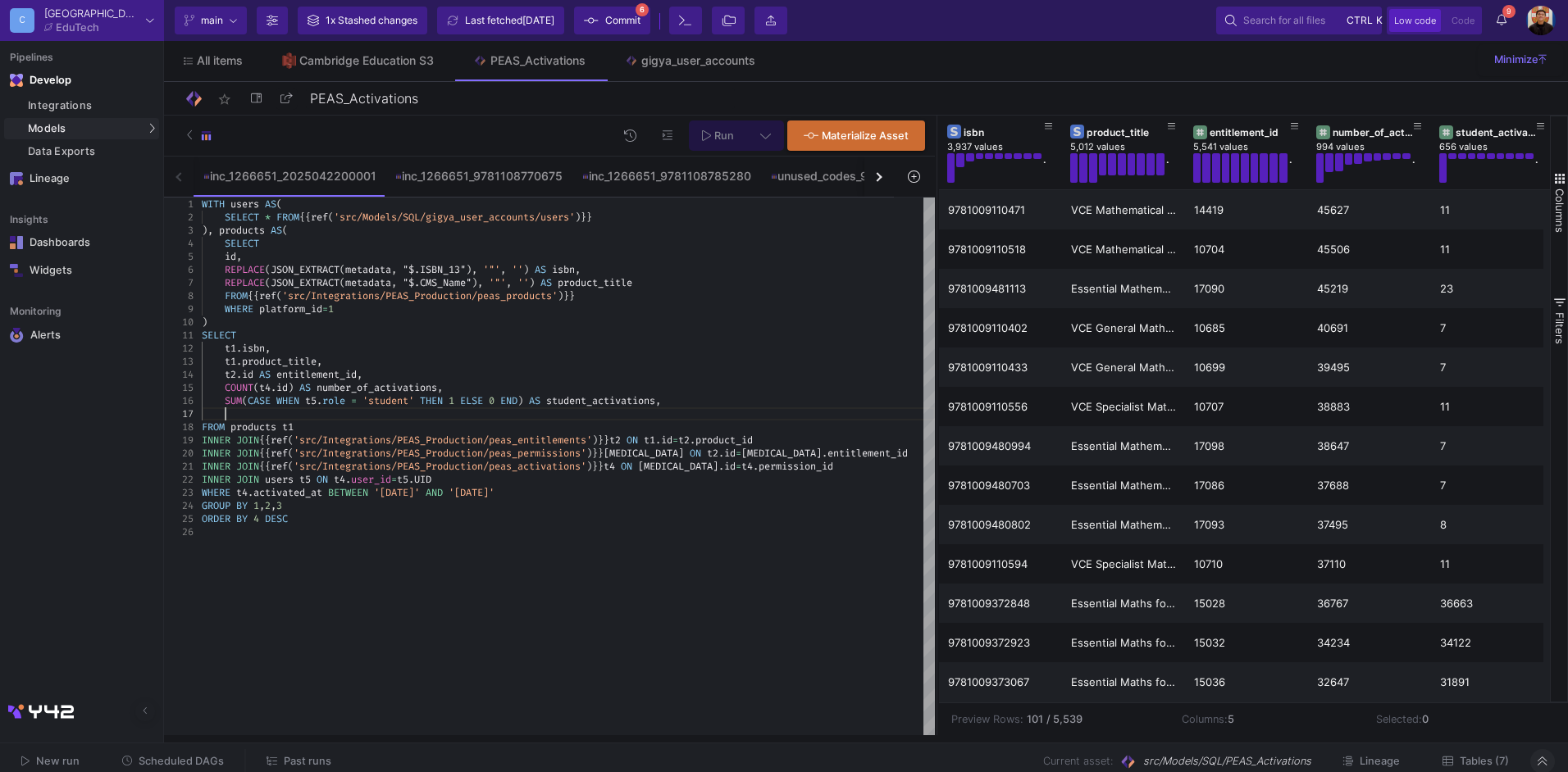
paste textarea "SUM(CASE WHEN t5.role = 'student' THEN 1 ELSE 0 END) AS student_activations"
click at [727, 135] on span "Run" at bounding box center [723, 135] width 19 height 12
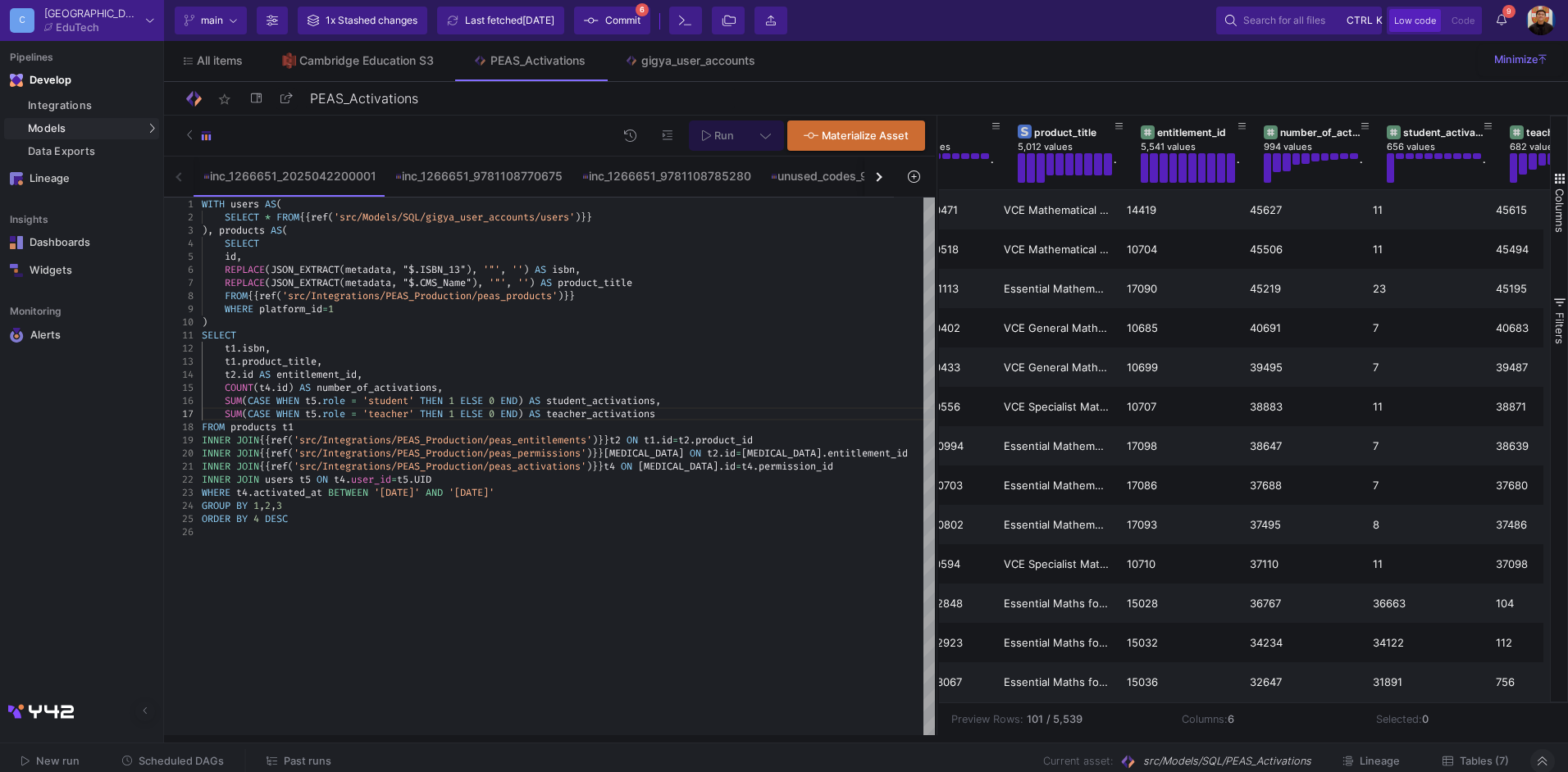
scroll to position [0, 29]
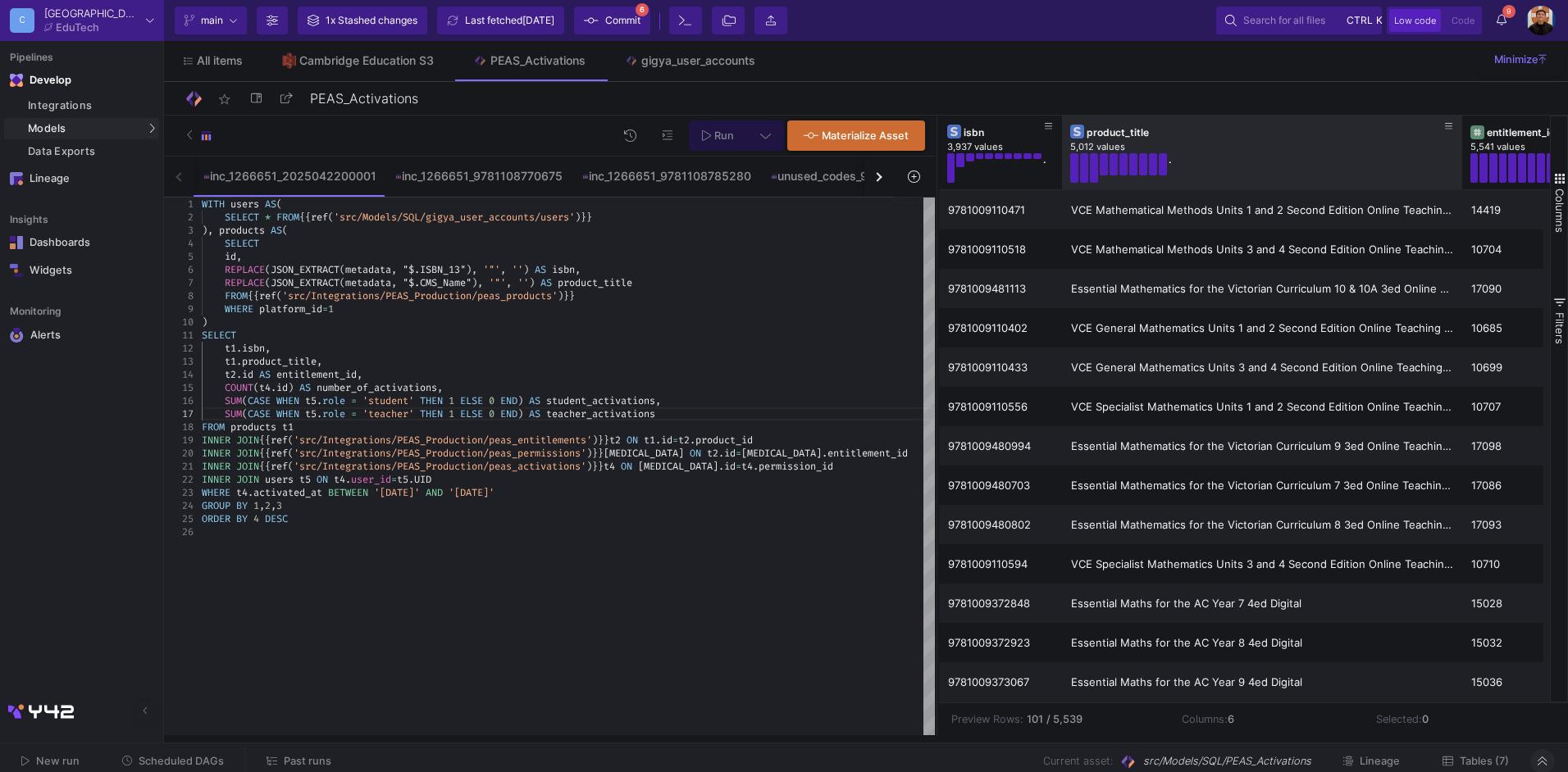
drag, startPoint x: 1181, startPoint y: 153, endPoint x: 1491, endPoint y: 167, distance: 310.3
click at [1491, 167] on div "isbn 3,937 values . product_title 5,012 values . entitlement_id 5,541 values . …" at bounding box center [1447, 153] width 1015 height 74
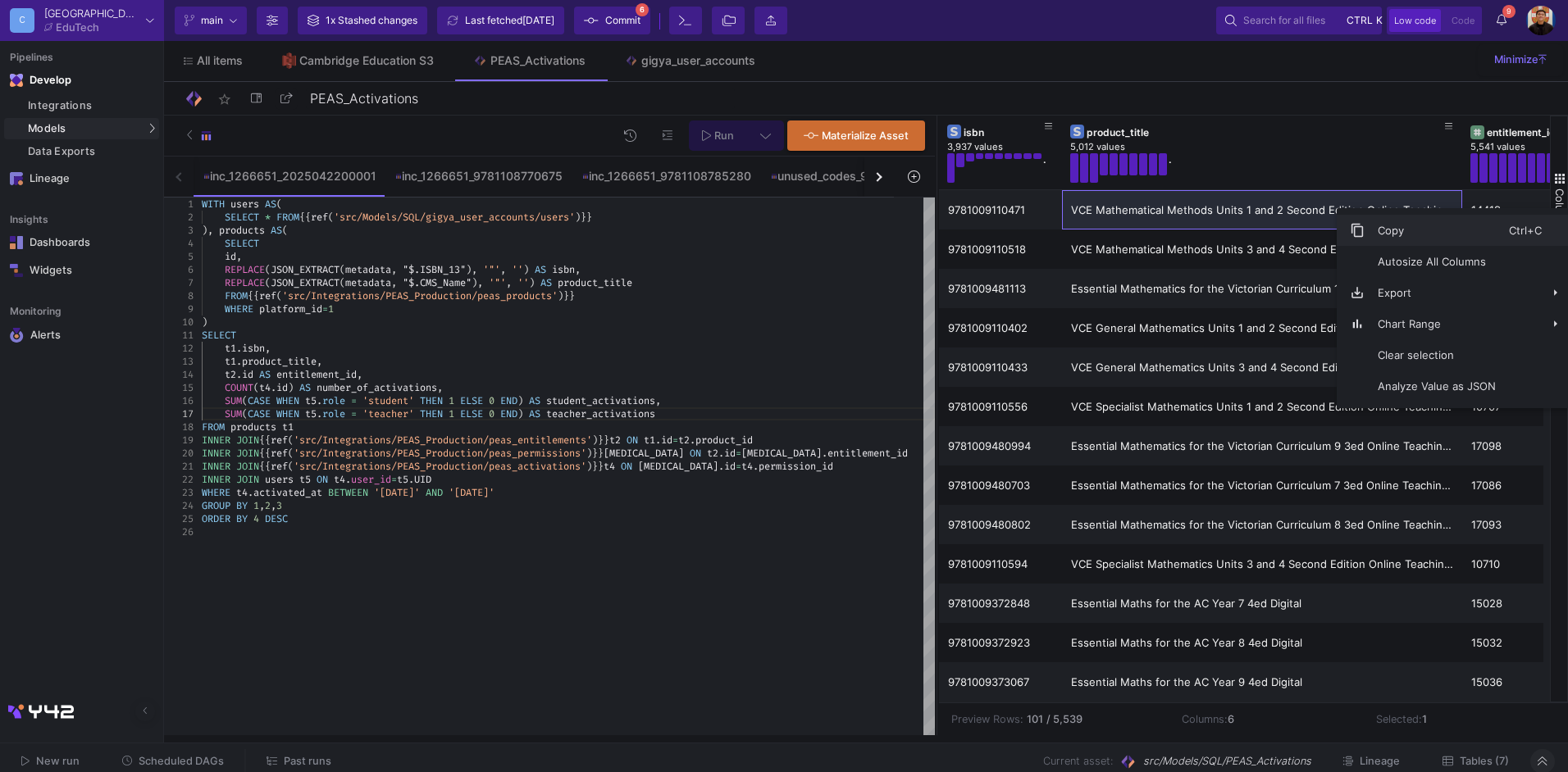
click at [1412, 223] on span "Copy" at bounding box center [1437, 231] width 145 height 32
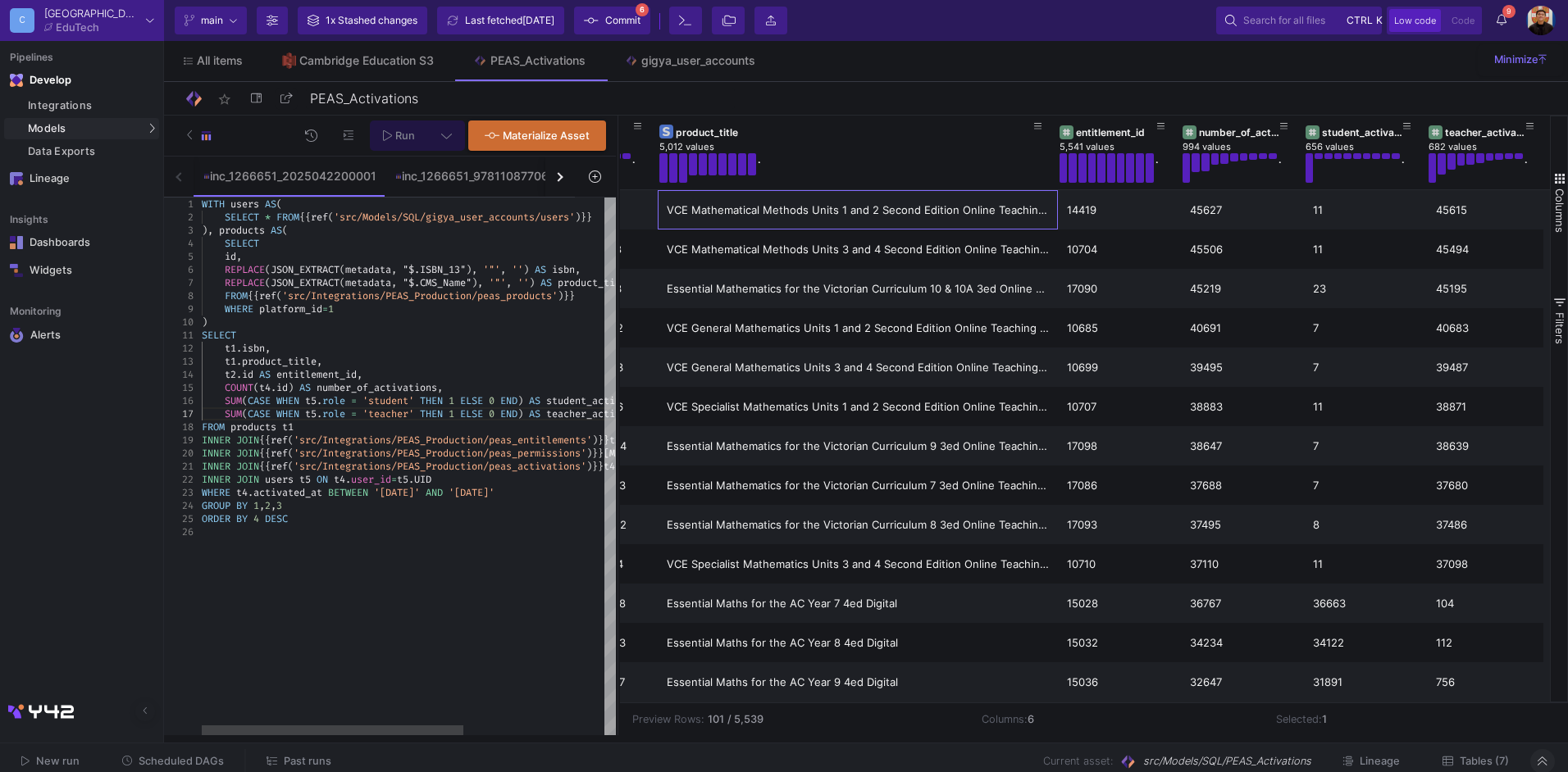
scroll to position [0, 91]
drag, startPoint x: 934, startPoint y: 375, endPoint x: 621, endPoint y: 398, distance: 313.8
click at [615, 398] on div at bounding box center [617, 425] width 4 height 620
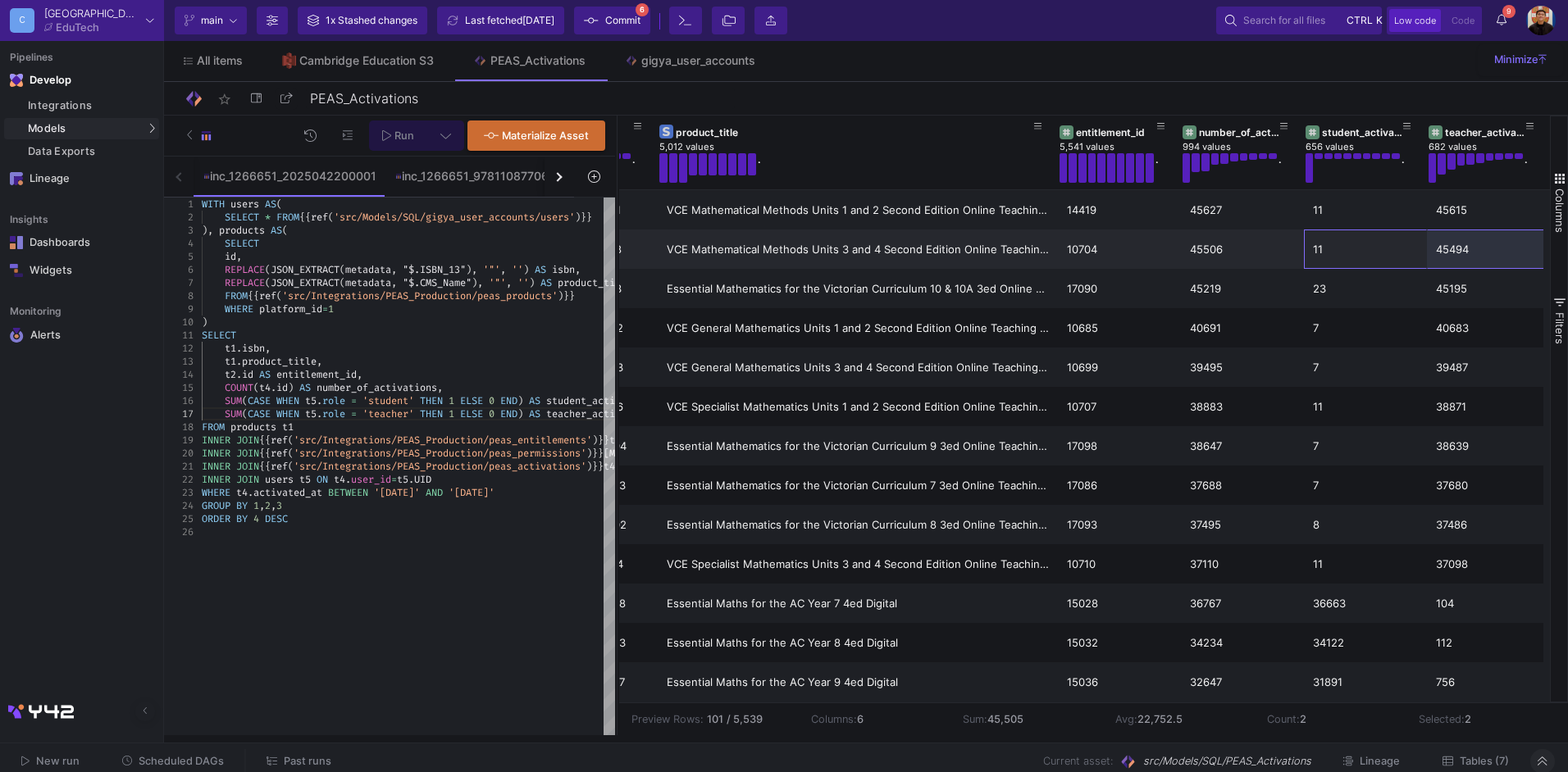
drag, startPoint x: 1319, startPoint y: 246, endPoint x: 1440, endPoint y: 255, distance: 121.3
click at [1440, 255] on div "VCE Mathematical Methods Units 3 and 4 Second Edition Online Teaching Suite 107…" at bounding box center [1042, 249] width 1015 height 39
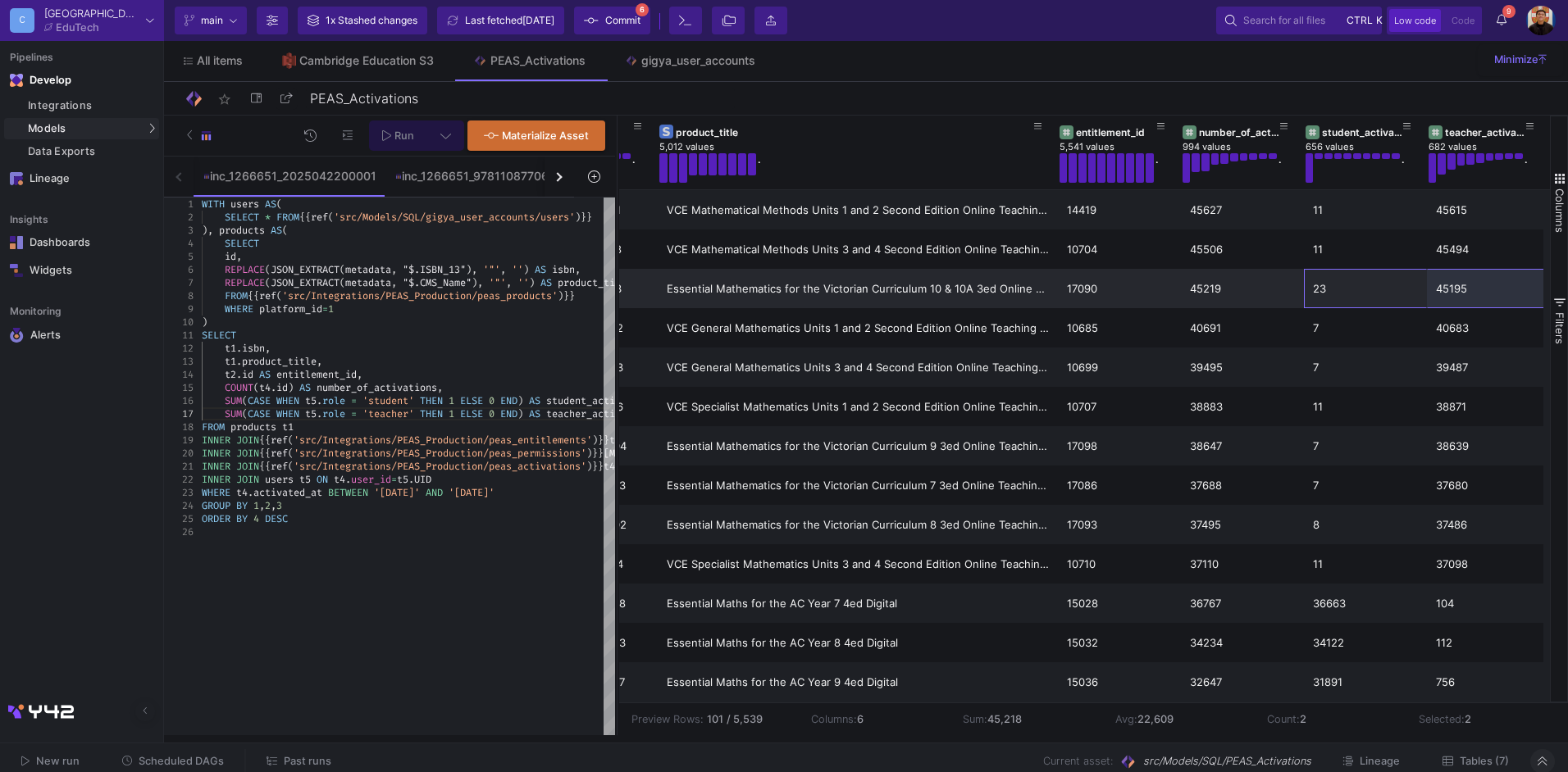
drag, startPoint x: 1323, startPoint y: 288, endPoint x: 1435, endPoint y: 294, distance: 112.2
click at [1439, 291] on div "Essential Mathematics for the Victorian Curriculum 10 & 10A 3ed Online Teaching…" at bounding box center [1042, 288] width 1015 height 39
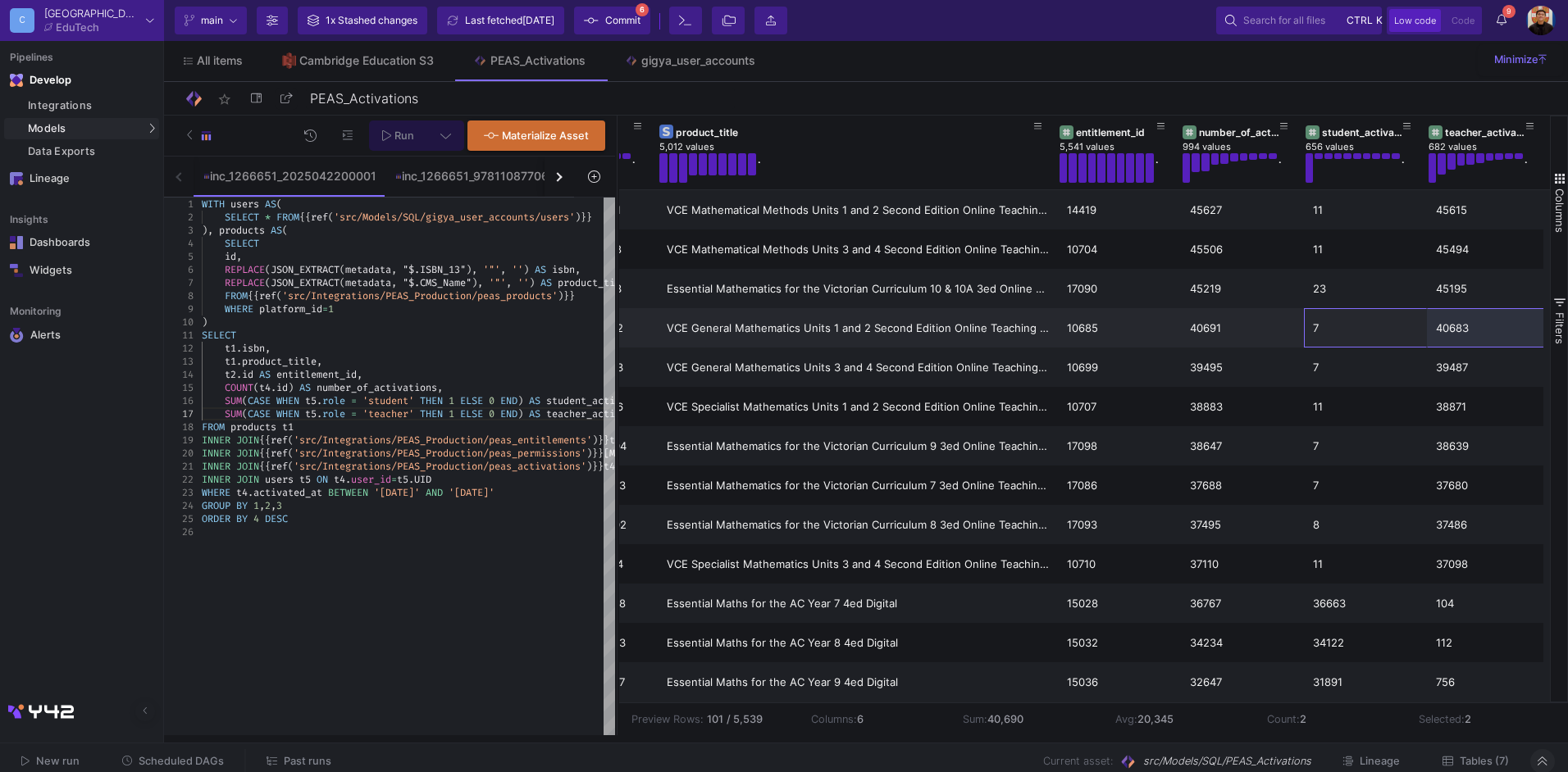
drag, startPoint x: 1344, startPoint y: 335, endPoint x: 1448, endPoint y: 332, distance: 104.0
click at [1448, 332] on div "VCE General Mathematics Units 1 and 2 Second Edition Online Teaching Suite 1068…" at bounding box center [1042, 328] width 1015 height 39
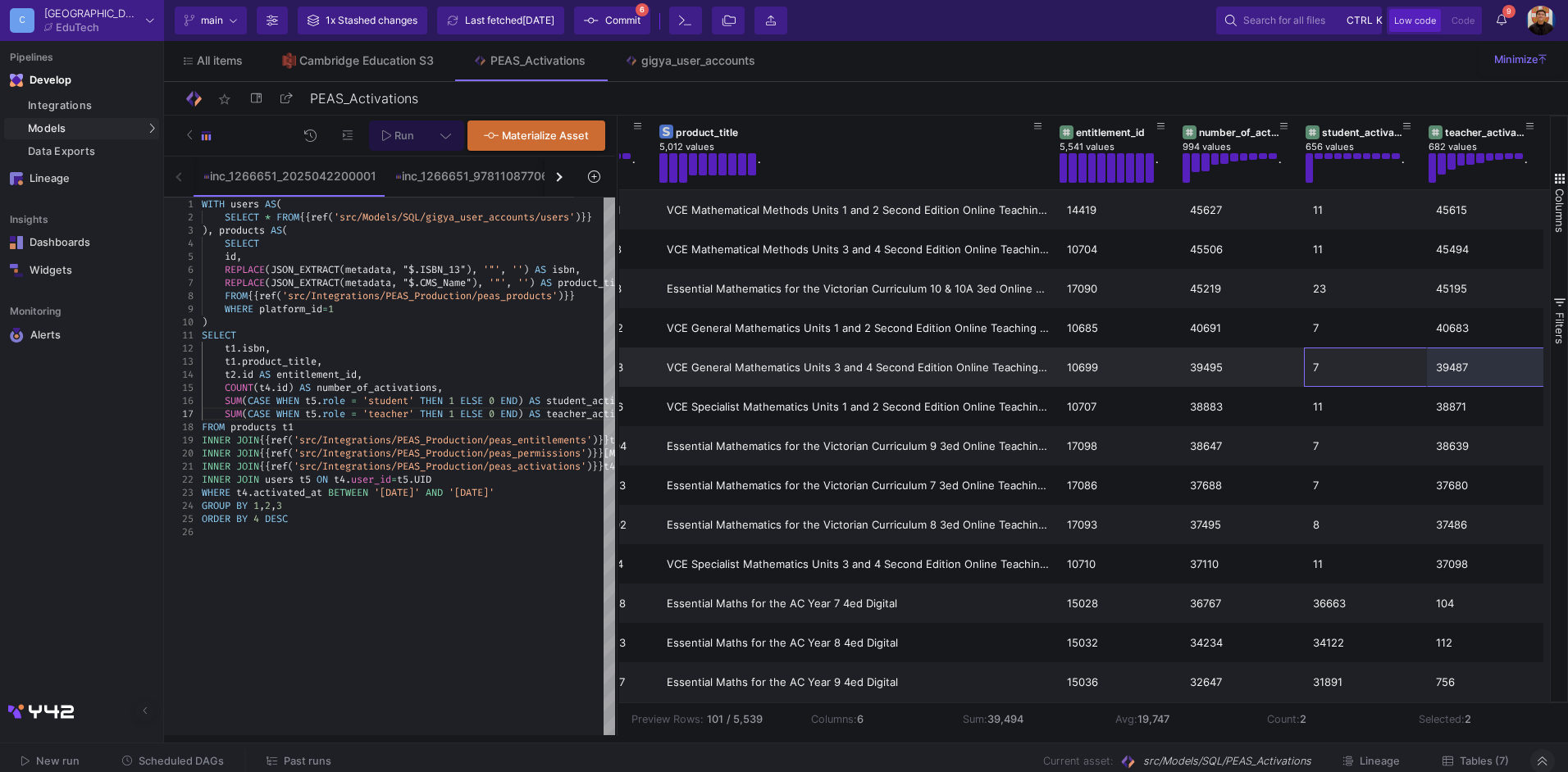
drag, startPoint x: 1326, startPoint y: 365, endPoint x: 1441, endPoint y: 366, distance: 115.0
click at [1441, 366] on div "VCE General Mathematics Units 3 and 4 Second Edition Online Teaching Suite 1069…" at bounding box center [1042, 367] width 1015 height 39
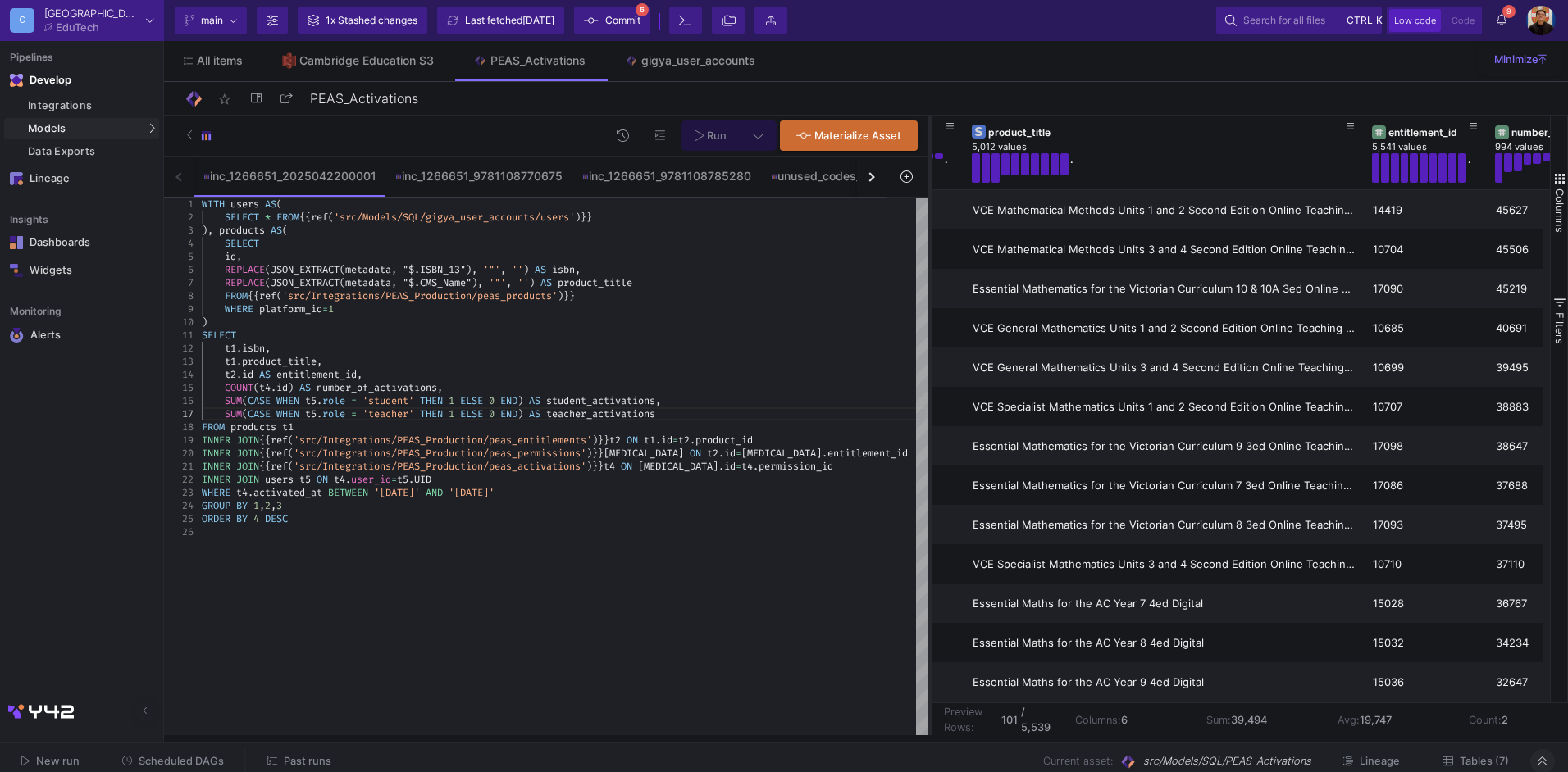
drag, startPoint x: 616, startPoint y: 402, endPoint x: 928, endPoint y: 412, distance: 312.2
click at [928, 412] on div at bounding box center [929, 425] width 4 height 620
drag, startPoint x: 685, startPoint y: 414, endPoint x: 228, endPoint y: 410, distance: 457.0
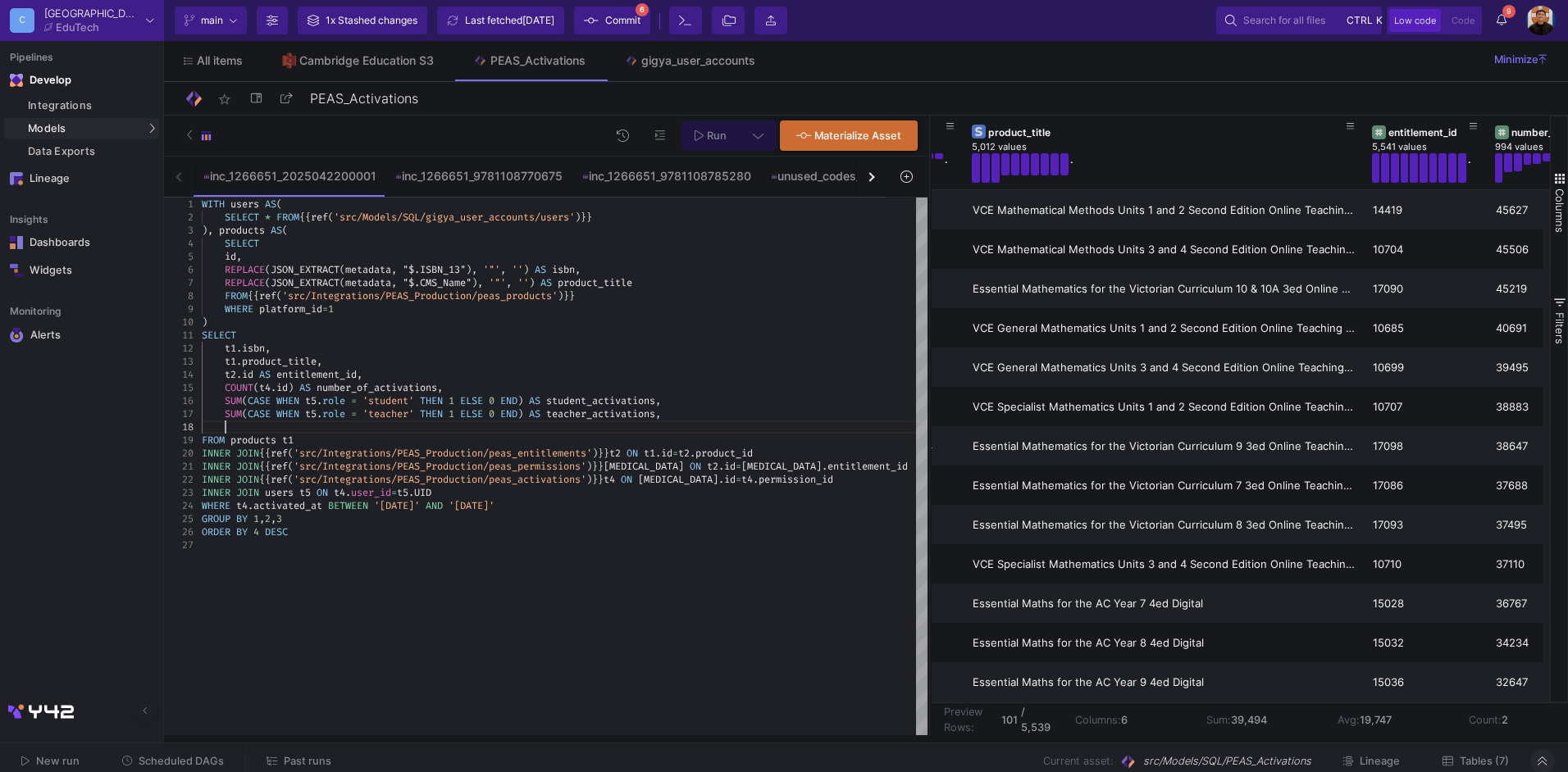
paste textarea "SUM(CASE WHEN t5.role = 'teacher' THEN 1 ELSE 0 END) AS teacher_activations"
type textarea "SELECT t1.isbn, t1.product_title, [DOMAIN_NAME] AS entitlement_id, COUNT([DOMAI…"
click at [705, 134] on span "Run" at bounding box center [710, 134] width 32 height 12
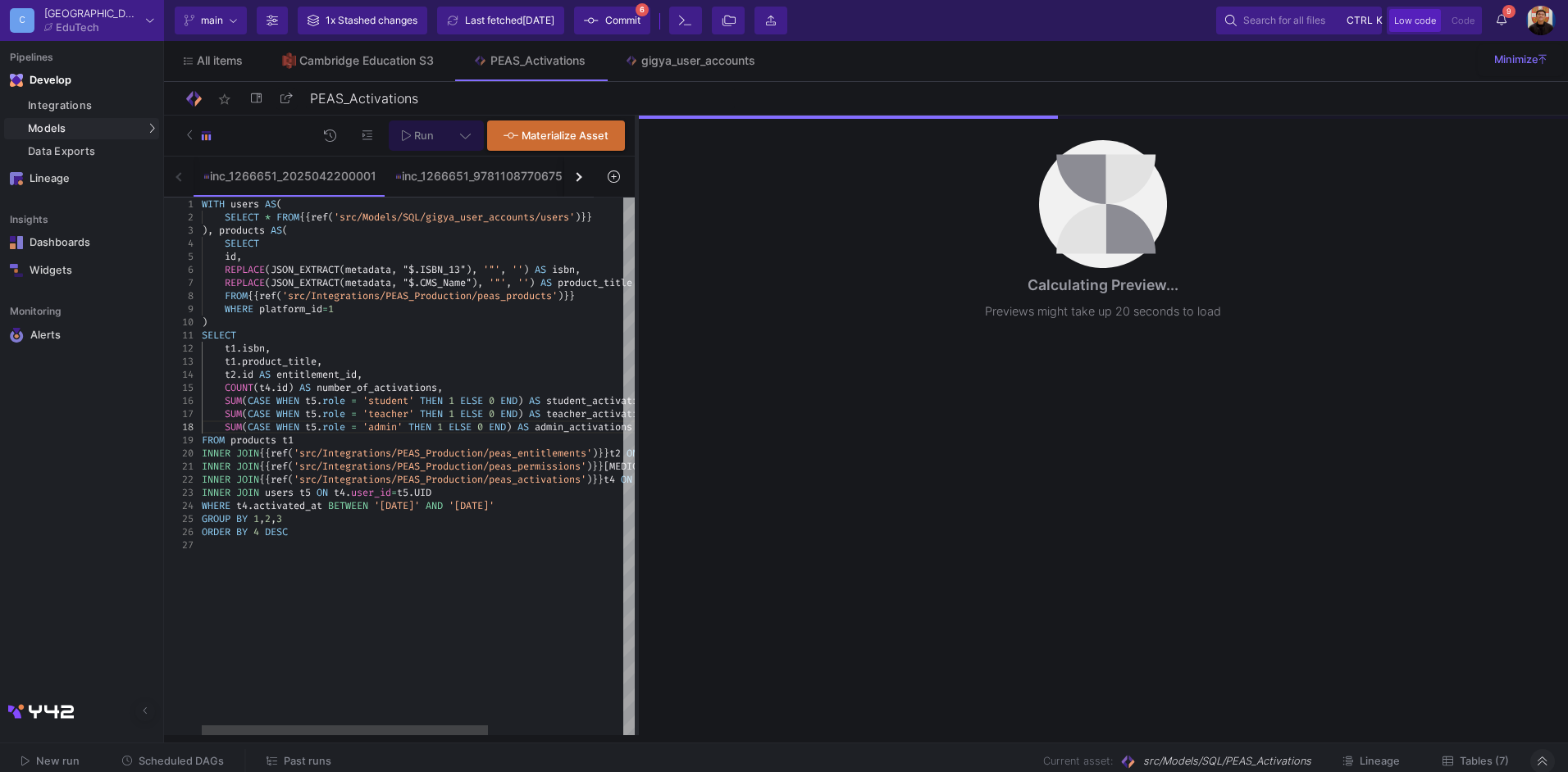
drag, startPoint x: 930, startPoint y: 436, endPoint x: 637, endPoint y: 408, distance: 294.3
click at [637, 408] on div at bounding box center [636, 425] width 4 height 620
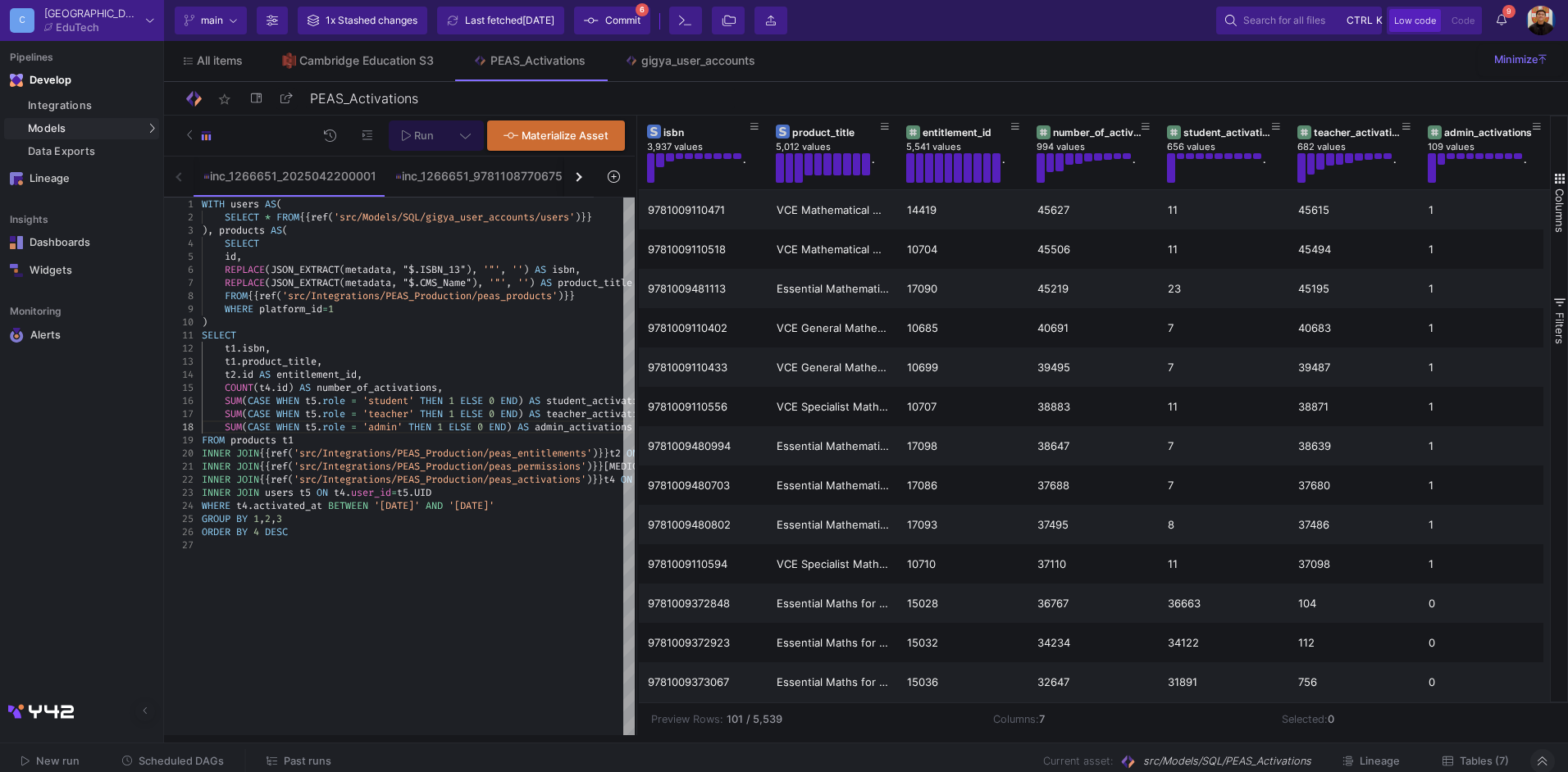
scroll to position [0, 6]
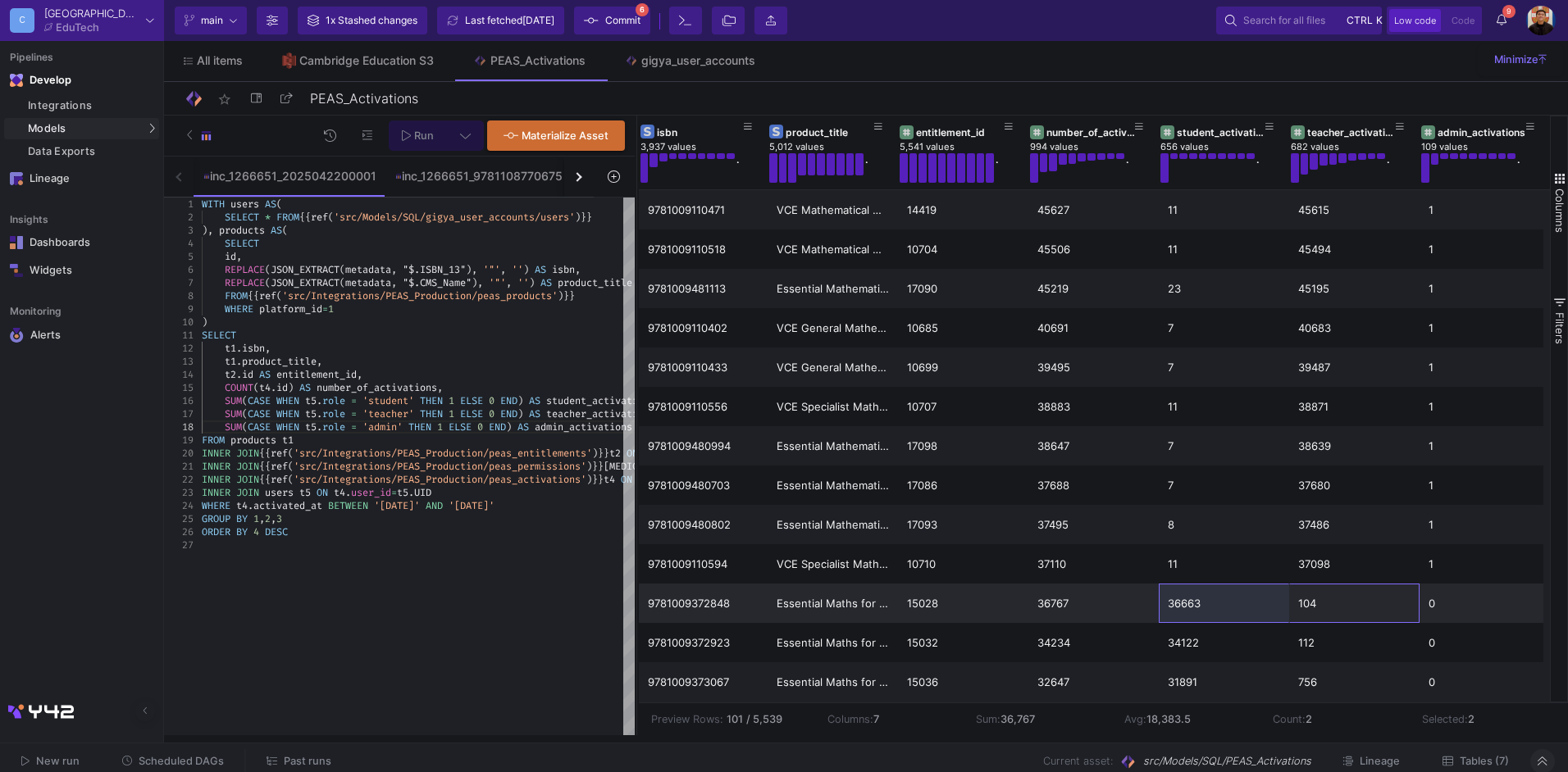
drag, startPoint x: 1319, startPoint y: 601, endPoint x: 1215, endPoint y: 597, distance: 104.1
click at [1215, 597] on div "9781009372848 Essential Maths for the AC Year 7 4ed Digital 15028 36767 36663 1…" at bounding box center [1094, 603] width 911 height 39
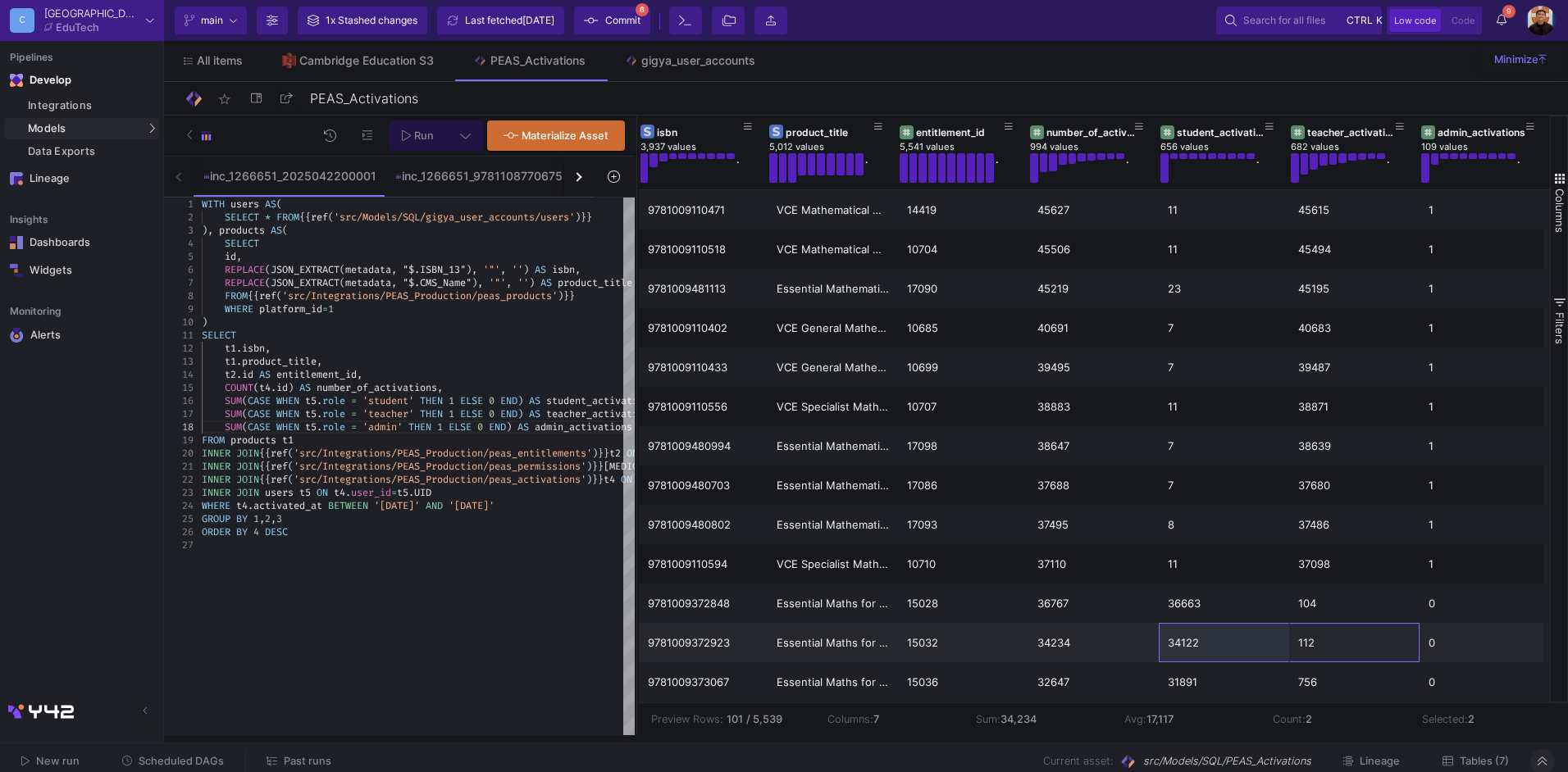
drag, startPoint x: 1323, startPoint y: 642, endPoint x: 1217, endPoint y: 642, distance: 106.0
click at [1217, 642] on div "9781009372923 Essential Maths for the AC Year 8 4ed Digital 15032 34234 34122 1…" at bounding box center [1094, 642] width 911 height 39
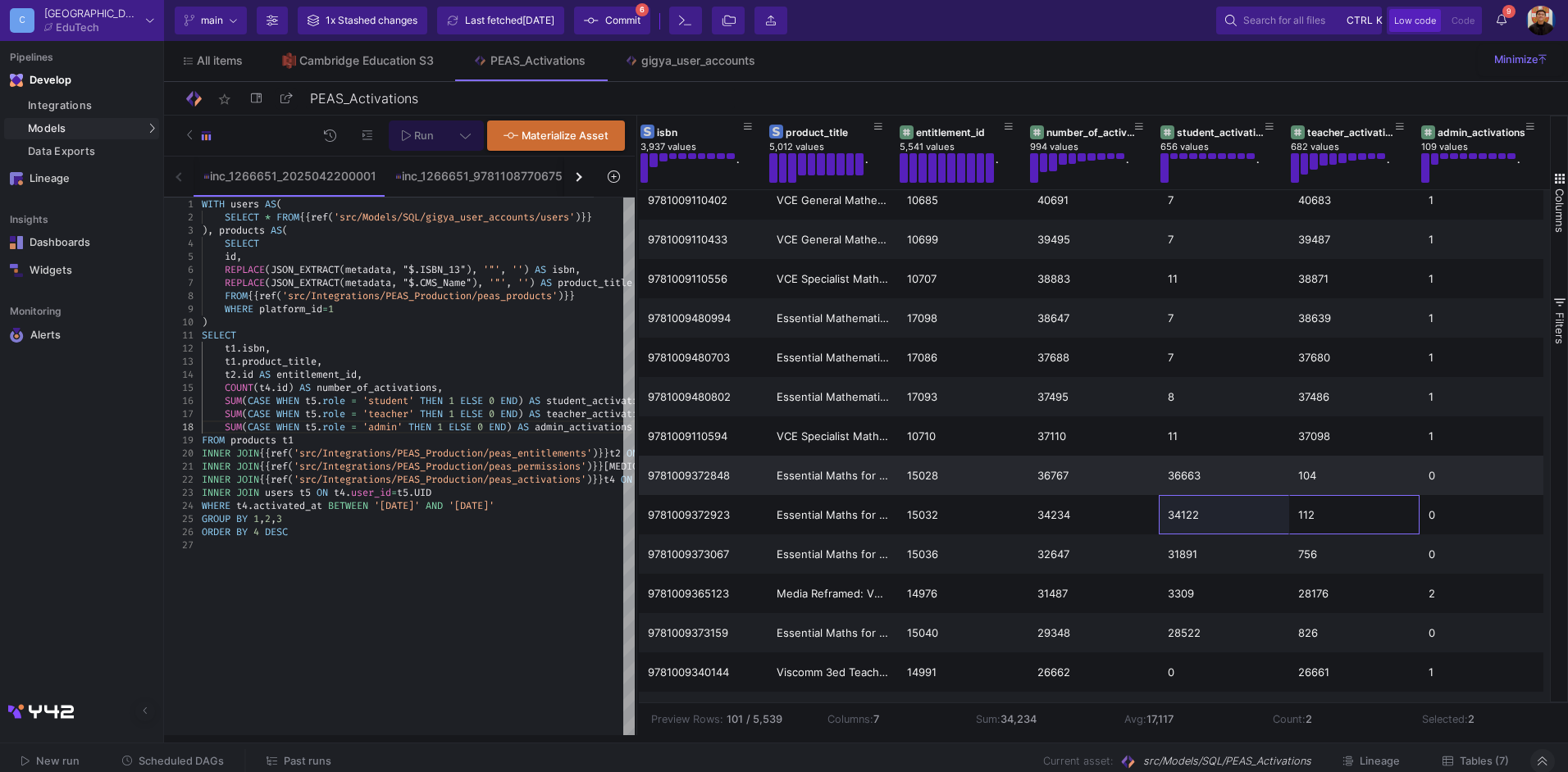
scroll to position [0, 0]
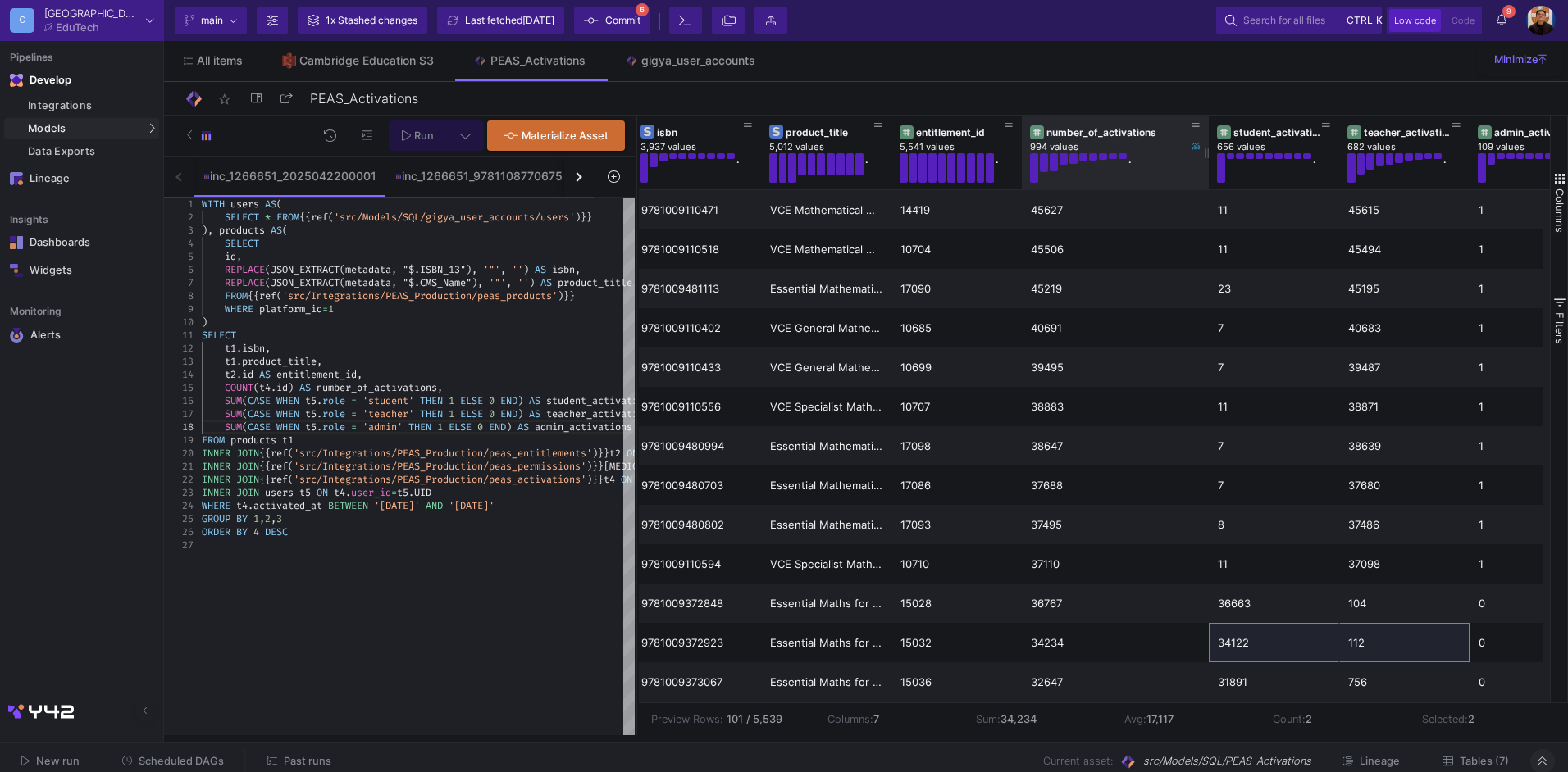
drag, startPoint x: 1152, startPoint y: 162, endPoint x: 1023, endPoint y: 152, distance: 129.4
click at [1208, 167] on div at bounding box center [1208, 153] width 6 height 74
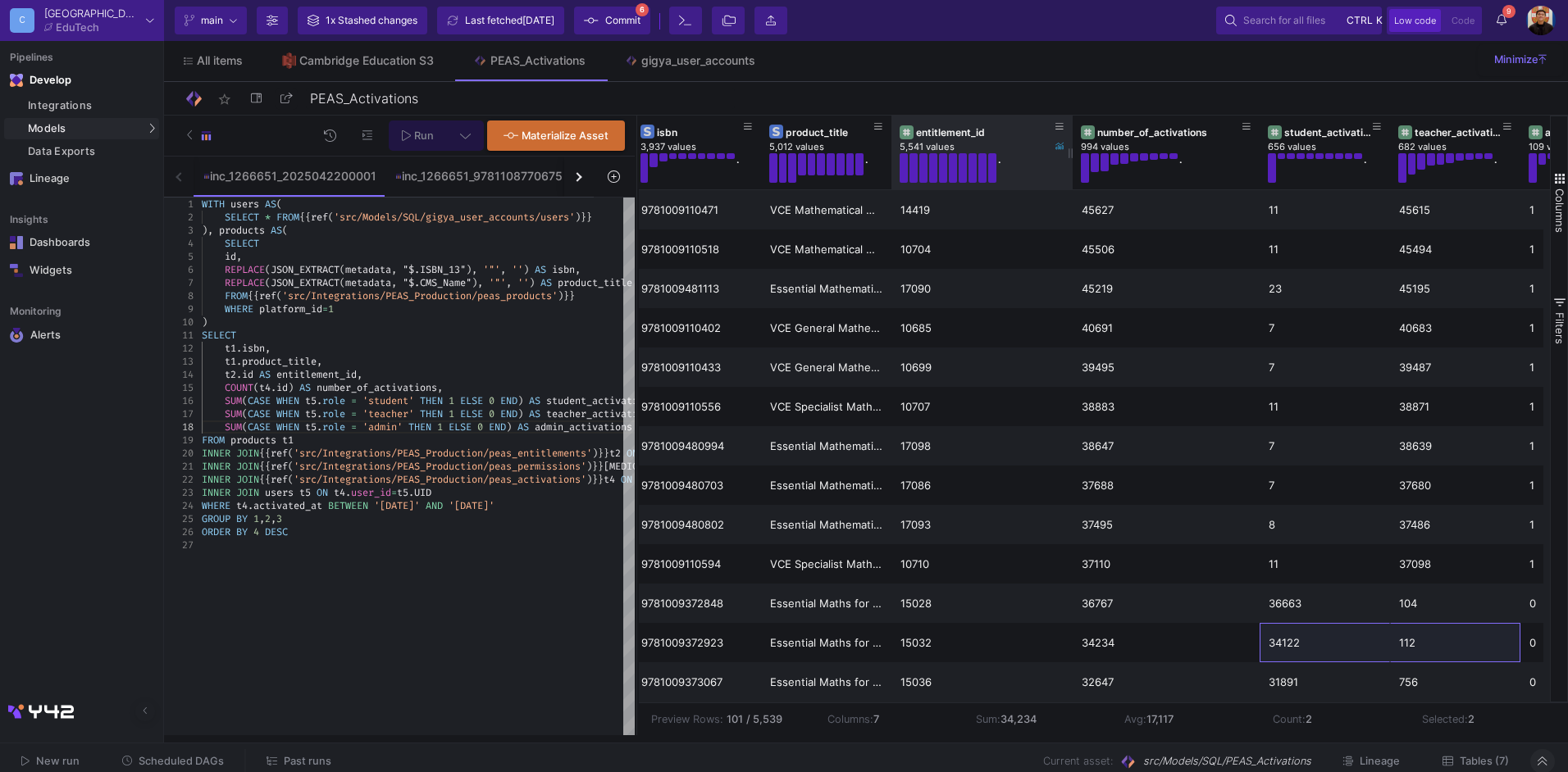
drag, startPoint x: 1017, startPoint y: 149, endPoint x: 1068, endPoint y: 154, distance: 51.2
click at [1069, 154] on div at bounding box center [1072, 153] width 6 height 74
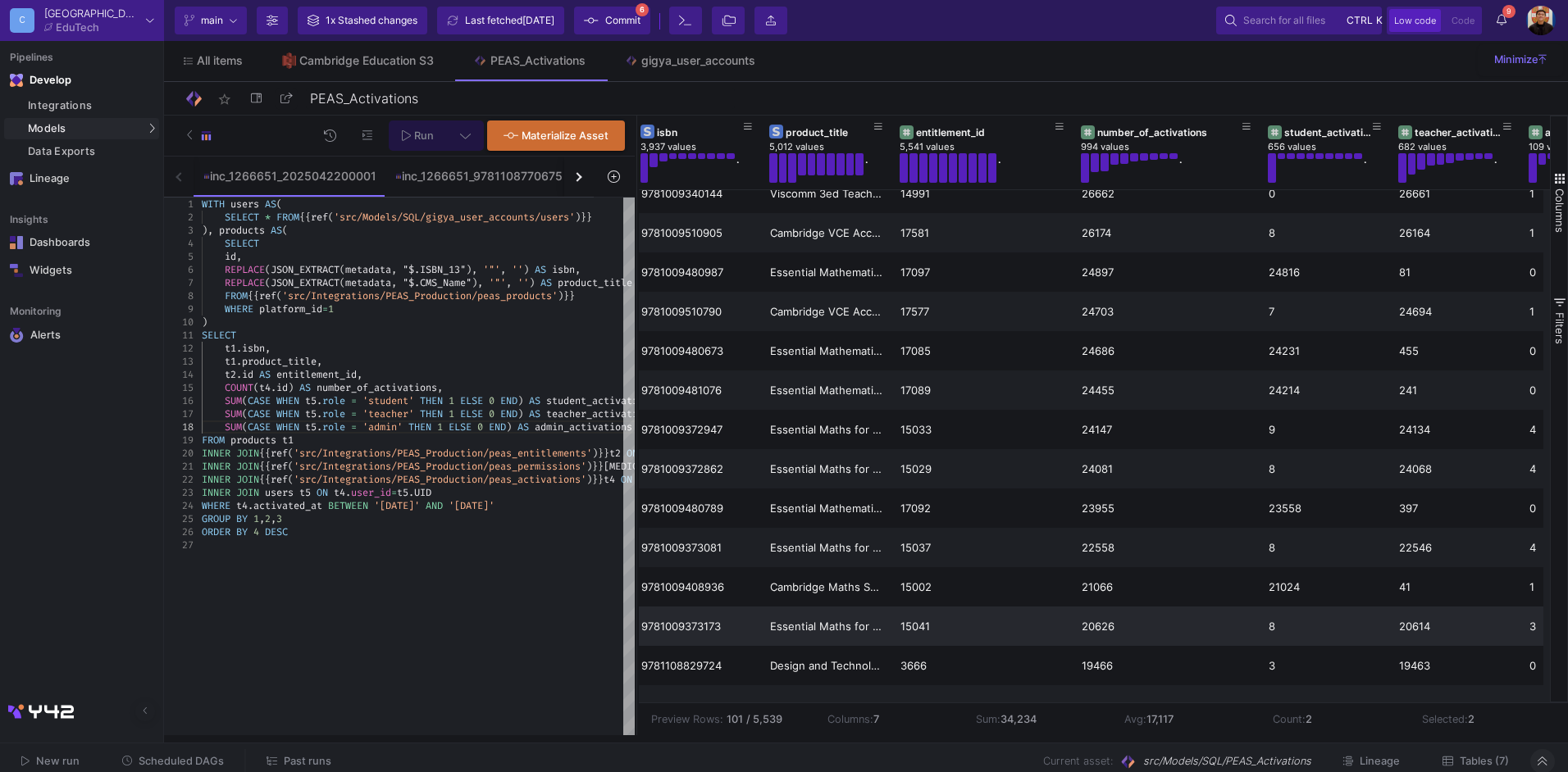
scroll to position [1006, 0]
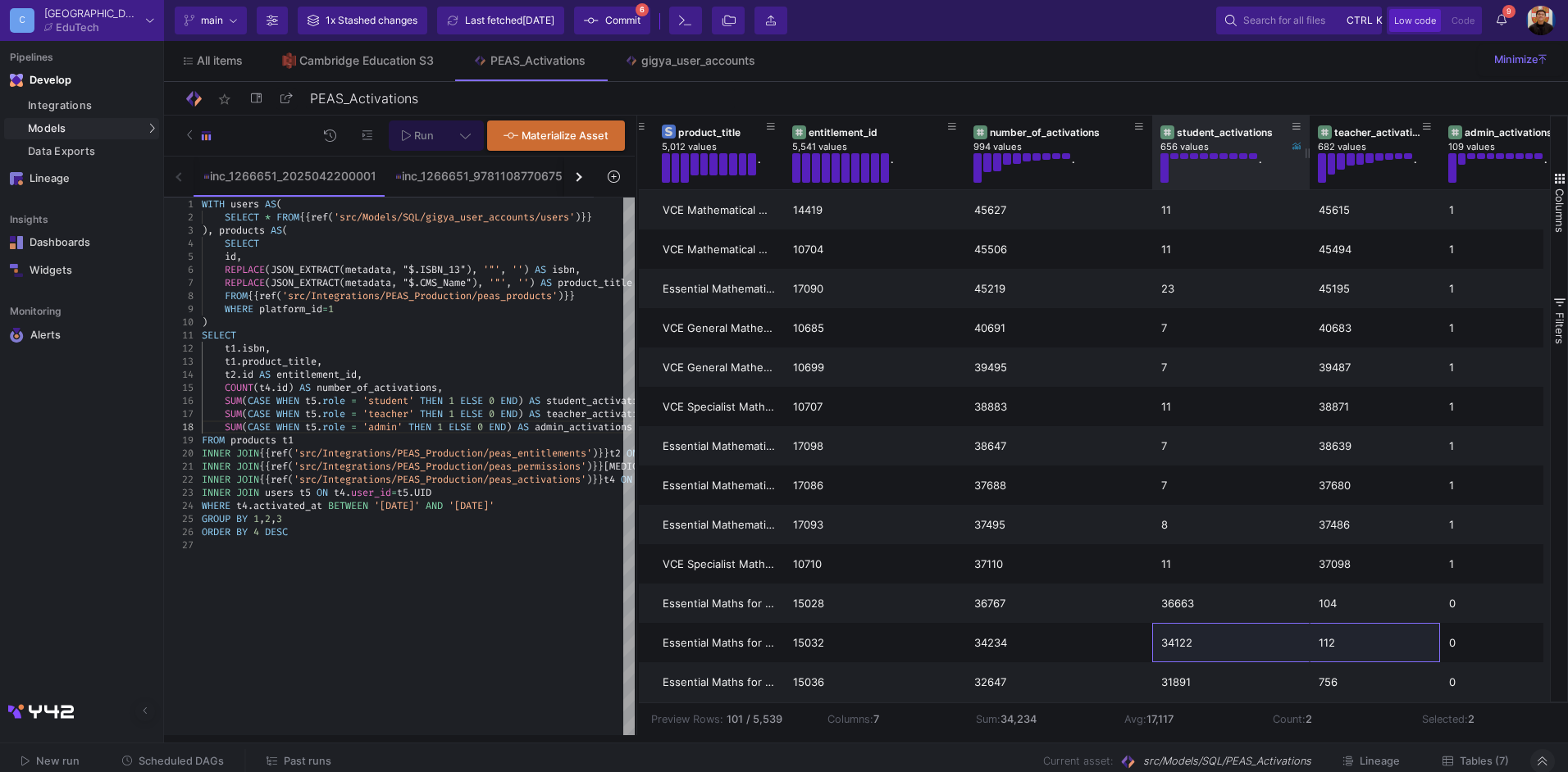
drag, startPoint x: 1280, startPoint y: 153, endPoint x: 1306, endPoint y: 160, distance: 26.9
click at [1307, 160] on div at bounding box center [1309, 153] width 6 height 74
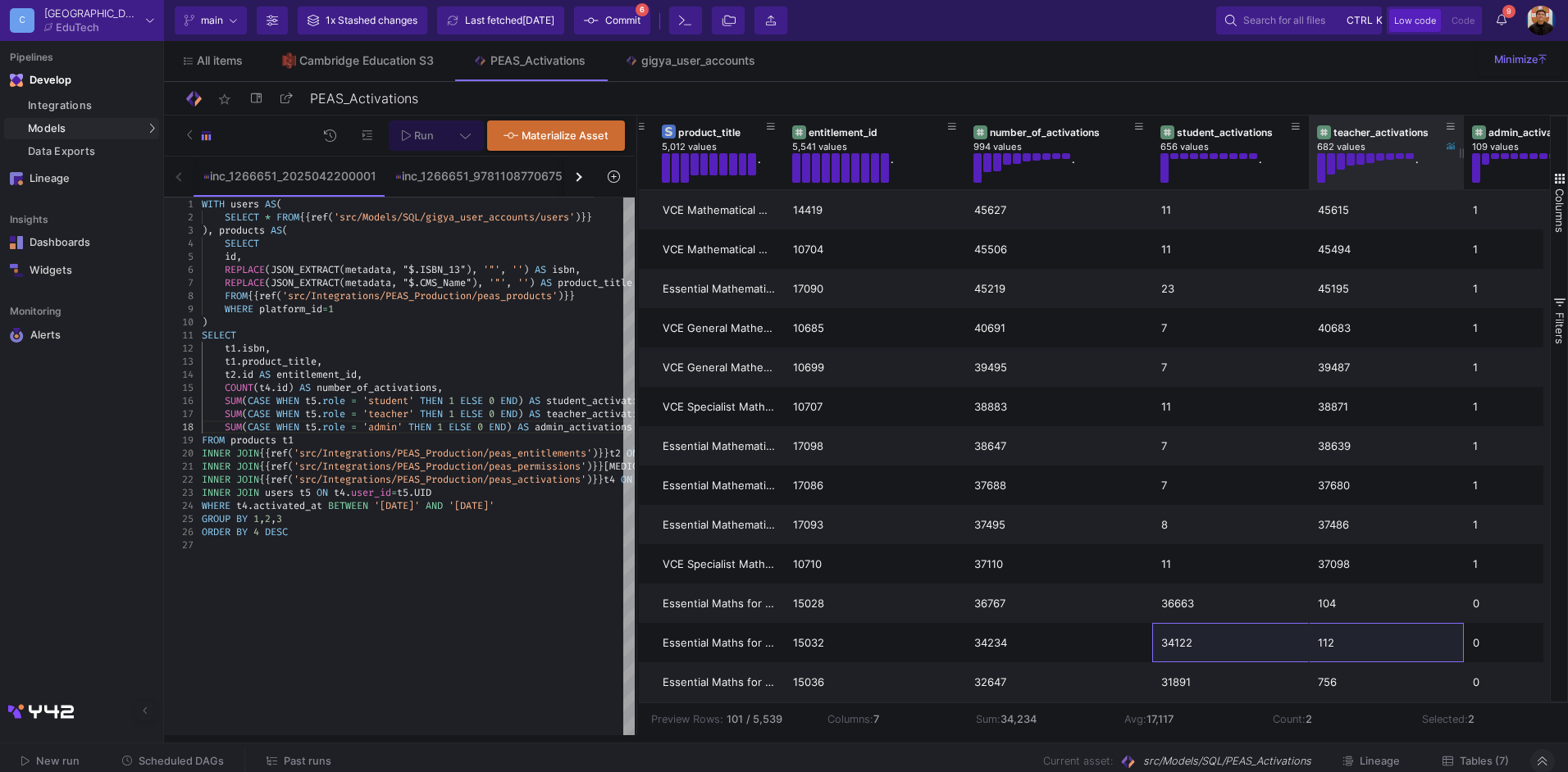
drag, startPoint x: 1436, startPoint y: 153, endPoint x: 1454, endPoint y: 167, distance: 22.8
click at [1460, 163] on div at bounding box center [1463, 153] width 6 height 74
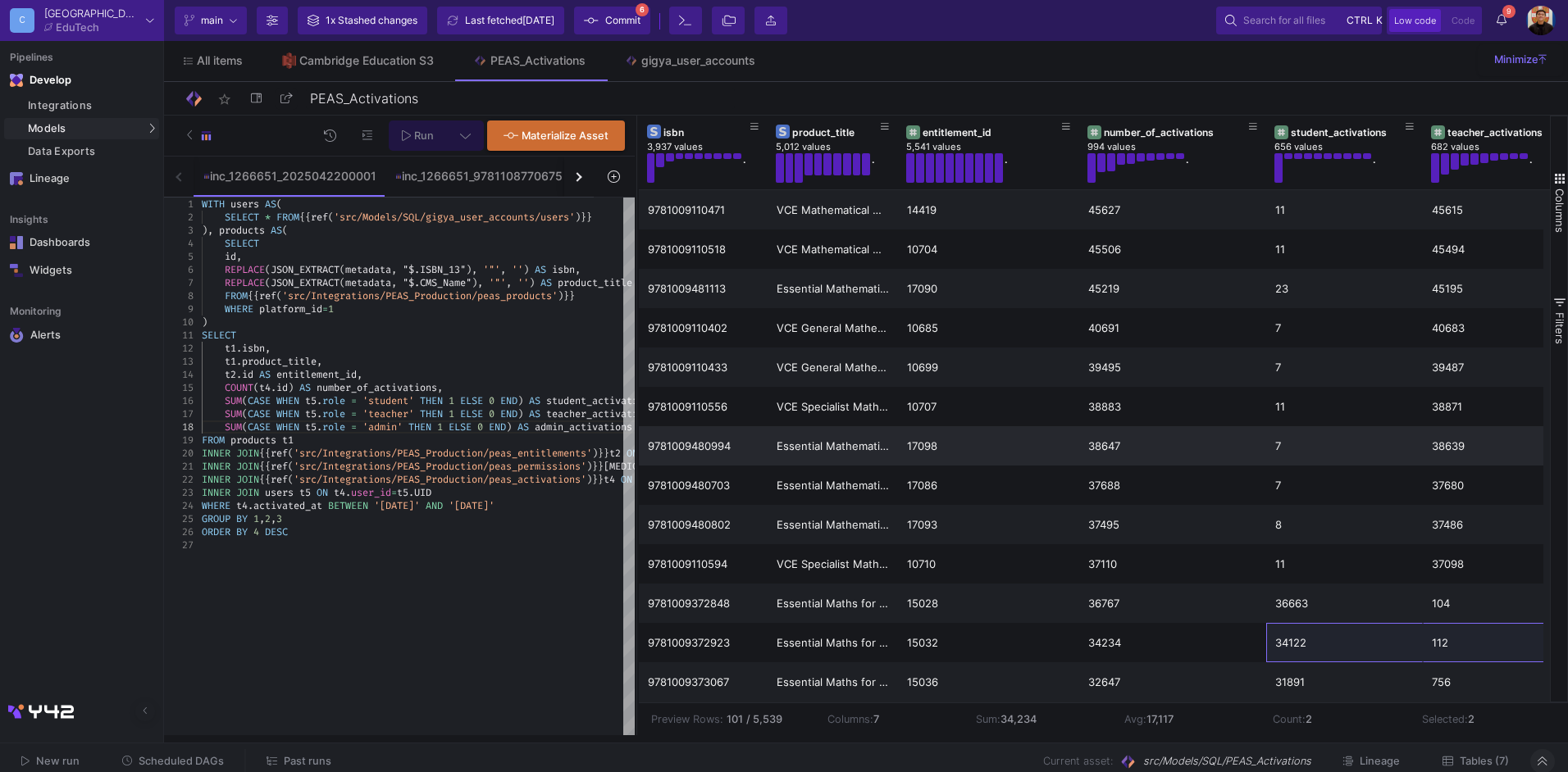
click at [1089, 427] on div "38647" at bounding box center [1173, 447] width 169 height 39
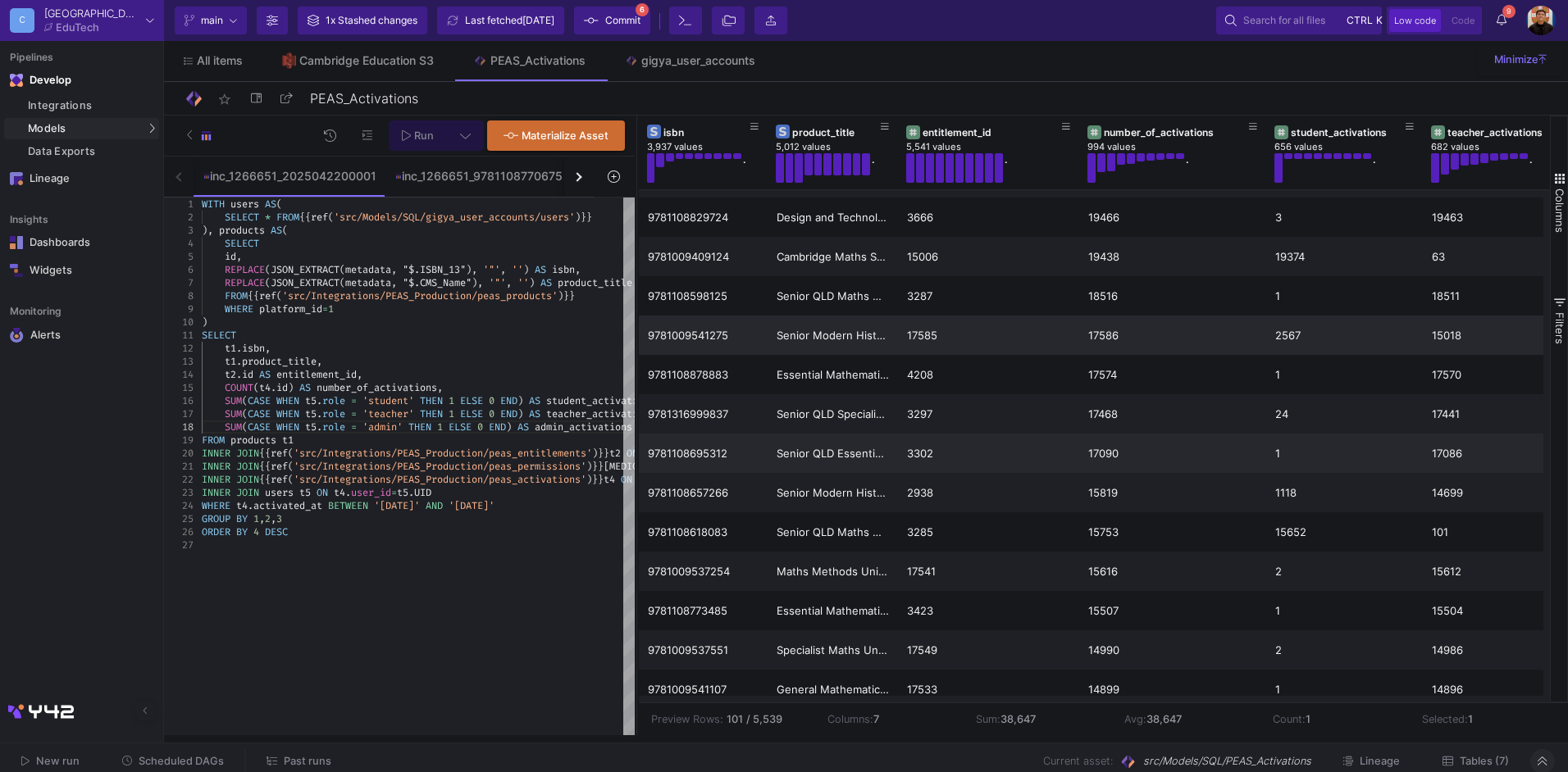
scroll to position [1066, 0]
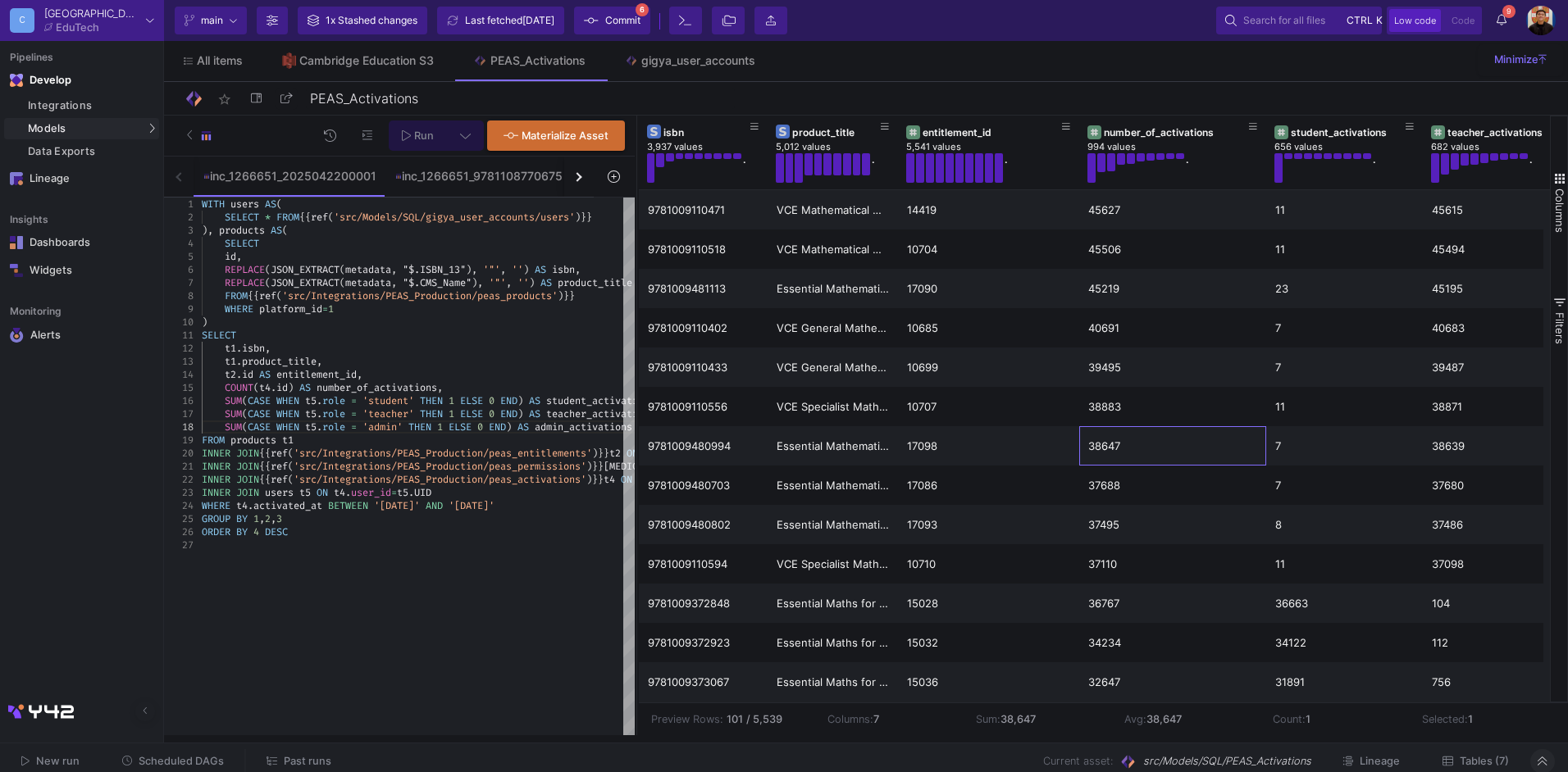
click at [635, 23] on span "Commit" at bounding box center [623, 20] width 35 height 25
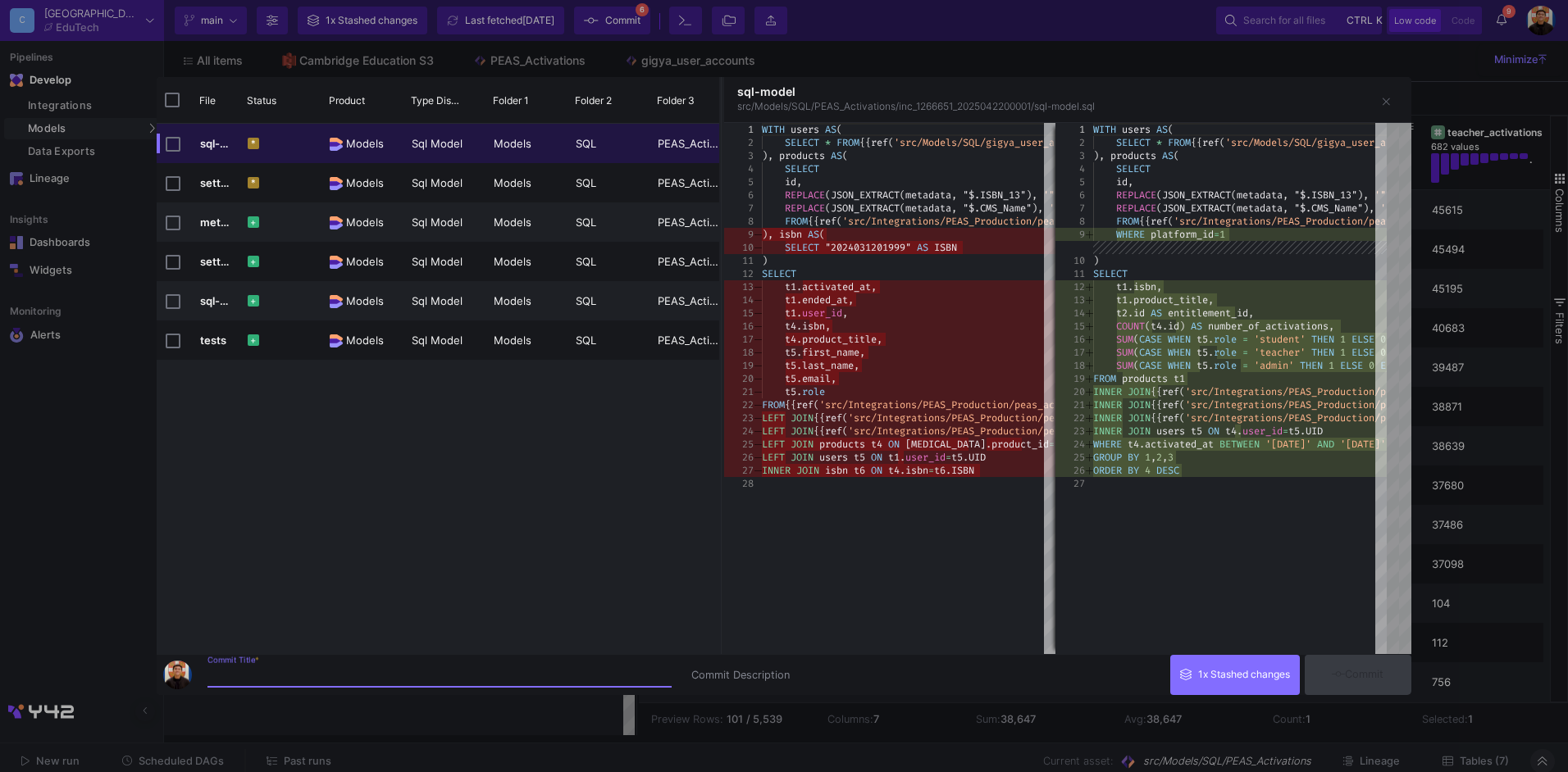
click at [234, 670] on input "Commit Title *" at bounding box center [440, 676] width 465 height 13
type input "Go product activations"
click at [1369, 677] on span "Commit" at bounding box center [1358, 674] width 52 height 12
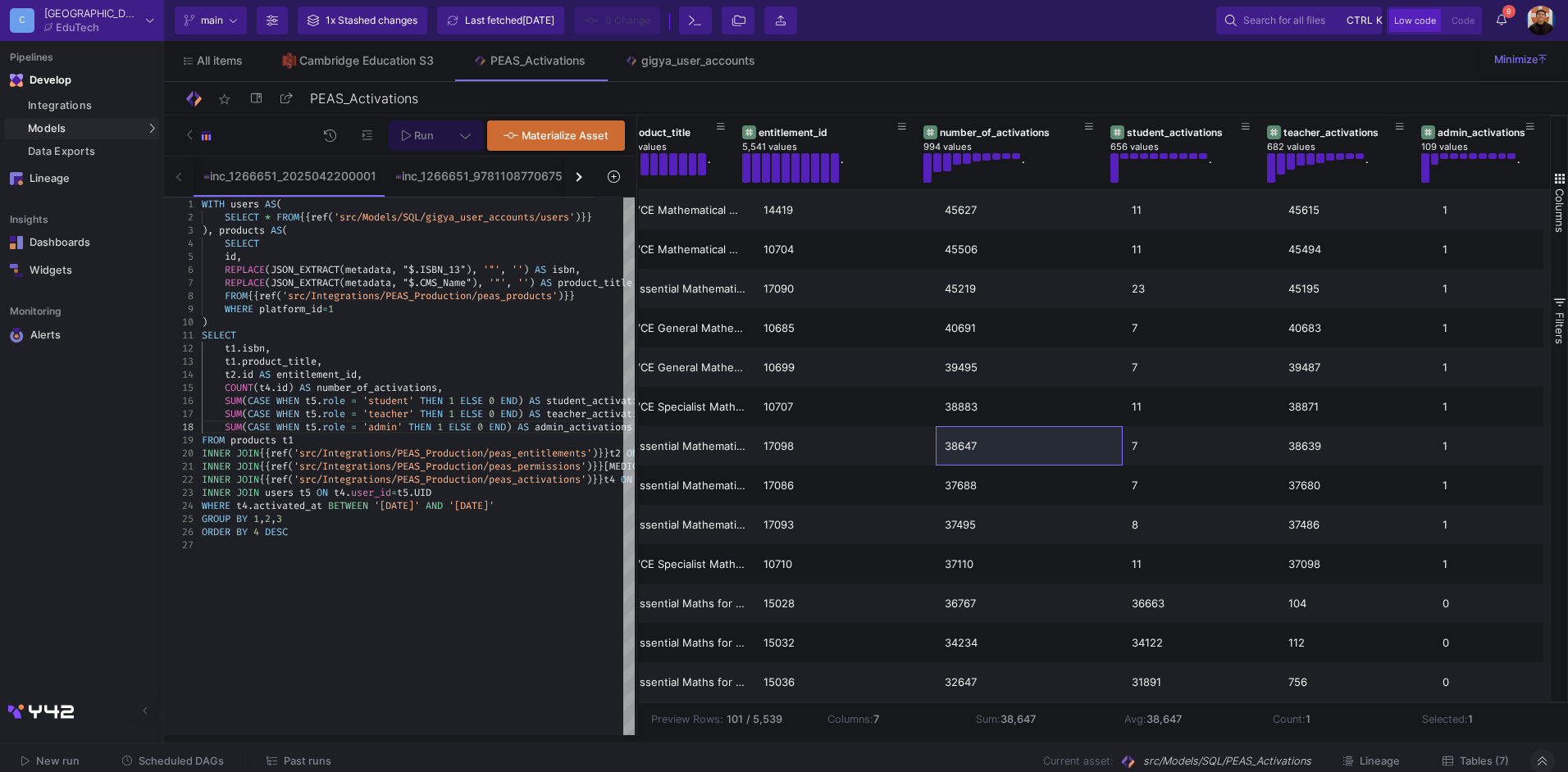
scroll to position [0, 164]
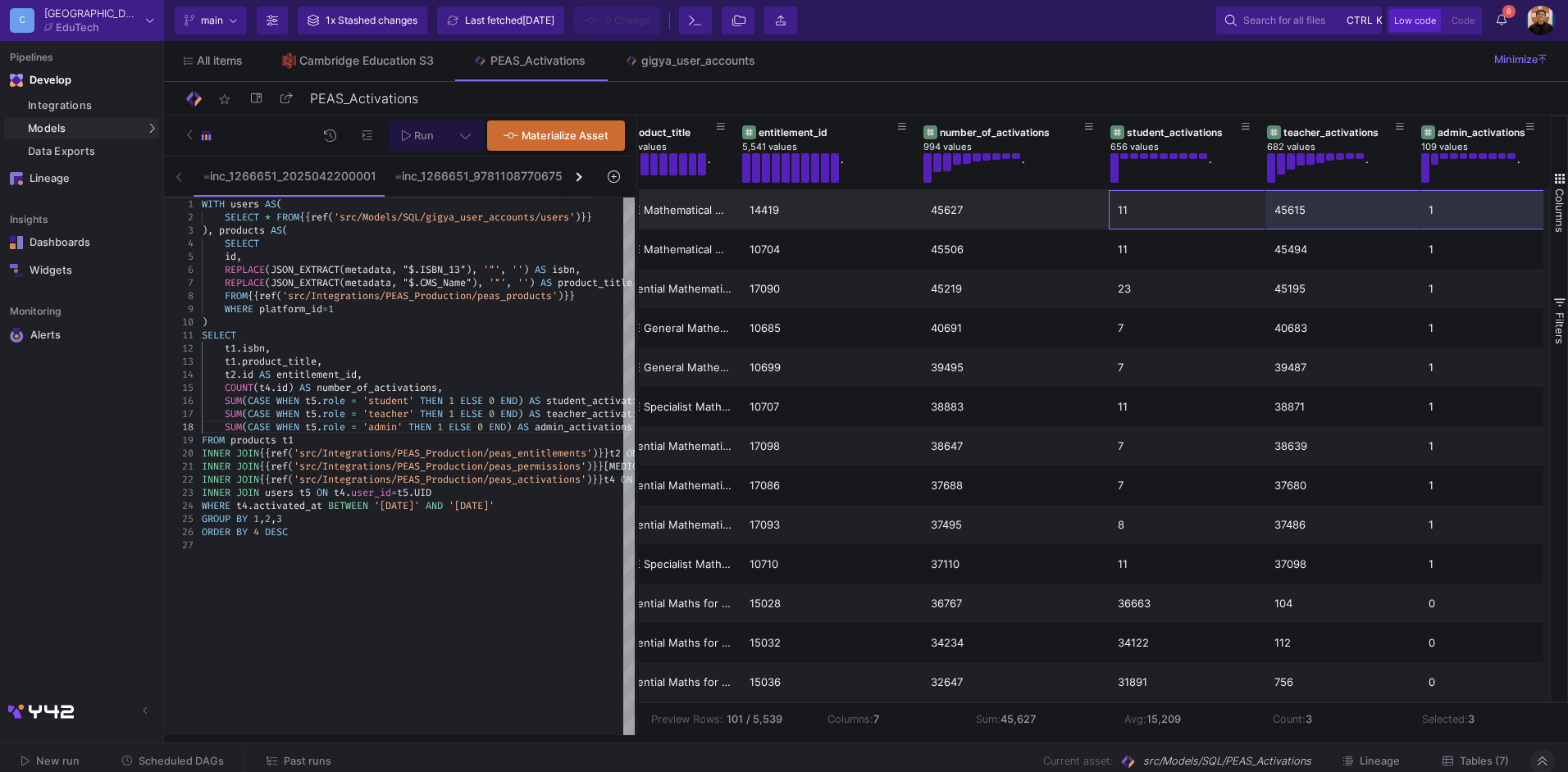
drag, startPoint x: 1146, startPoint y: 204, endPoint x: 1459, endPoint y: 207, distance: 313.0
click at [1459, 207] on div "9781009110471 VCE Mathematical Methods Units 1 and 2 Second Edition Online Teac…" at bounding box center [1015, 209] width 1068 height 39
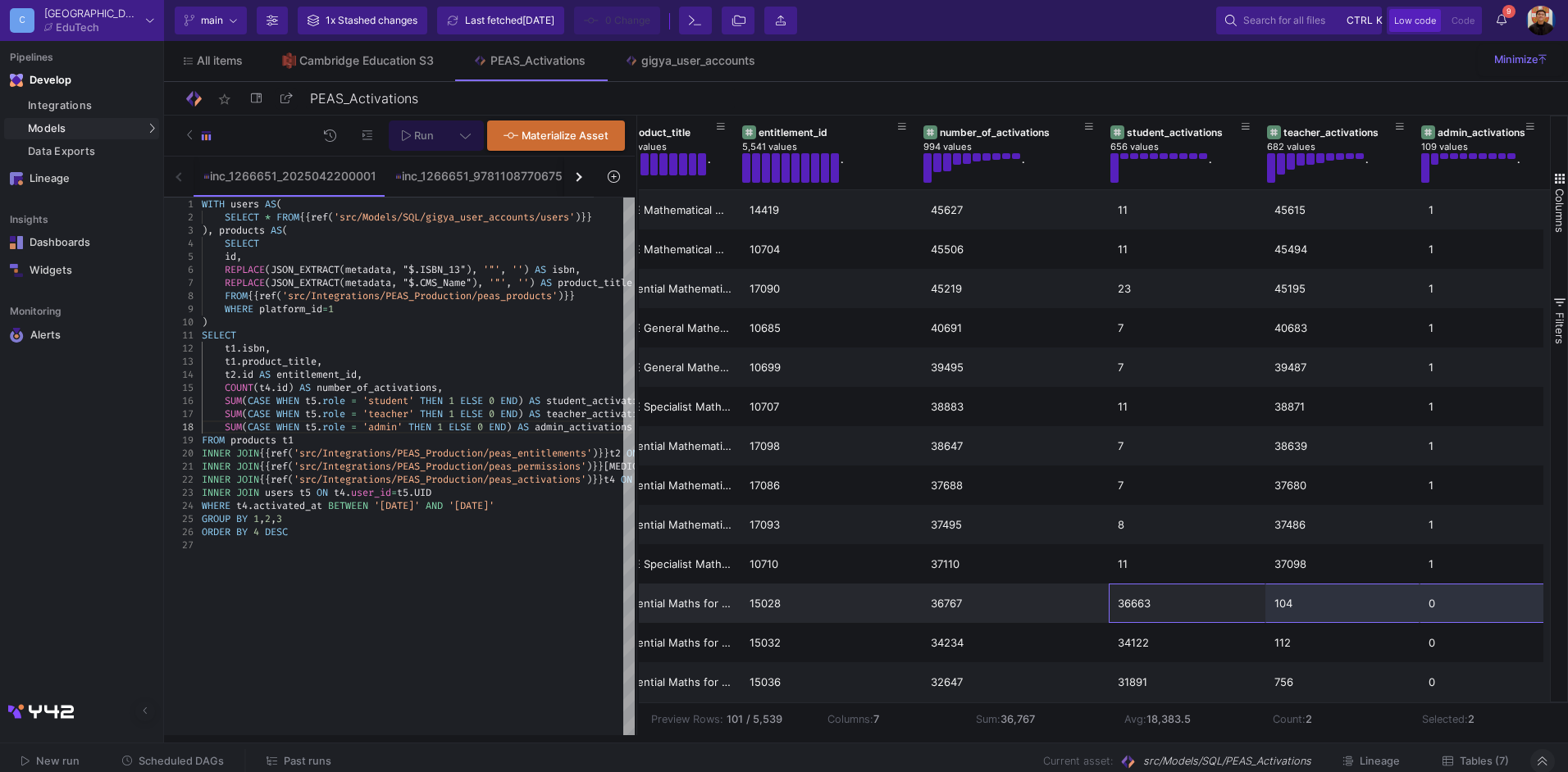
drag, startPoint x: 1134, startPoint y: 610, endPoint x: 1413, endPoint y: 614, distance: 279.0
click at [1413, 614] on div "9781009372848 Essential Maths for the AC Year 7 4ed Digital 15028 36767 36663 1…" at bounding box center [1015, 603] width 1068 height 39
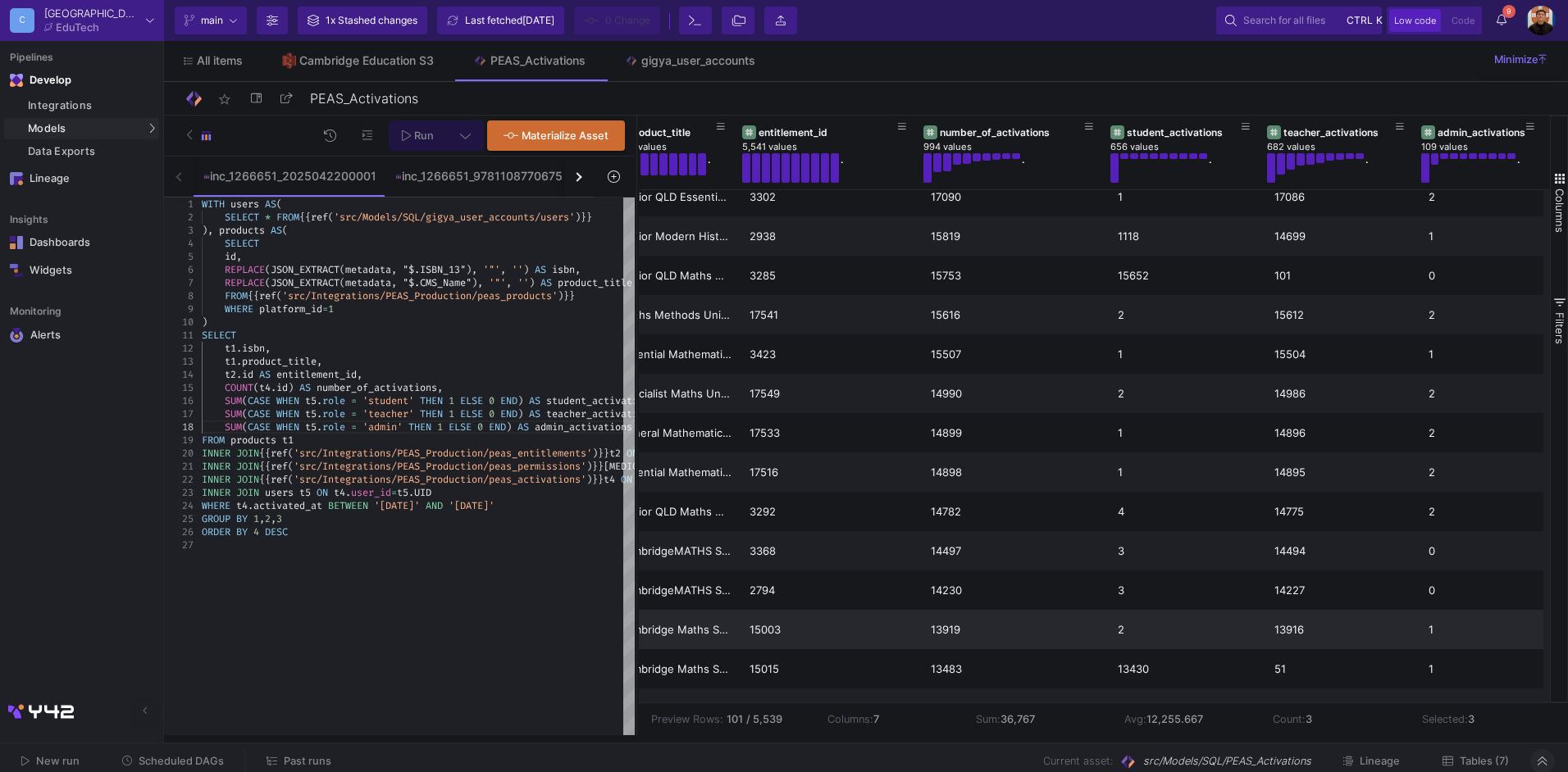
scroll to position [1967, 0]
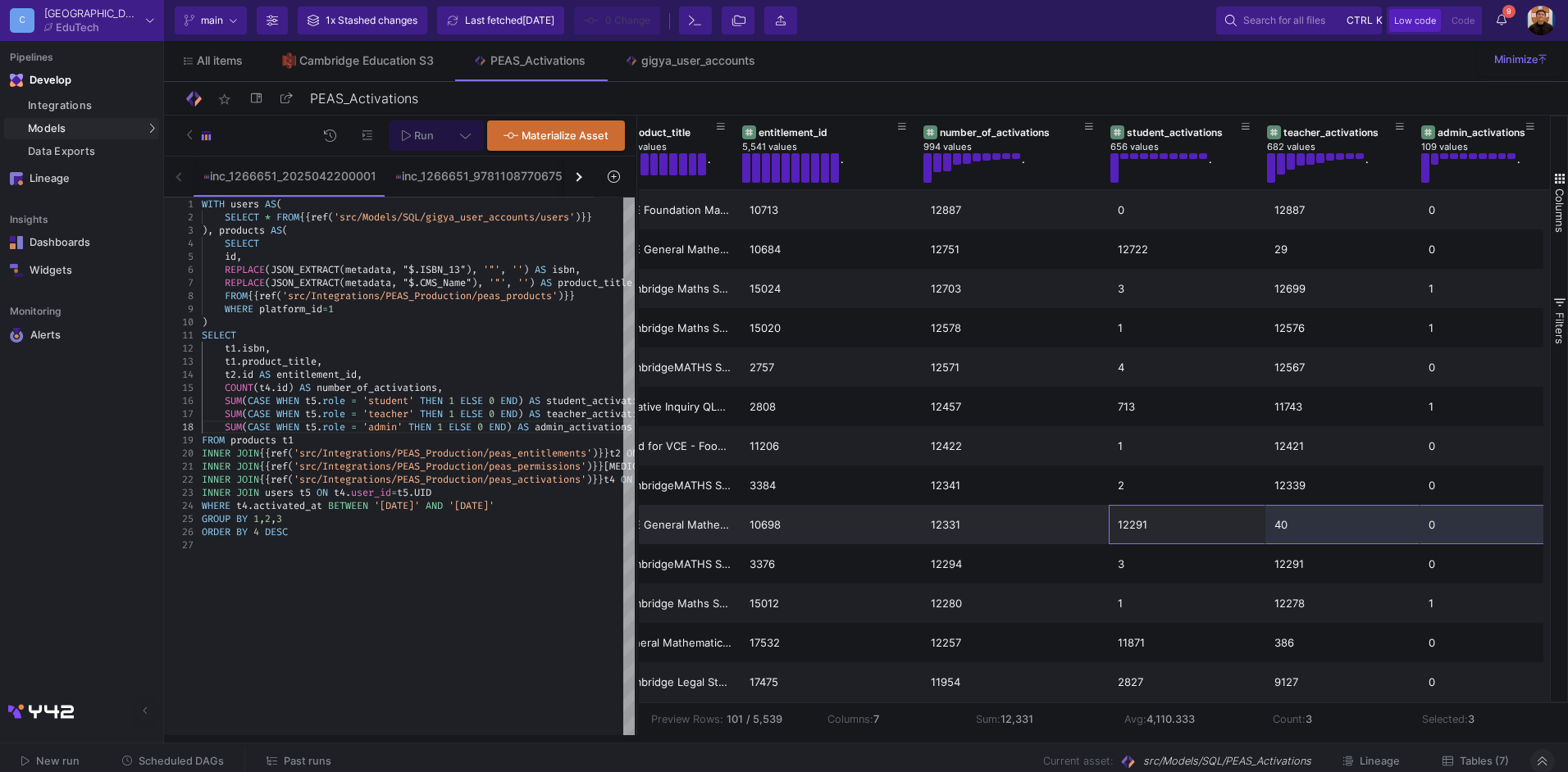
drag, startPoint x: 1125, startPoint y: 525, endPoint x: 1446, endPoint y: 542, distance: 321.4
click at [1446, 542] on div "9781009110426 VCE General Mathematics Units 3 and 4 Second Edition Digital 1069…" at bounding box center [1015, 525] width 1068 height 39
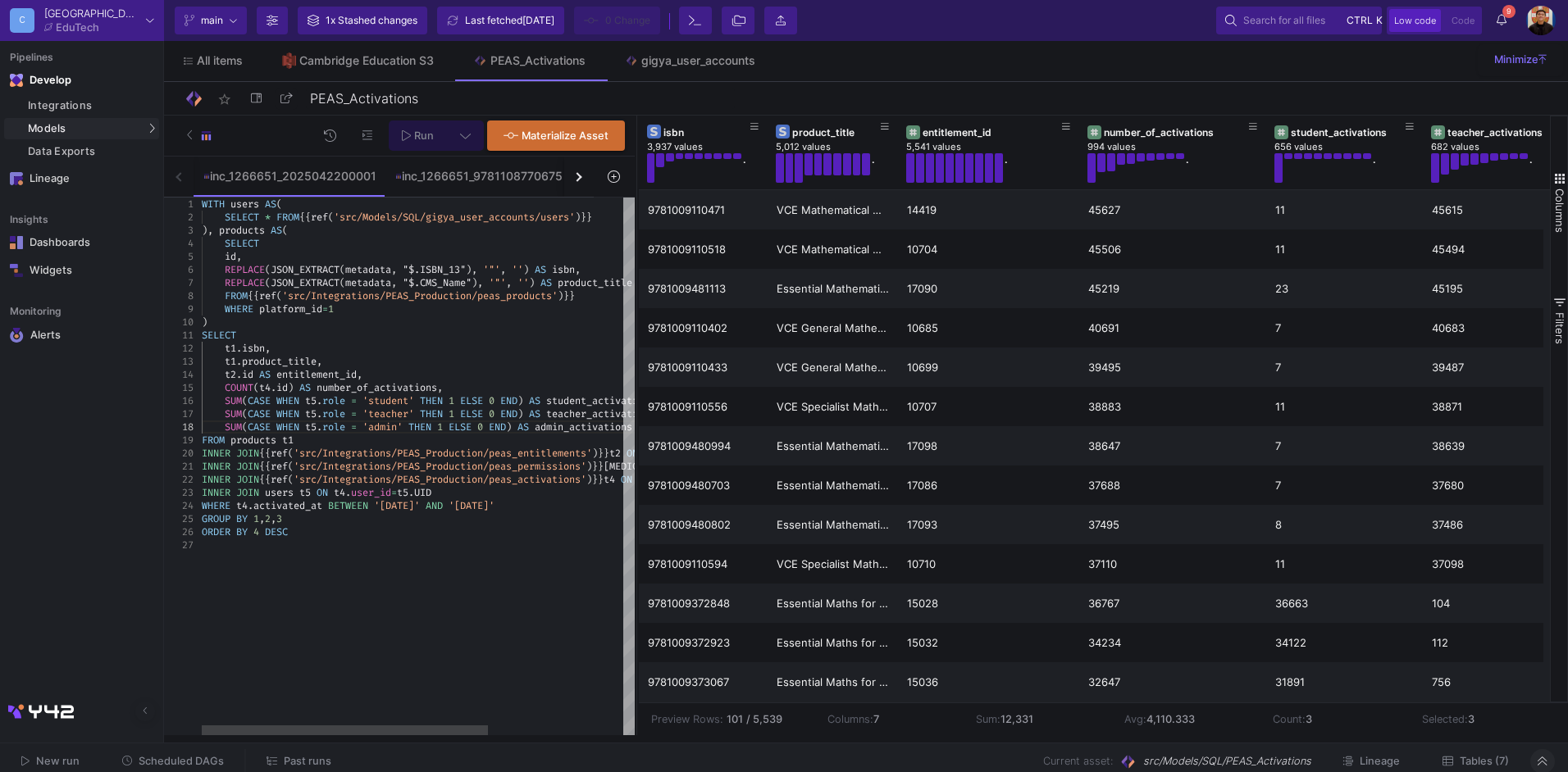
click at [449, 408] on span at bounding box center [446, 414] width 6 height 13
click at [1431, 763] on button "Tables (7)" at bounding box center [1475, 761] width 106 height 25
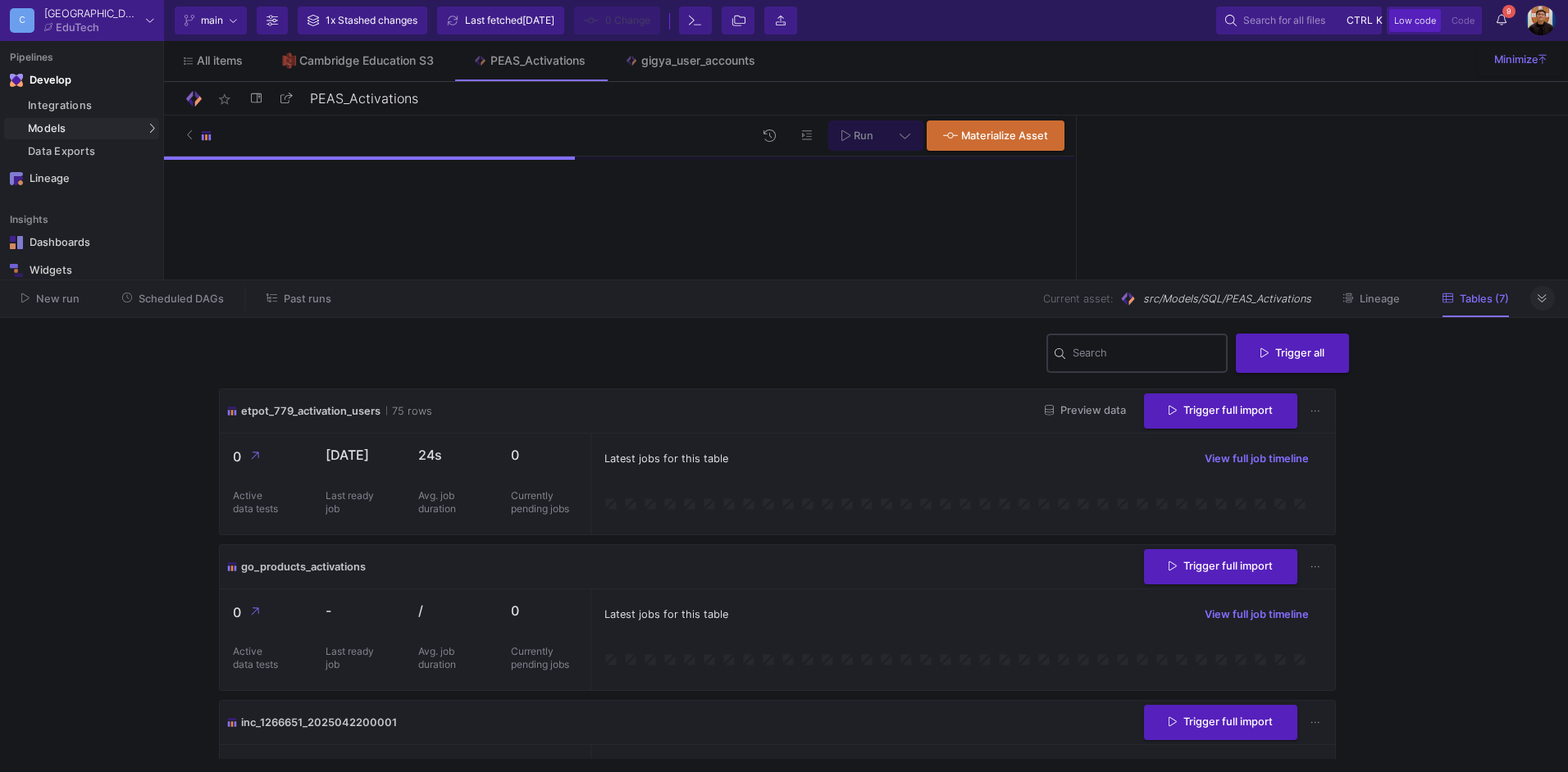
click at [1126, 361] on input "Search" at bounding box center [1146, 356] width 147 height 13
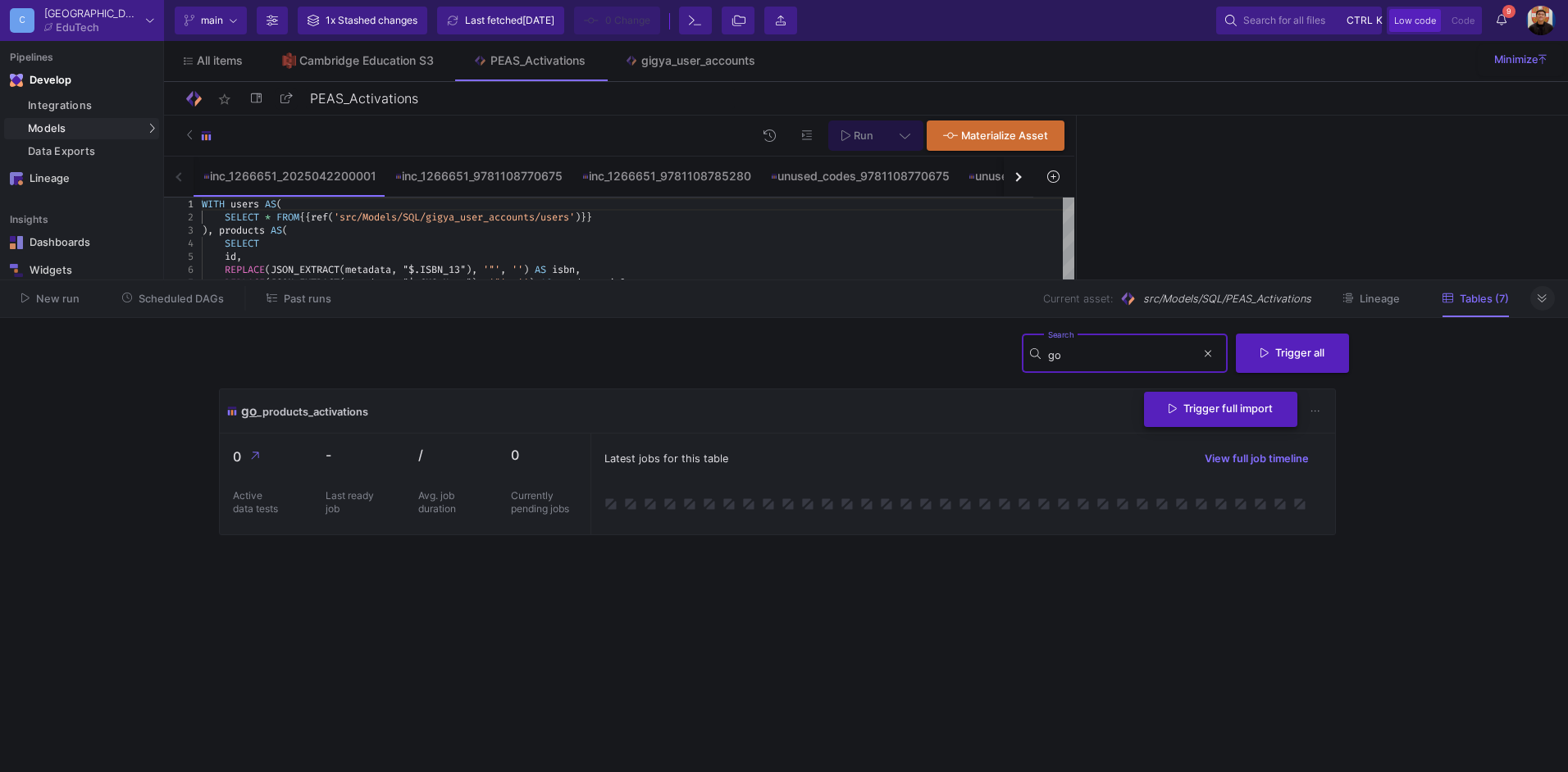
type input "go"
click at [1192, 413] on span "Trigger full import" at bounding box center [1220, 408] width 104 height 12
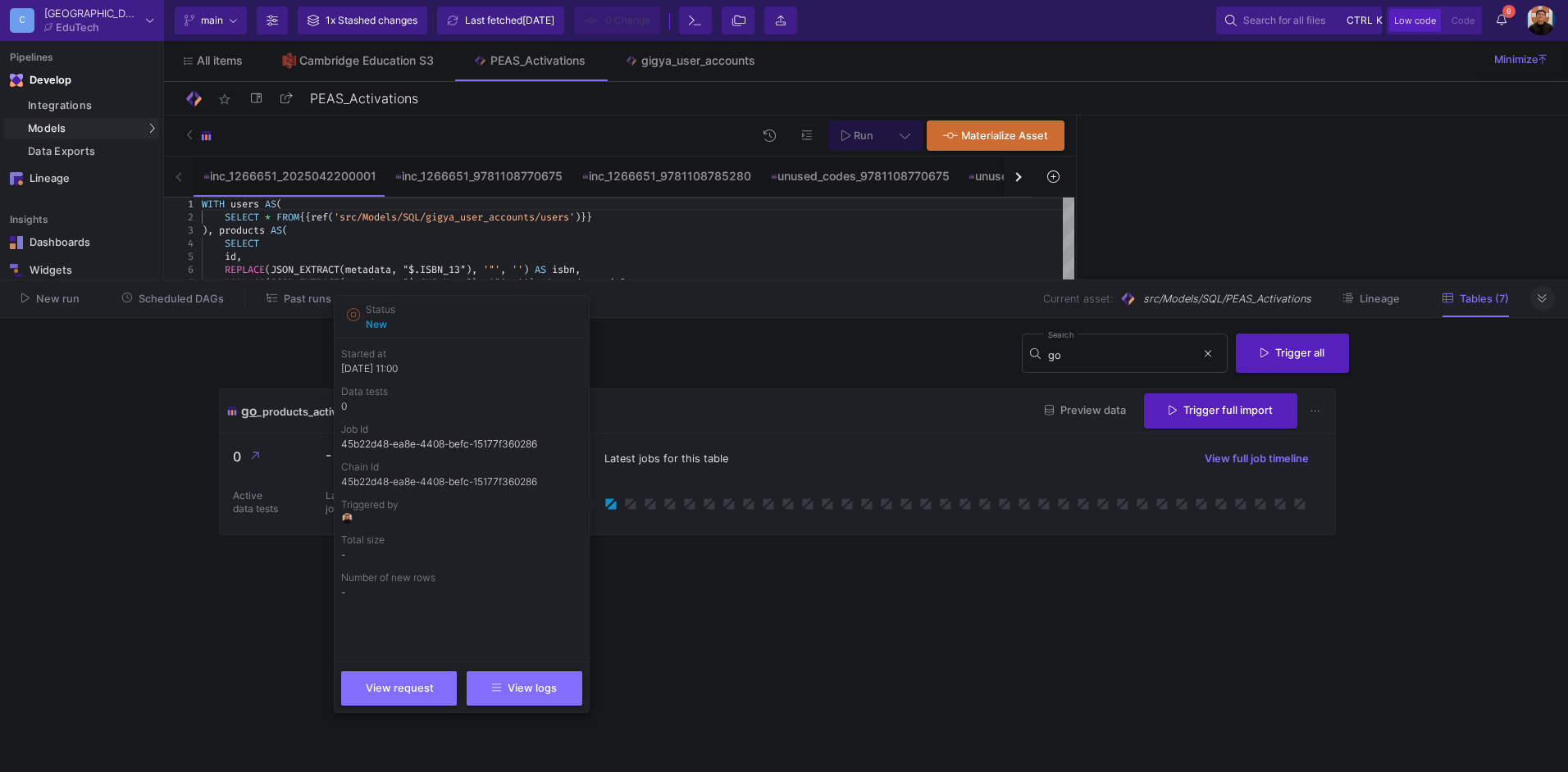
click at [995, 614] on cdk-virtual-scroll-viewport "go _products_activations Preview data Trigger full import 0 Active data tests -…" at bounding box center [784, 574] width 1130 height 371
